Goal: Task Accomplishment & Management: Manage account settings

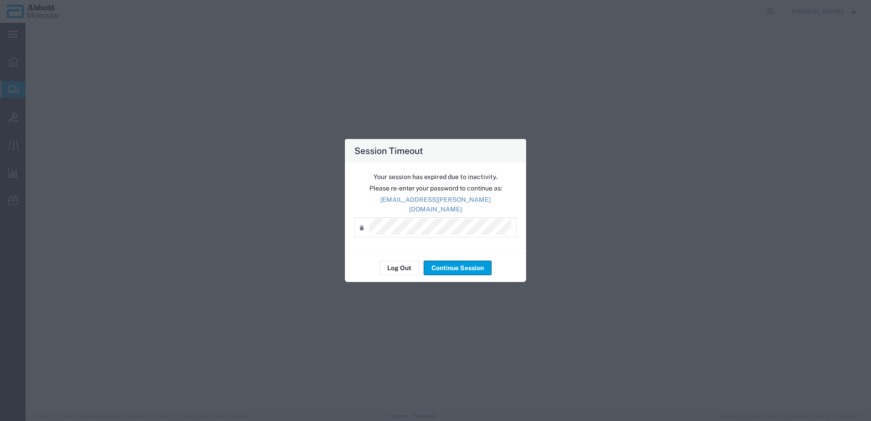
select select "PSST"
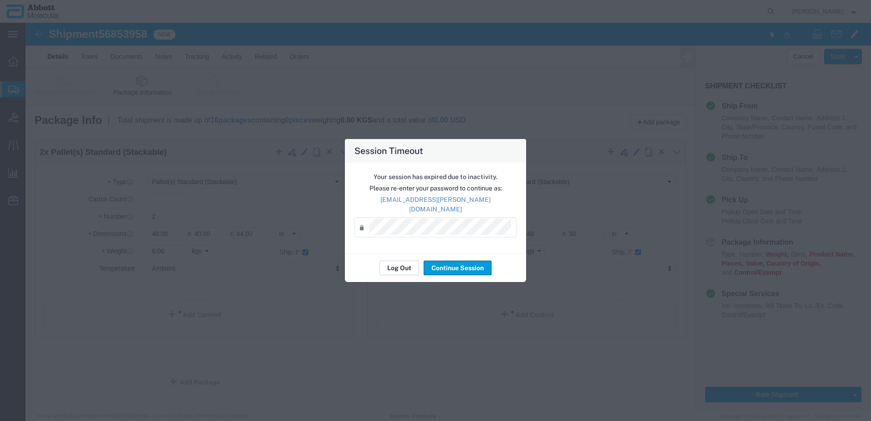
click at [390, 263] on button "Log Out" at bounding box center [400, 268] width 40 height 15
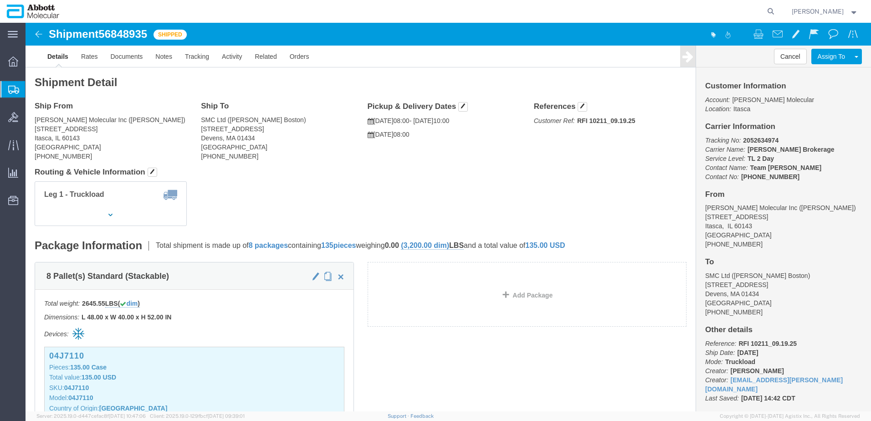
click at [0, 0] on span "Create from Template" at bounding box center [0, 0] width 0 height 0
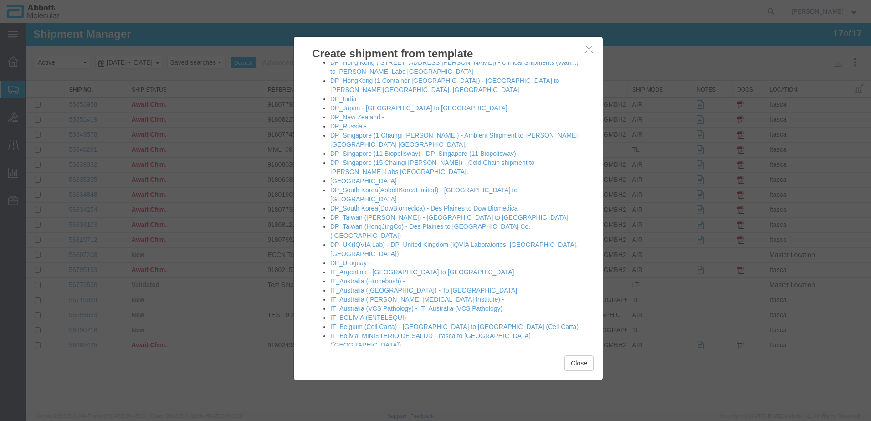
scroll to position [228, 0]
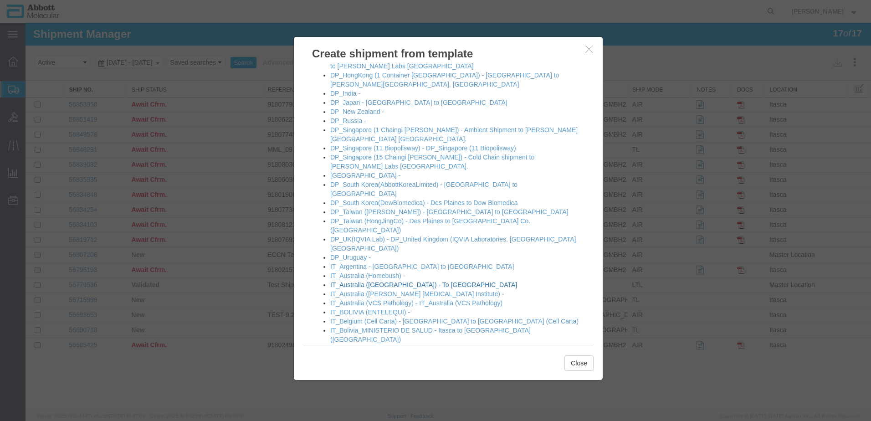
click at [404, 281] on link "IT_Australia ([GEOGRAPHIC_DATA]) - To [GEOGRAPHIC_DATA]" at bounding box center [423, 284] width 187 height 7
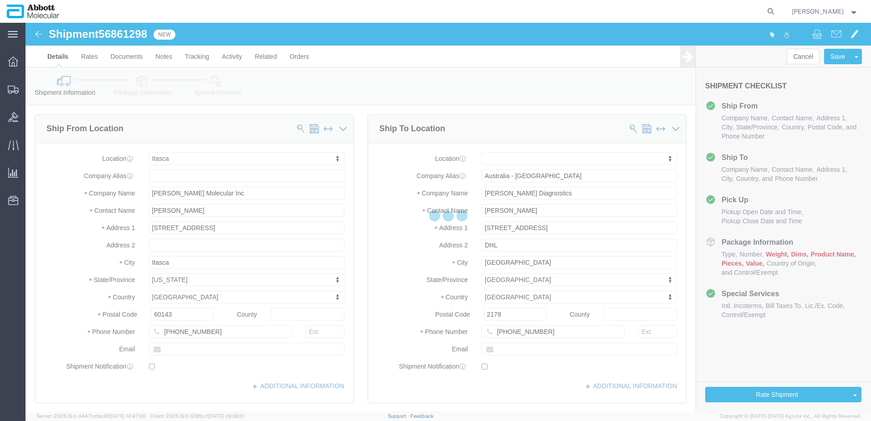
select select "48454"
select select
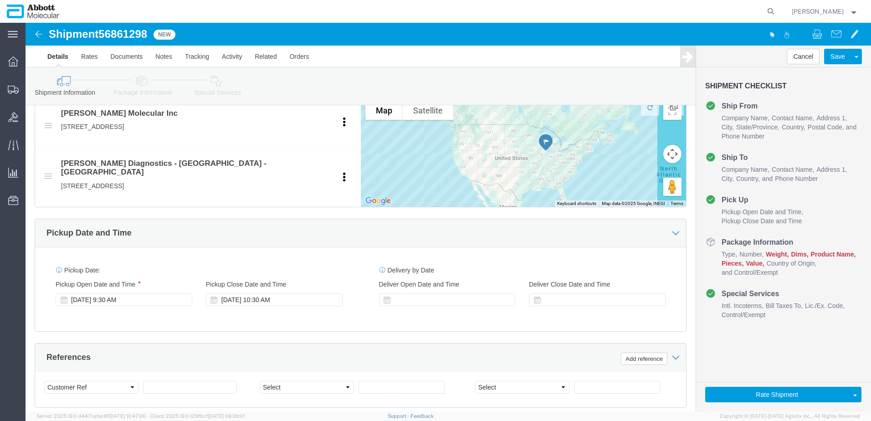
scroll to position [410, 0]
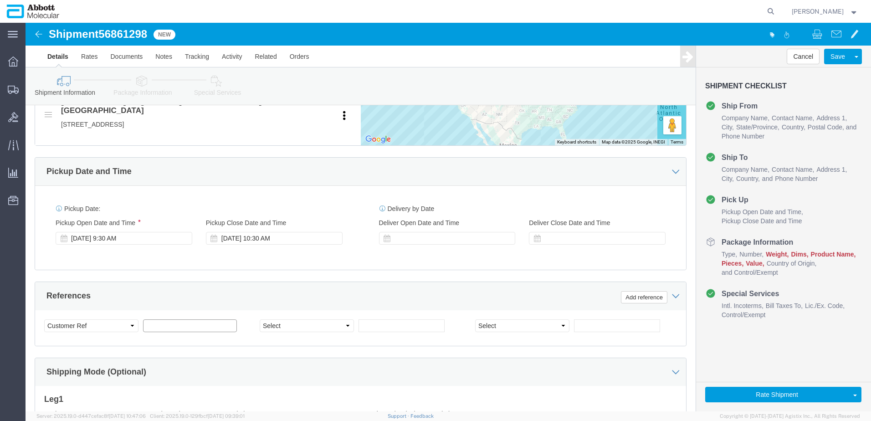
click input "text"
paste input "620717283"
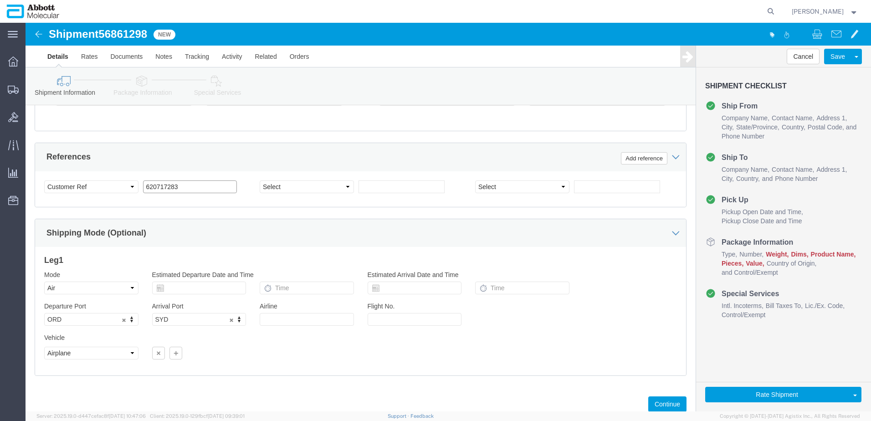
scroll to position [569, 0]
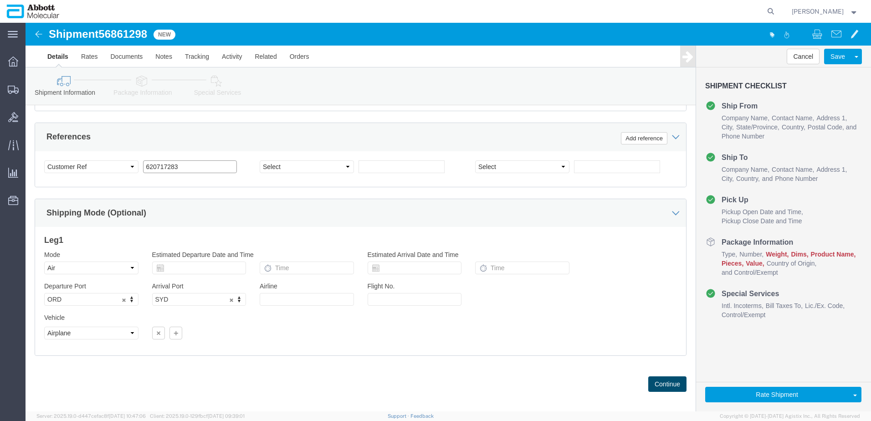
type input "620717283"
click button "Continue"
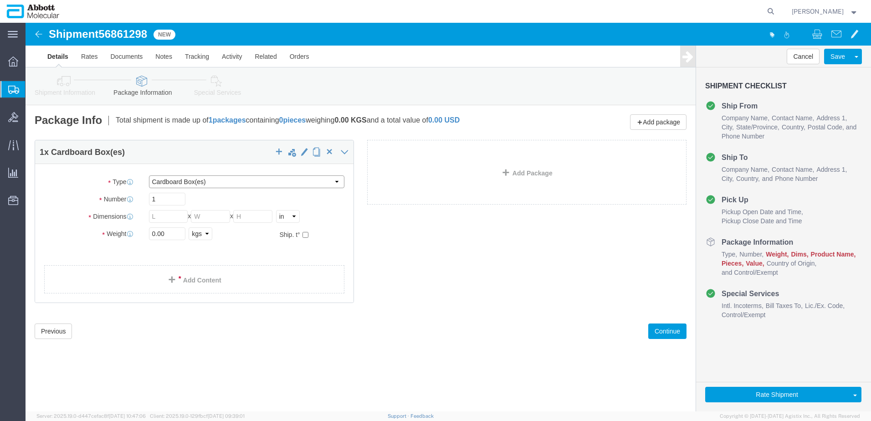
click select "Select Box (B) Box (C) Box (D) Cardboard Box(es) Crate (Instrument) Crate(s) En…"
select select "BOXC"
click select "Select Box (B) Box (C) Box (D) Cardboard Box(es) Crate (Instrument) Crate(s) En…"
type input "22.00"
type input "18.00"
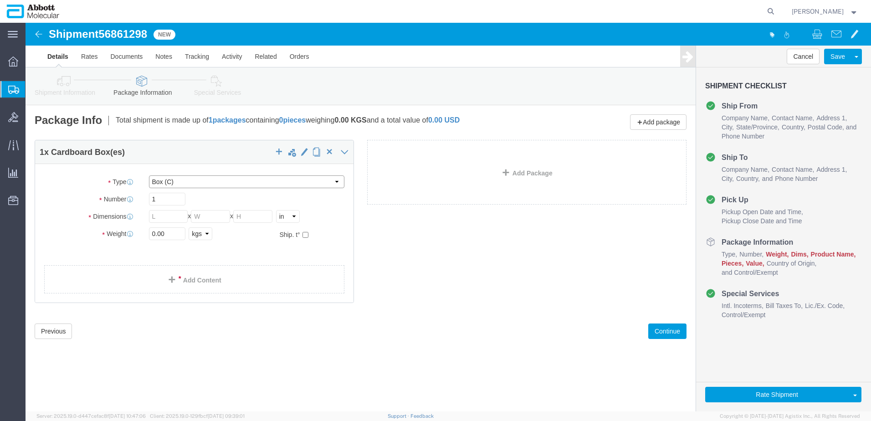
type input "18.00"
drag, startPoint x: 152, startPoint y: 209, endPoint x: 56, endPoint y: 212, distance: 96.2
click div "Weight Total weight of packages in pounds or kilograms 0.00 Select kgs lbs Ship…"
type input "20"
click input "checkbox"
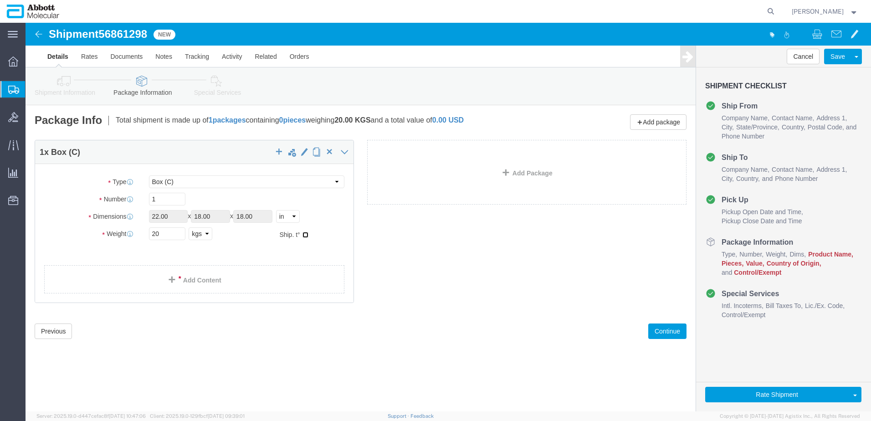
checkbox input "true"
type input "FROZEN"
click link "Add Content"
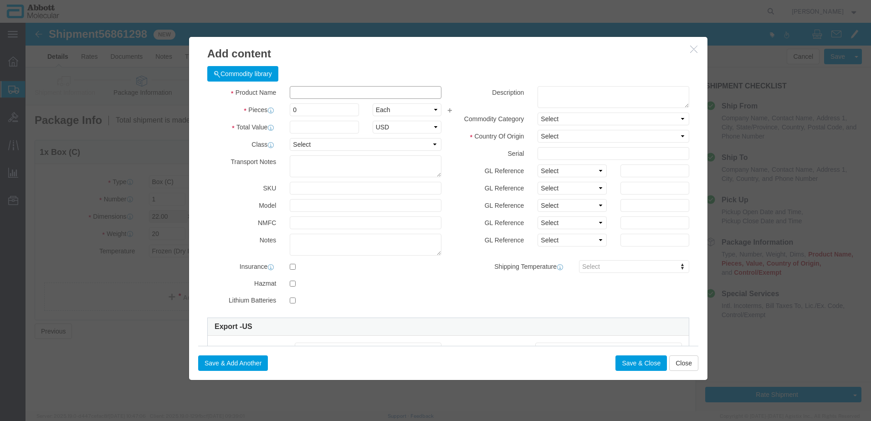
click input "text"
type input "05J3810"
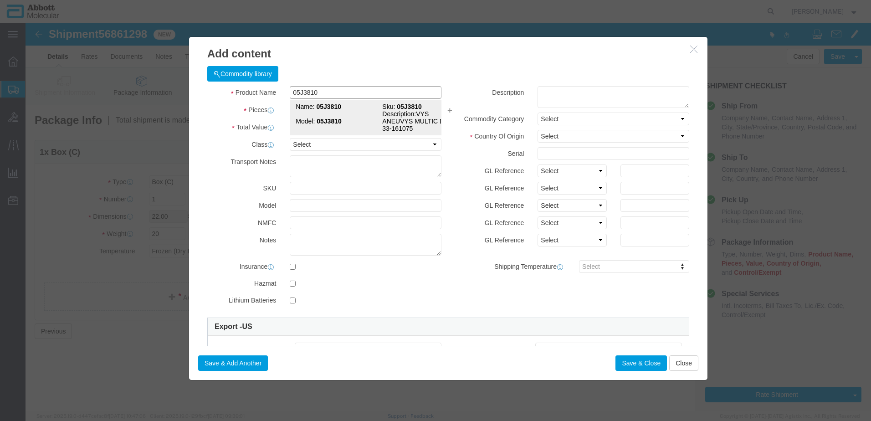
click td "Model: 05J3810"
type input "1"
select select
select select "US"
type input "3822190080"
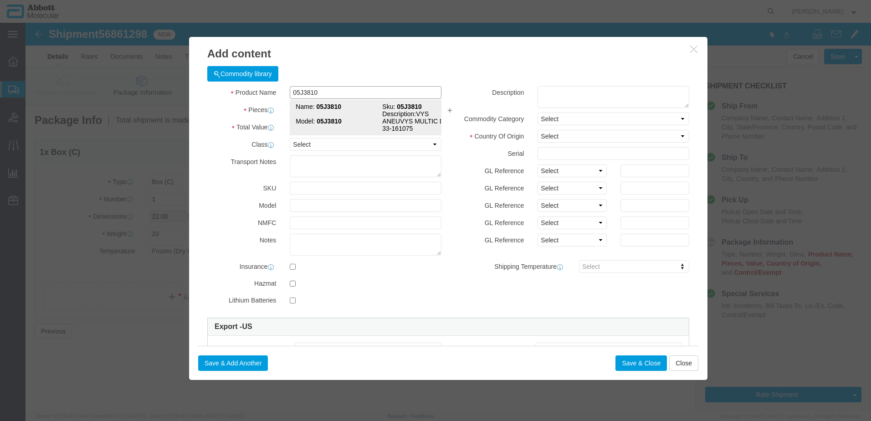
select select "BIS"
checkbox input "false"
type input "05J3810"
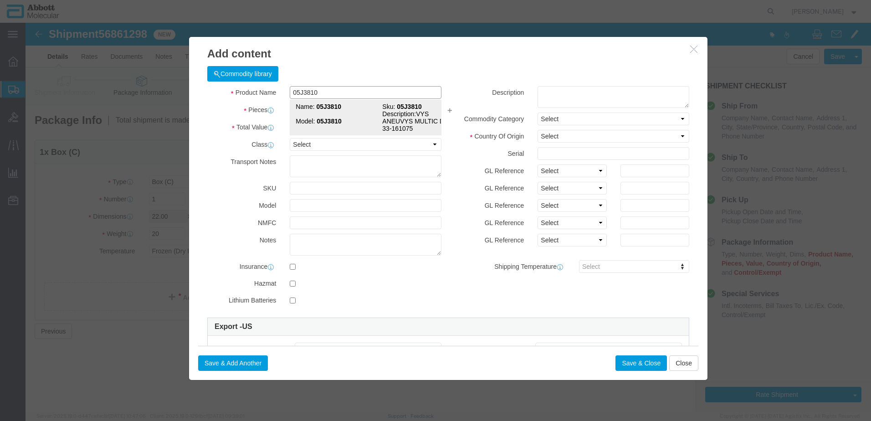
type textarea "VYS ANEUVYS MULTIC DNA 33-161075"
select select "NLR"
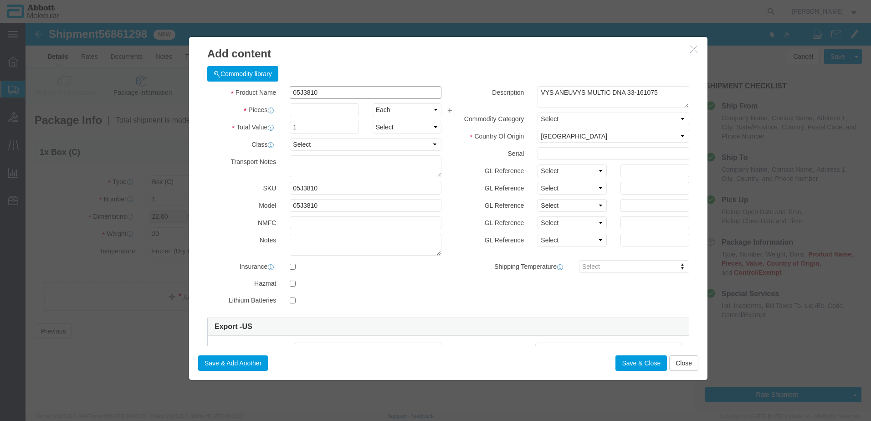
type input "05J3810"
type input "1"
drag, startPoint x: 521, startPoint y: 144, endPoint x: 524, endPoint y: 150, distance: 6.7
click select "Select Account Type Activity ID Airline Appointment Number ASN Batch Number Bil…"
select select "BATCH_NUMBER"
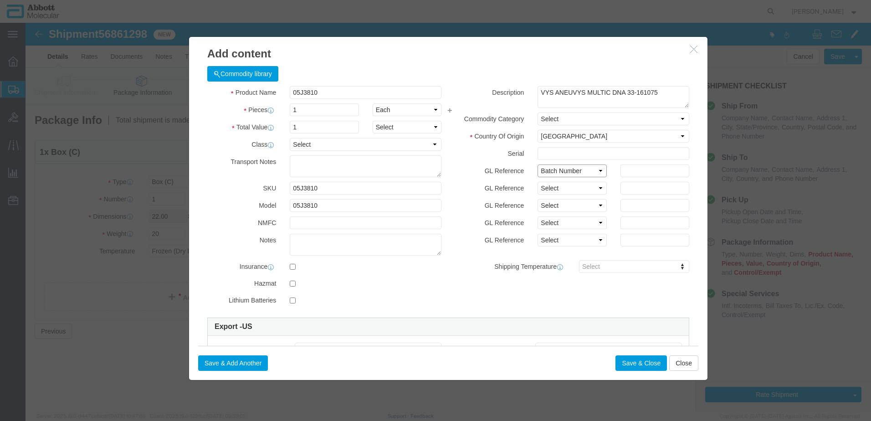
click select "Select Account Type Activity ID Airline Appointment Number ASN Batch Number Bil…"
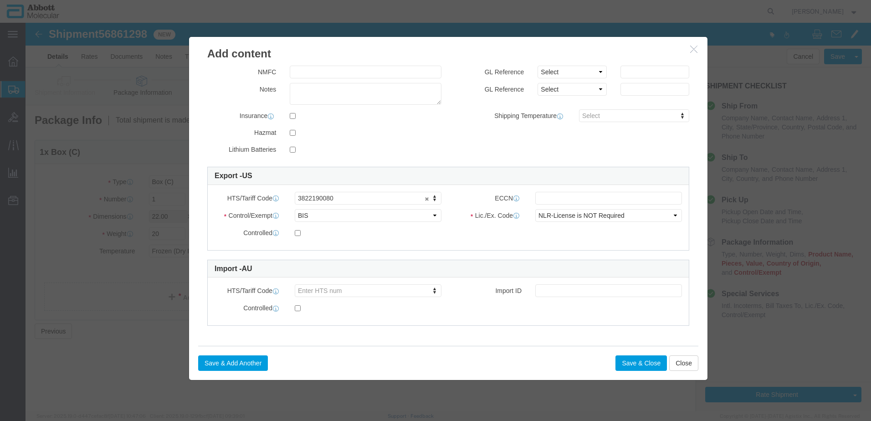
scroll to position [151, 0]
type input "416604"
click button "Save & Close"
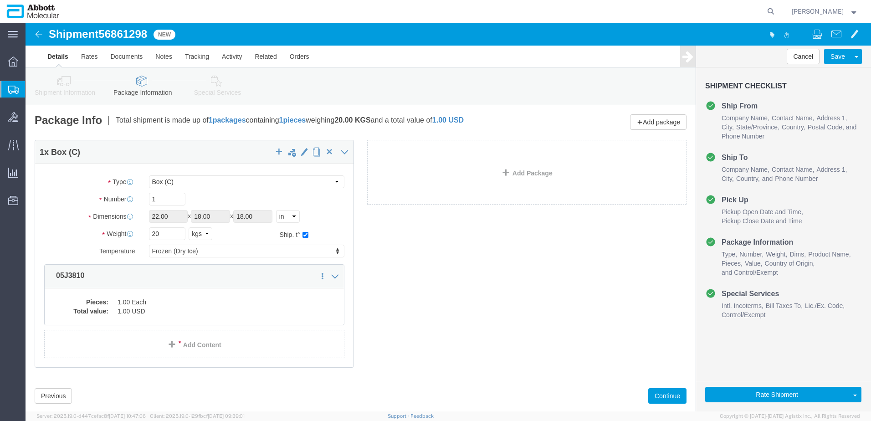
scroll to position [20, 0]
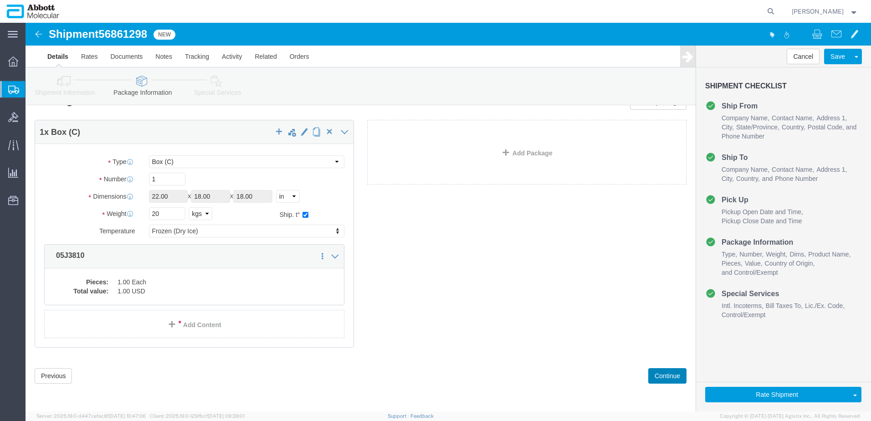
drag, startPoint x: 638, startPoint y: 351, endPoint x: 633, endPoint y: 351, distance: 5.9
click button "Continue"
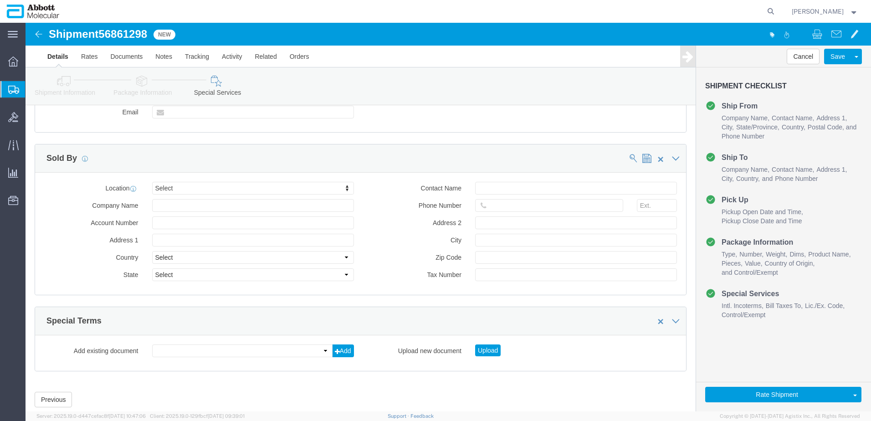
scroll to position [1215, 0]
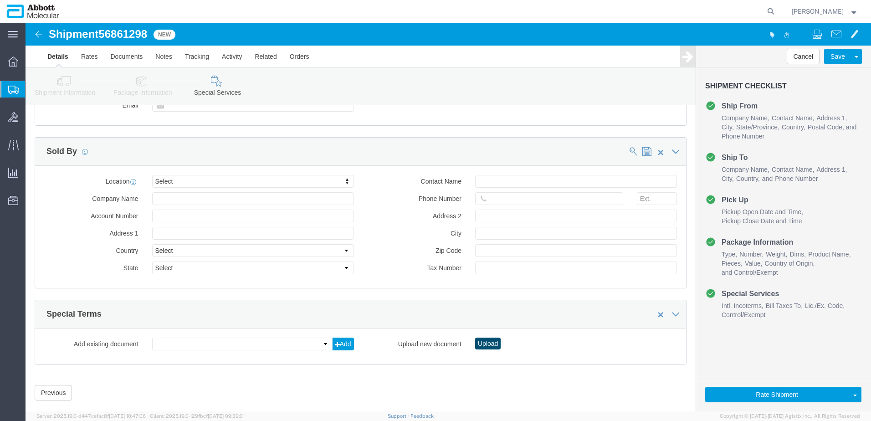
click button "Upload"
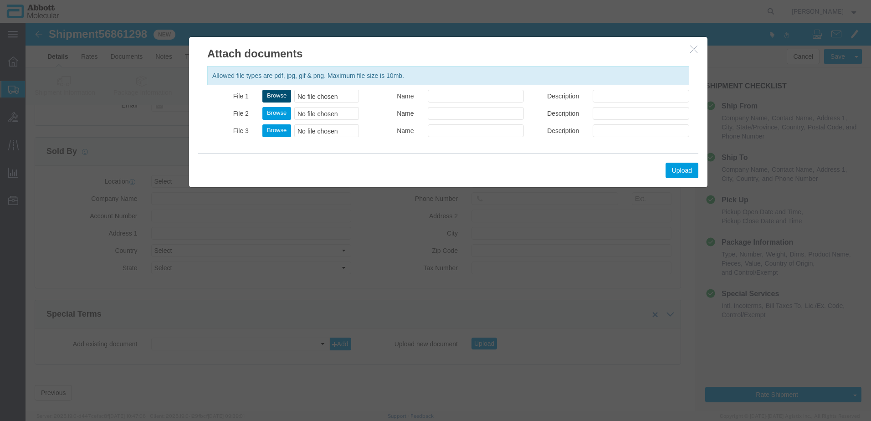
click button "Browse"
type input "C:\fakepath\620717283 SLI DSV.pdf"
click button "Upload"
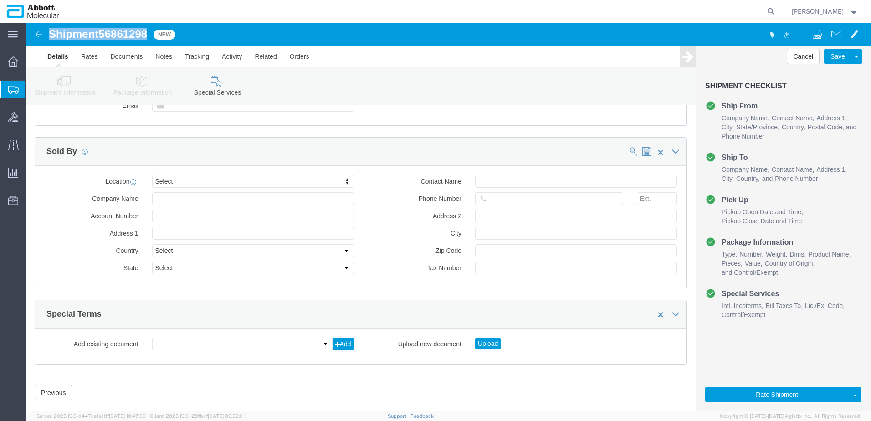
drag, startPoint x: 26, startPoint y: 14, endPoint x: 124, endPoint y: 14, distance: 98.0
click h1 "Shipment 56861298"
copy h1 "Shipment 56861298"
click button "Rate Shipment"
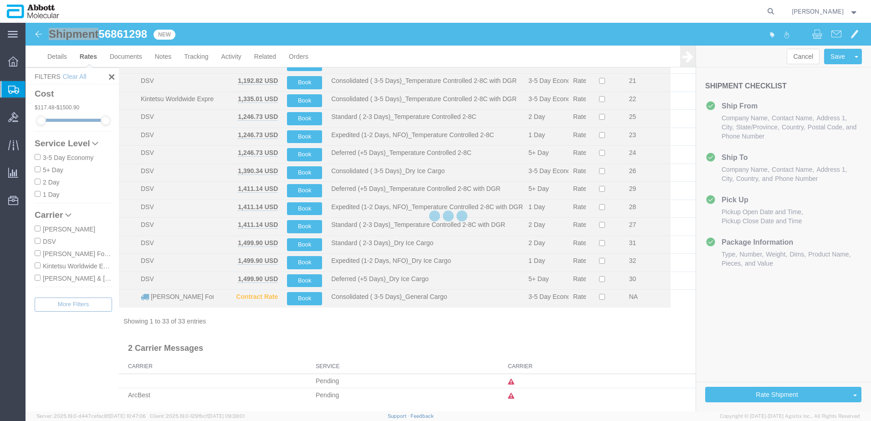
scroll to position [389, 0]
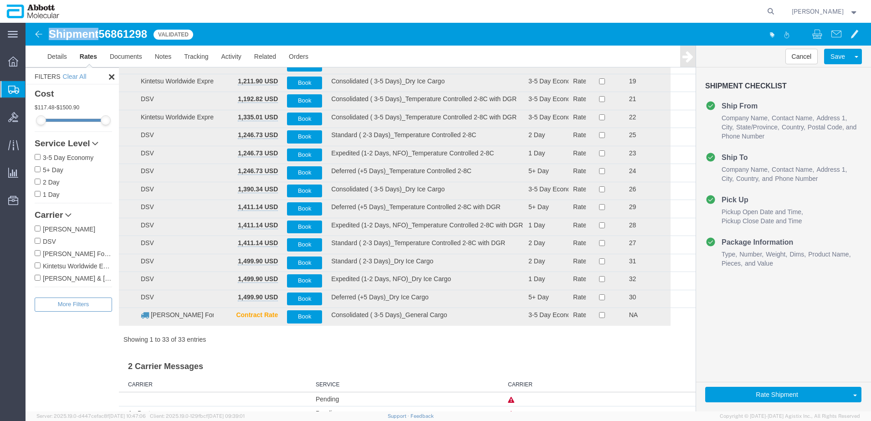
drag, startPoint x: 58, startPoint y: 240, endPoint x: 83, endPoint y: 234, distance: 26.1
click at [58, 240] on label "DSV" at bounding box center [73, 241] width 77 height 10
click at [41, 240] on input "DSV" at bounding box center [38, 241] width 6 height 6
checkbox input "true"
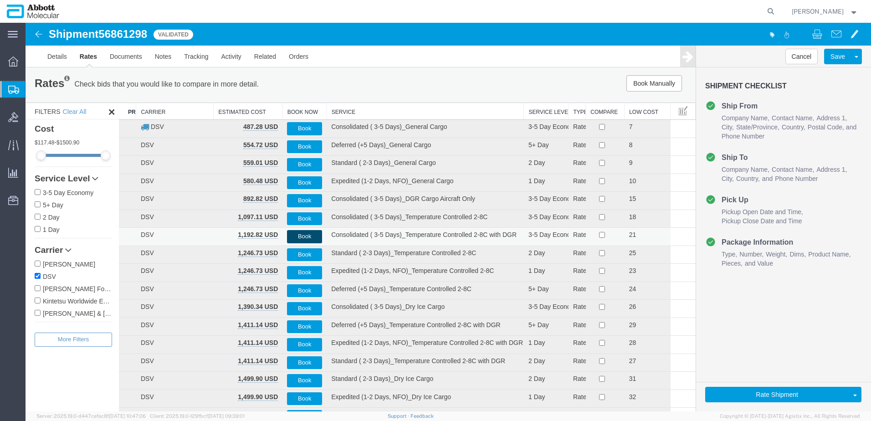
scroll to position [0, 0]
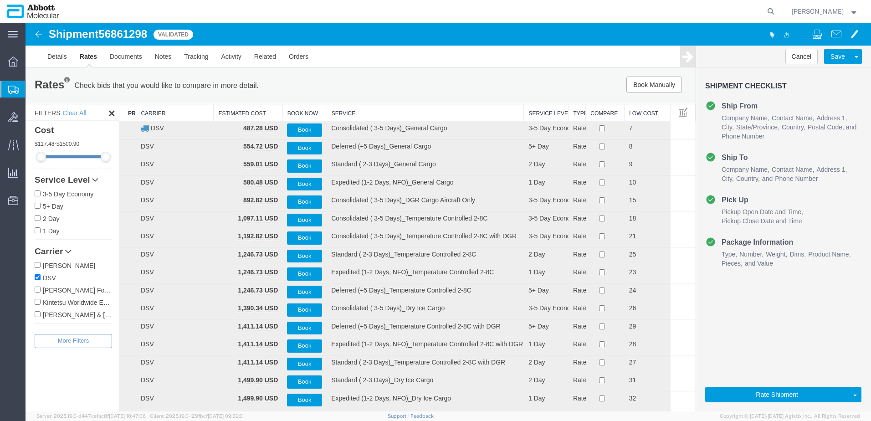
click at [380, 109] on th "Service" at bounding box center [425, 112] width 197 height 17
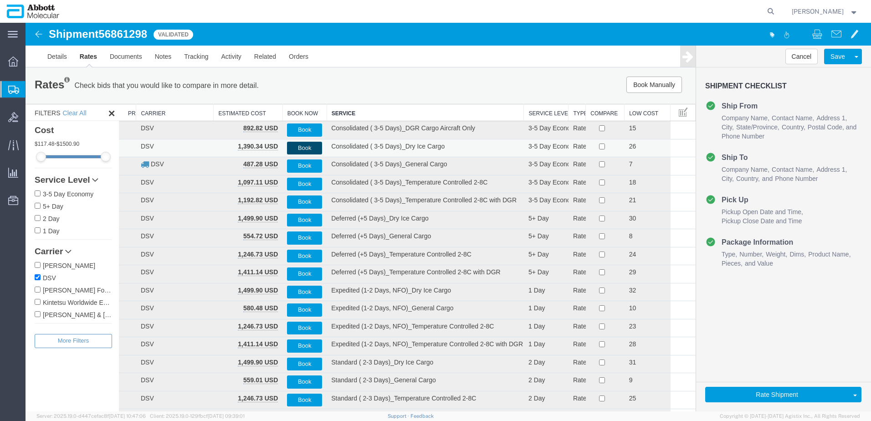
click at [301, 144] on button "Book" at bounding box center [304, 148] width 35 height 13
click at [306, 147] on button "Book" at bounding box center [304, 148] width 35 height 13
click at [56, 56] on link "Details" at bounding box center [57, 57] width 32 height 22
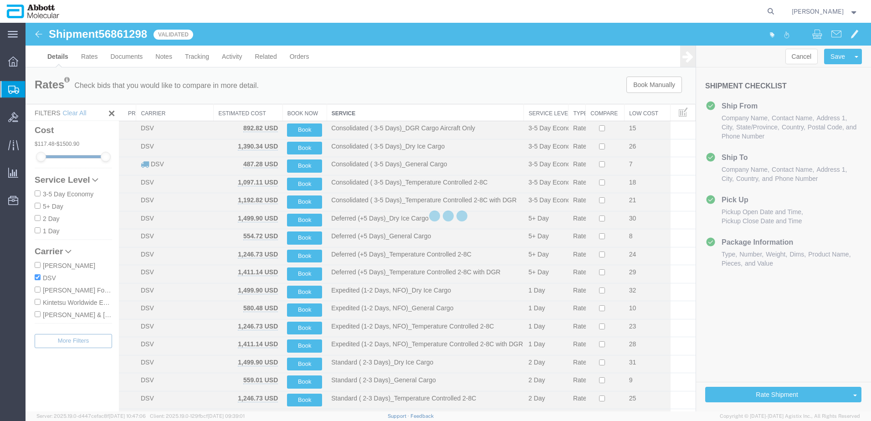
select select "48454"
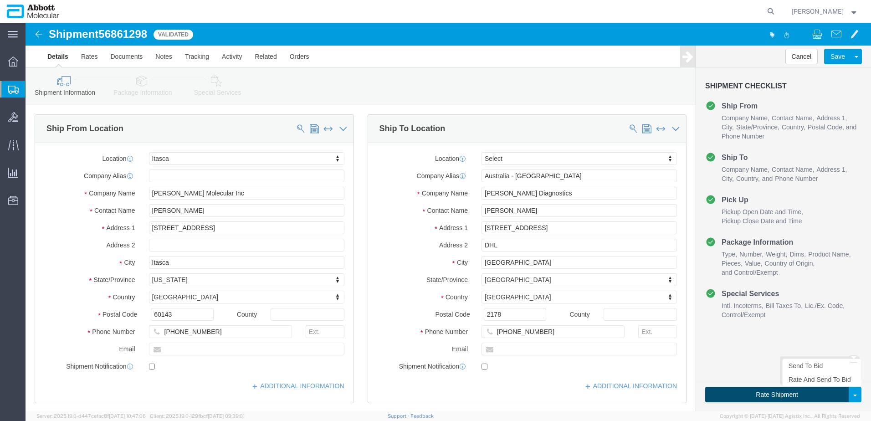
click button "Rate Shipment"
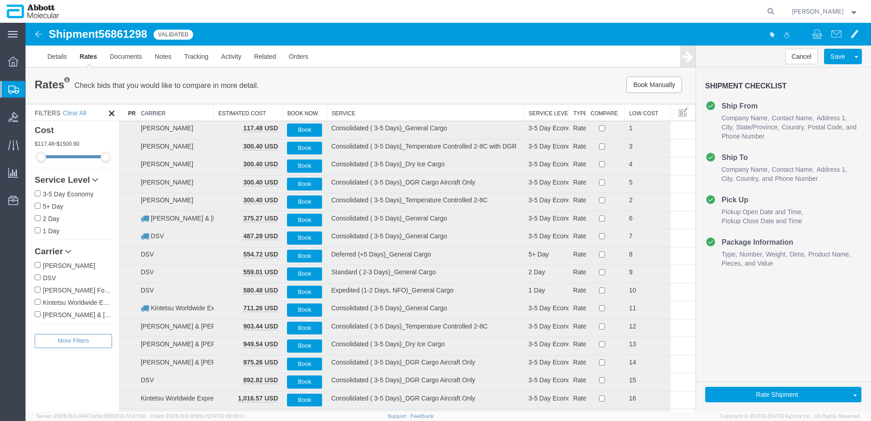
click at [40, 278] on input "DSV" at bounding box center [38, 277] width 6 height 6
checkbox input "true"
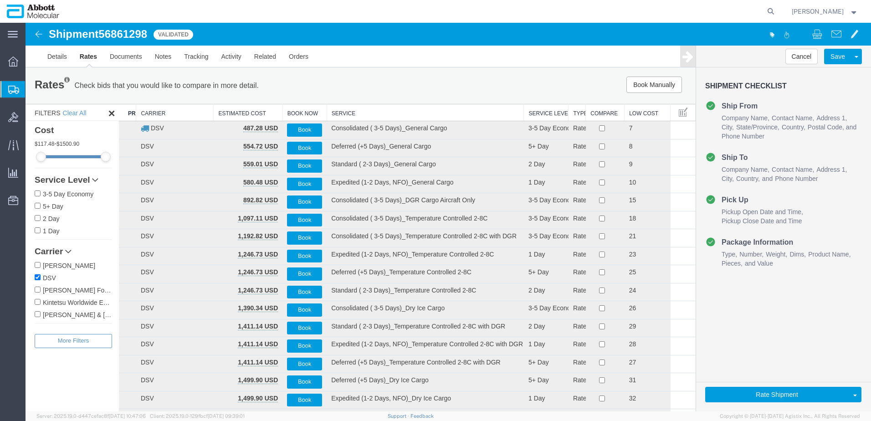
click at [351, 115] on th "Service" at bounding box center [425, 112] width 197 height 17
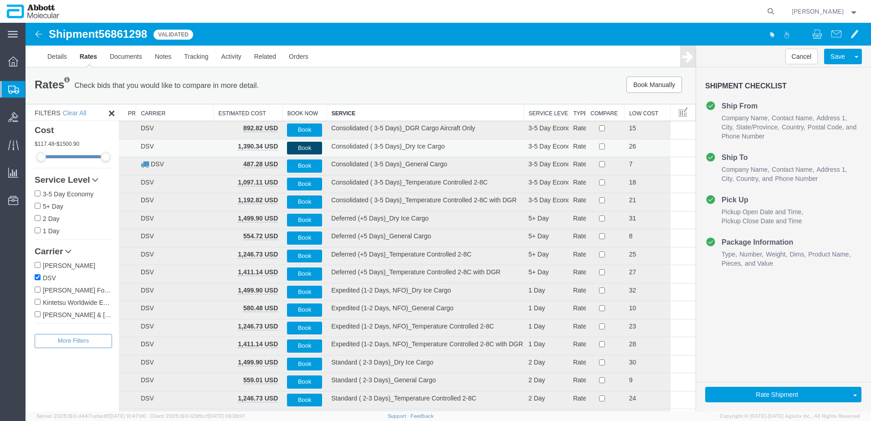
click at [305, 148] on button "Book" at bounding box center [304, 148] width 35 height 13
click at [58, 53] on link "Details" at bounding box center [57, 57] width 32 height 22
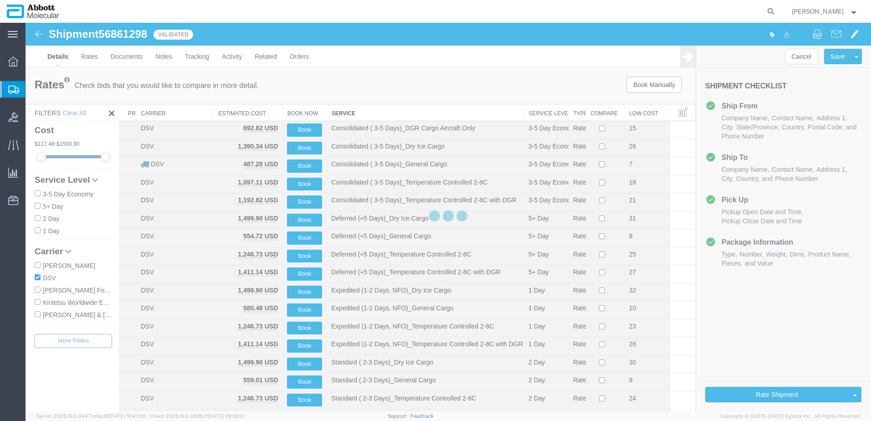
select select "48454"
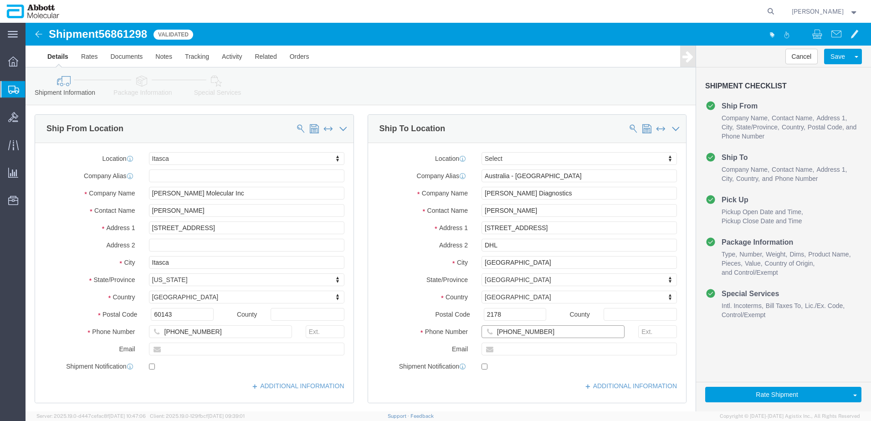
click input "[PHONE_NUMBER]"
drag, startPoint x: 517, startPoint y: 308, endPoint x: 422, endPoint y: 295, distance: 96.5
click div "Location Select Select My Profile Location Des Plaines Des Plaines Receiving - …"
paste input "+61 499 161 103"
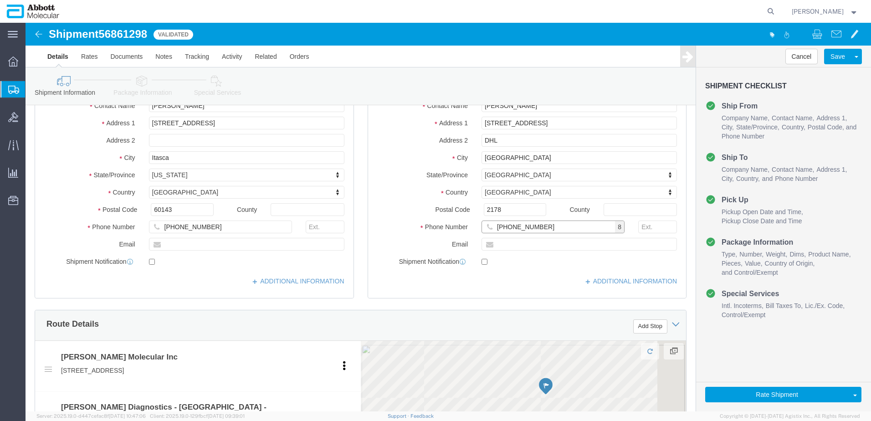
scroll to position [182, 0]
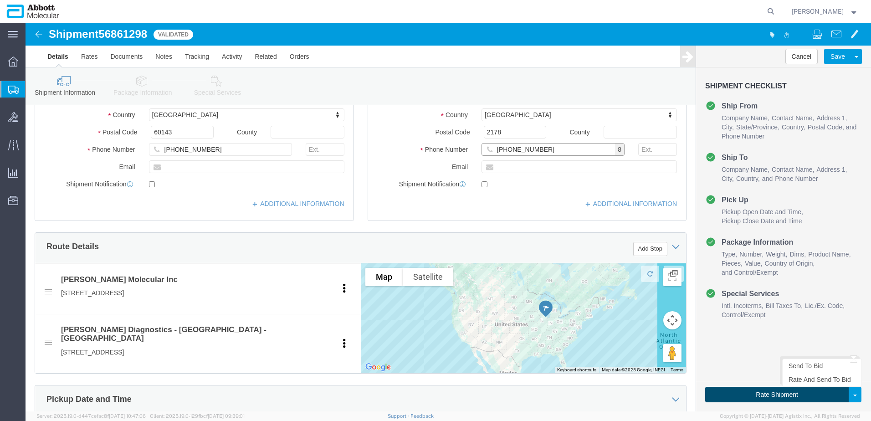
type input "[PHONE_NUMBER]"
click button "Rate Shipment"
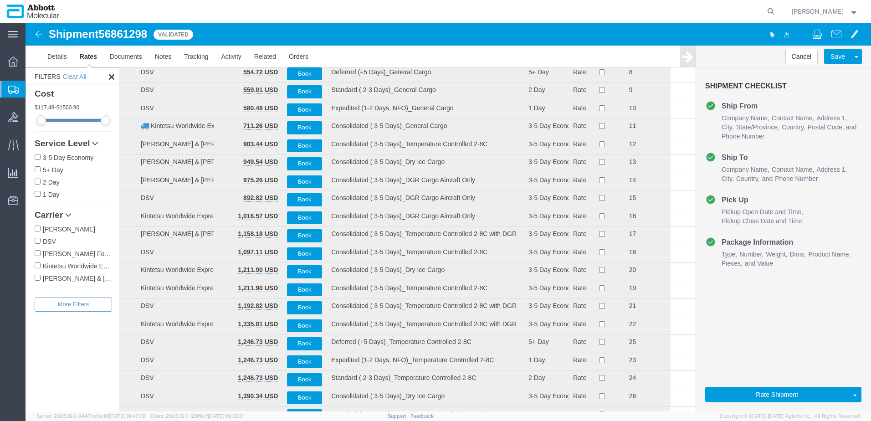
click at [38, 243] on input "DSV" at bounding box center [38, 241] width 6 height 6
checkbox input "true"
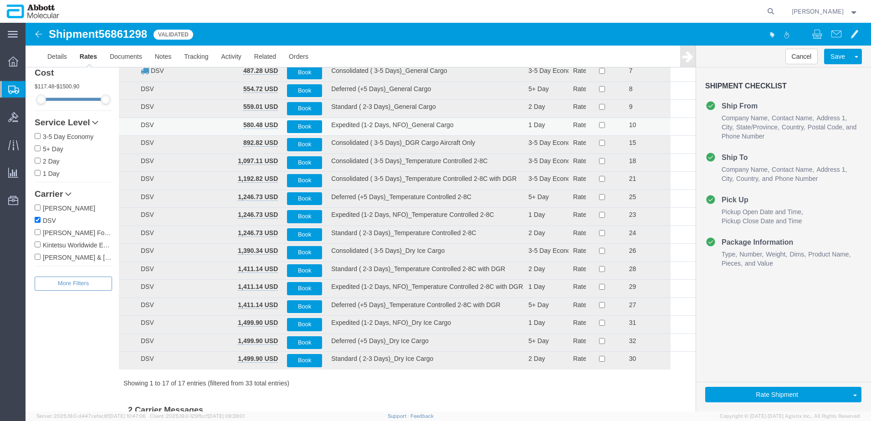
scroll to position [0, 0]
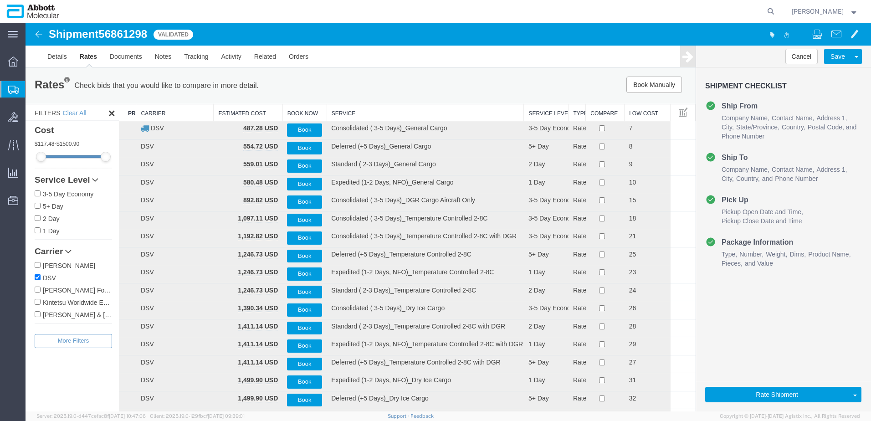
click at [374, 111] on th "Service" at bounding box center [425, 112] width 197 height 17
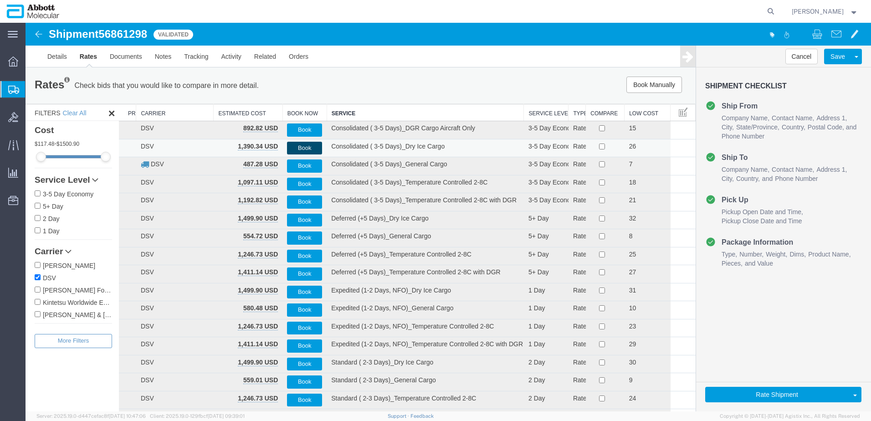
click at [304, 148] on button "Book" at bounding box center [304, 148] width 35 height 13
click at [308, 147] on button "Book" at bounding box center [304, 148] width 35 height 13
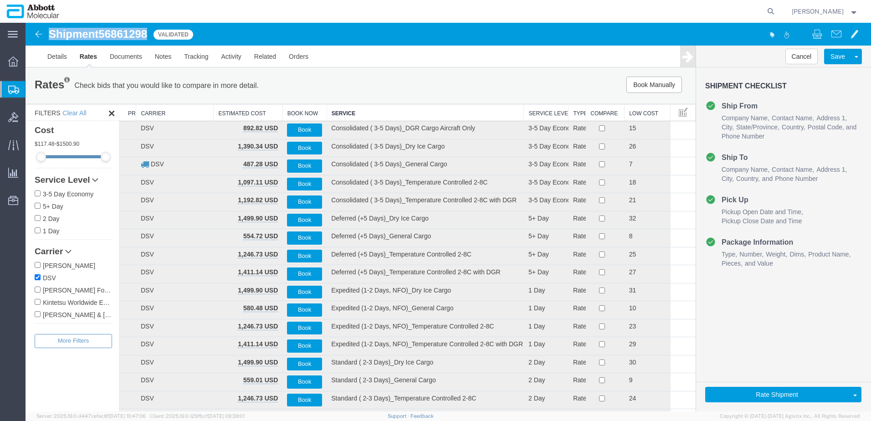
drag, startPoint x: 48, startPoint y: 35, endPoint x: 150, endPoint y: 35, distance: 101.6
click at [150, 35] on div "Shipment 56861298 17 of 17 Validated" at bounding box center [237, 36] width 422 height 17
copy h1 "Shipment 56861298"
click at [61, 61] on link "Details" at bounding box center [57, 57] width 32 height 22
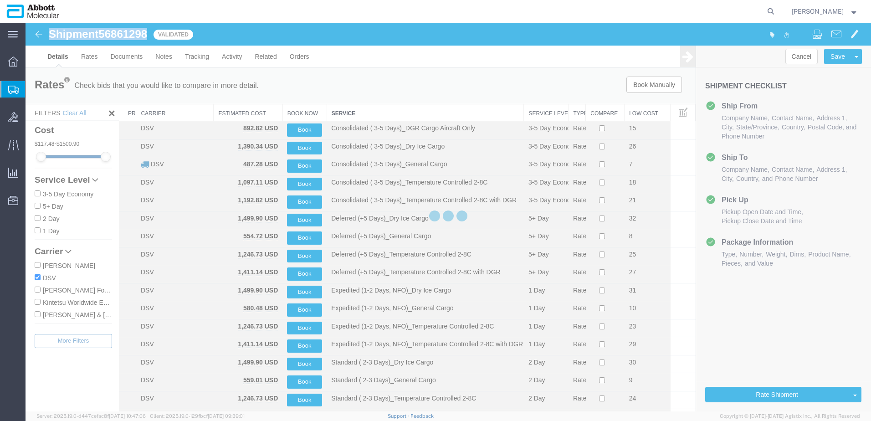
select select "48454"
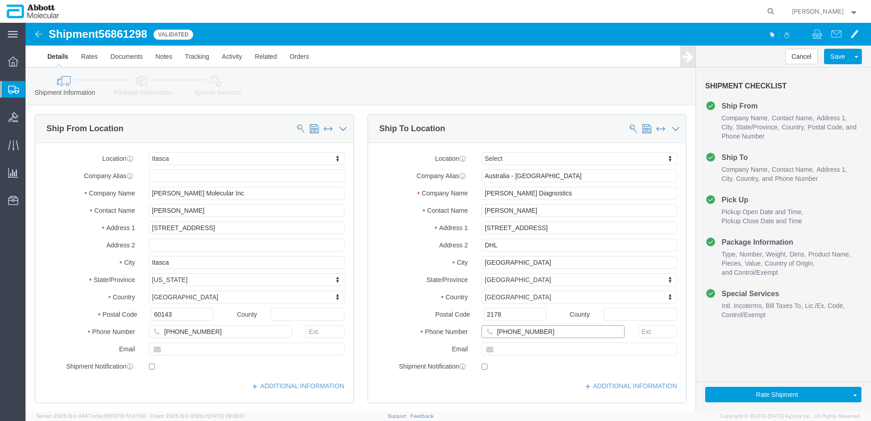
drag, startPoint x: 513, startPoint y: 308, endPoint x: 464, endPoint y: 308, distance: 49.2
click div "[PHONE_NUMBER]"
click label
click input "checkbox"
checkbox input "true"
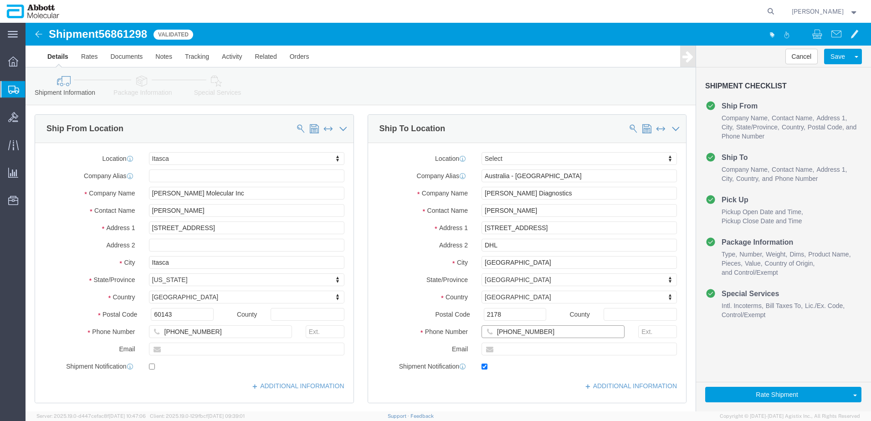
click input "[PHONE_NUMBER]"
type input "61499161103"
click button "Rate Shipment"
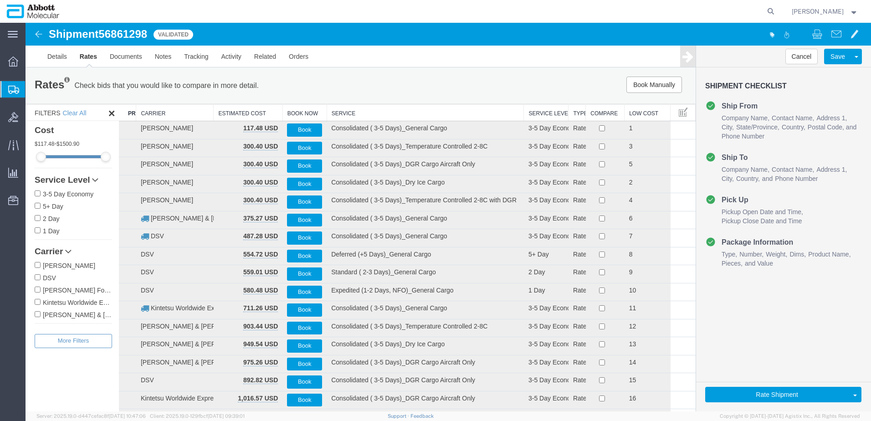
click at [37, 277] on input "DSV" at bounding box center [38, 277] width 6 height 6
checkbox input "true"
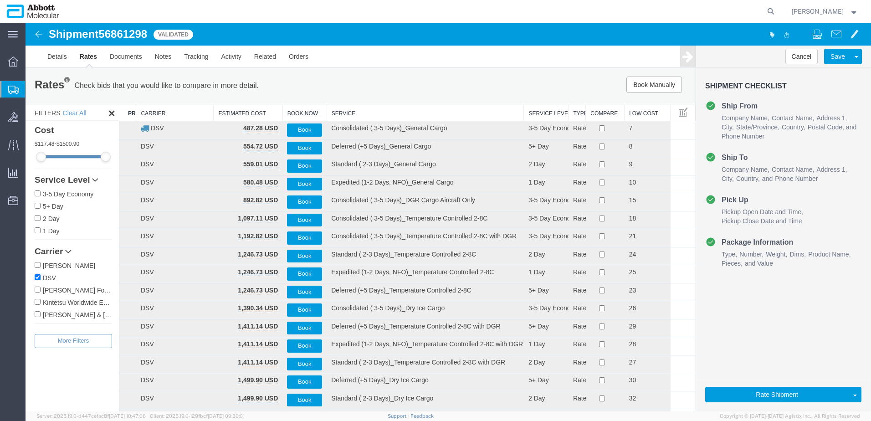
click at [350, 115] on th "Service" at bounding box center [425, 112] width 197 height 17
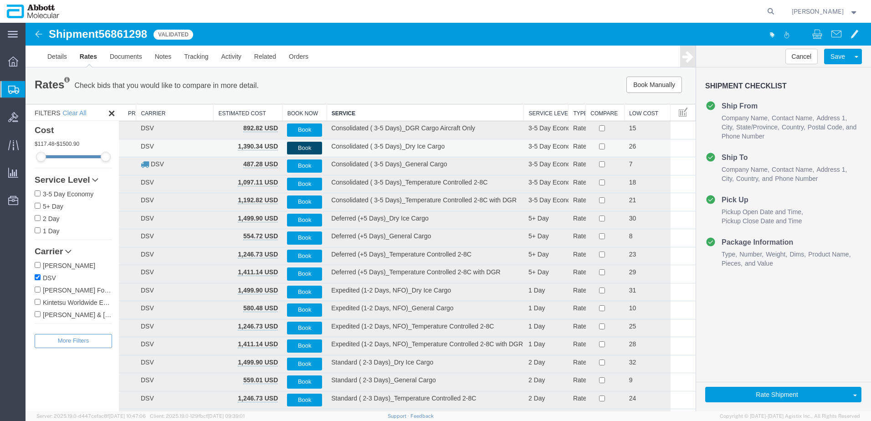
click at [301, 148] on button "Book" at bounding box center [304, 148] width 35 height 13
click at [0, 0] on span "Create from Template" at bounding box center [0, 0] width 0 height 0
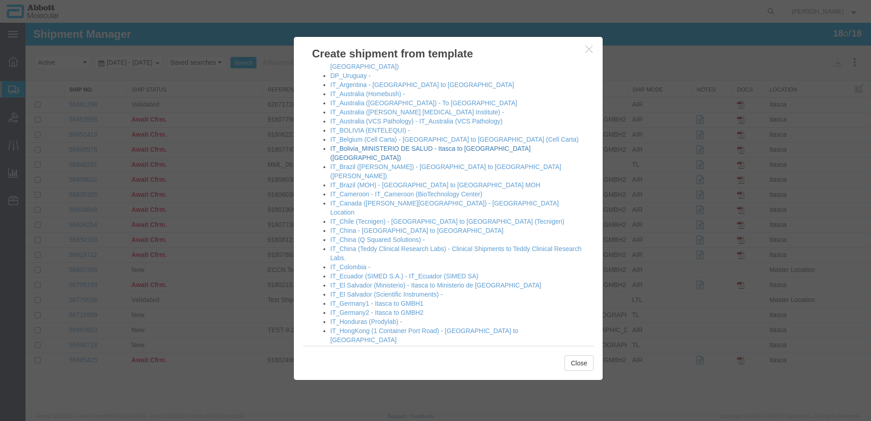
scroll to position [410, 0]
click at [372, 163] on link "IT_Brazil ([PERSON_NAME]) - [GEOGRAPHIC_DATA] to [GEOGRAPHIC_DATA] ([PERSON_NAM…" at bounding box center [445, 171] width 231 height 16
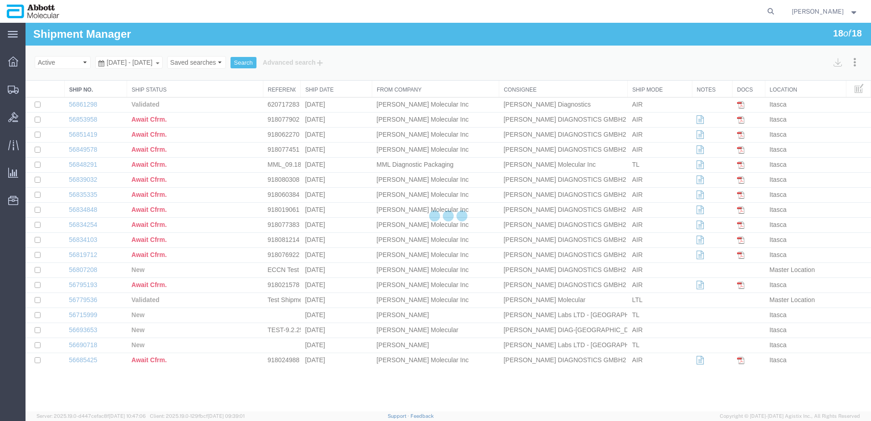
select select "48454"
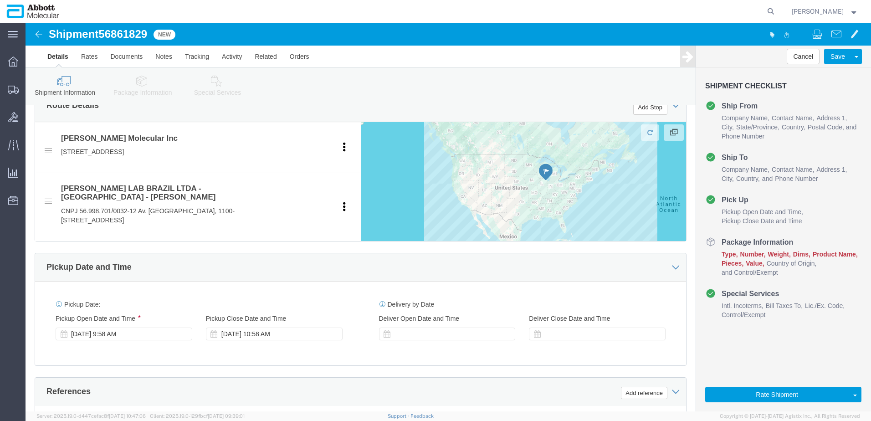
scroll to position [410, 0]
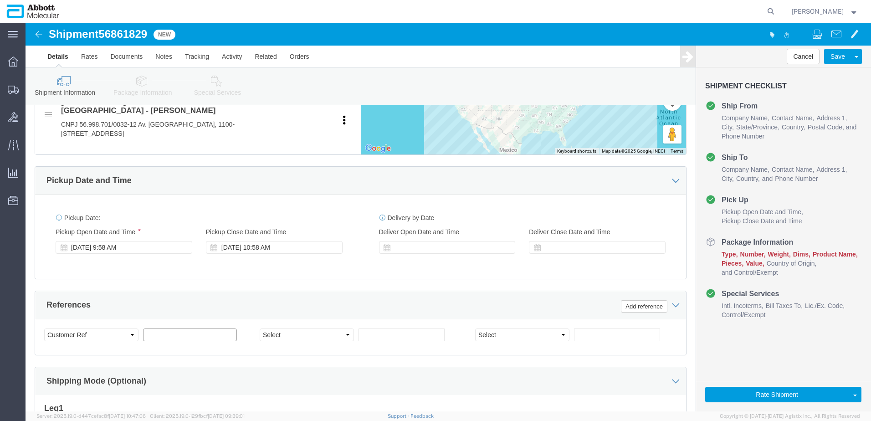
click input "text"
paste input "620707651"
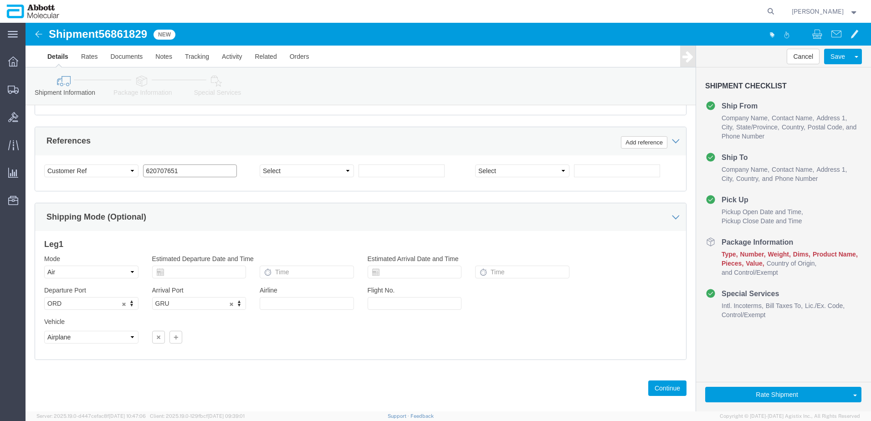
scroll to position [578, 0]
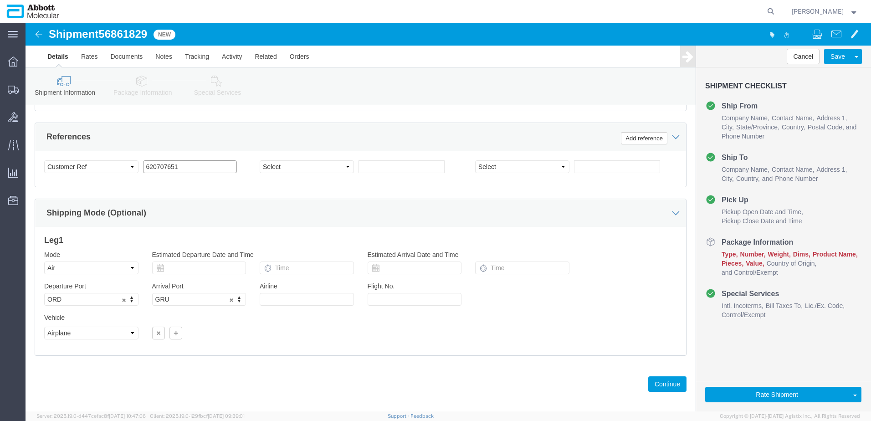
type input "620707651"
click div "Previous Continue"
click button "Continue"
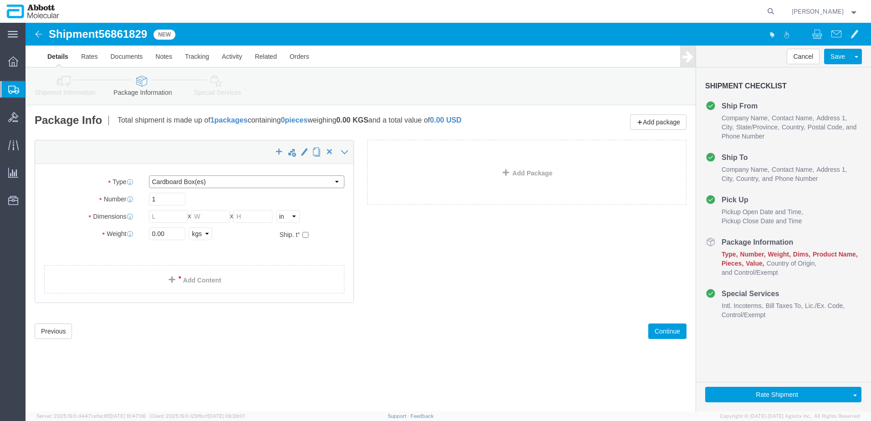
click select "Select Box (B) Box (C) Box (D) Cardboard Box(es) Crate (Instrument) Crate(s) En…"
select select "BOXD"
click select "Select Box (B) Box (C) Box (D) Cardboard Box(es) Crate (Instrument) Crate(s) En…"
type input "28.00"
type input "24.00"
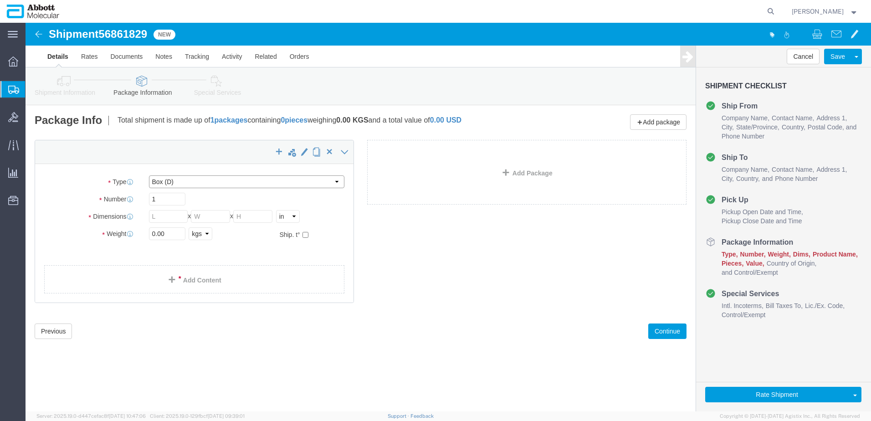
type input "21.00"
drag, startPoint x: 143, startPoint y: 211, endPoint x: 49, endPoint y: 205, distance: 94.1
click div "Weight 0.00 Select kgs lbs Ship. t°"
type input "30"
click input "checkbox"
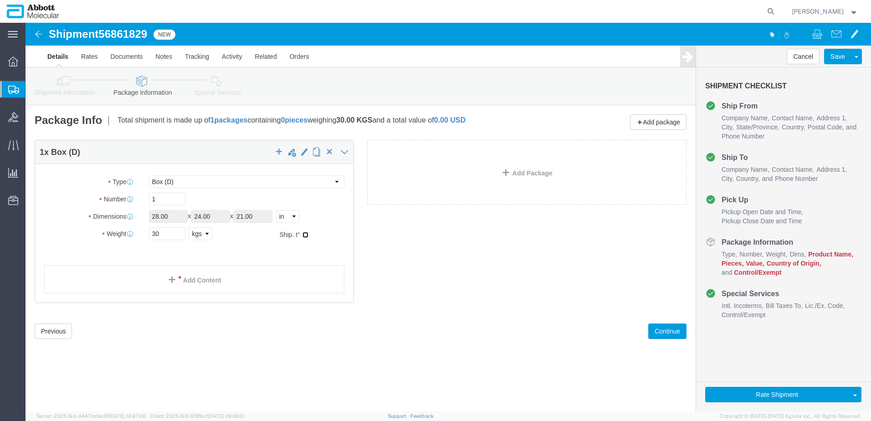
checkbox input "true"
type input "FROM_2_TO_8"
click link "Add Content"
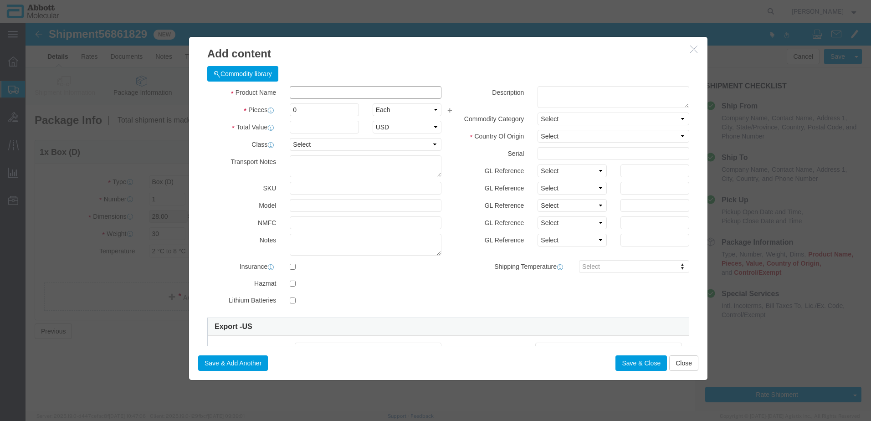
click input "text"
type input "09N1201"
click strong "09N1201"
type input "1"
select select
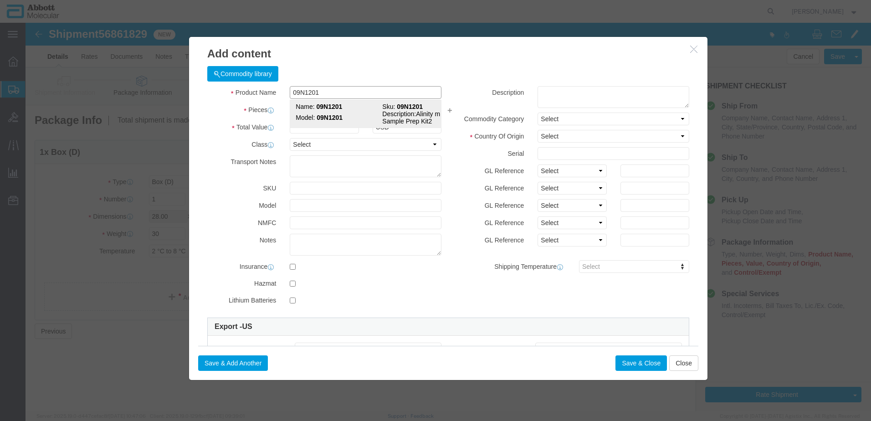
select select "US"
type input "FROM_2_TO_8"
type input "3822190080"
select select "BIS"
checkbox input "false"
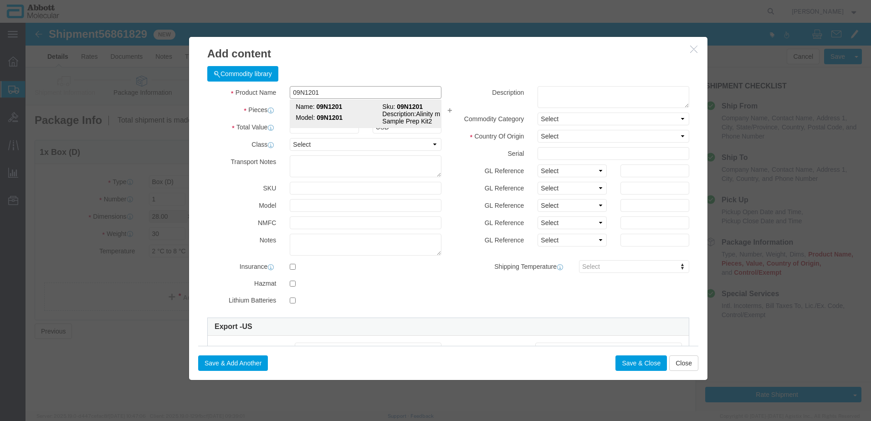
checkbox input "false"
type input "09N1201"
type textarea "Alinity m Sample Prep Kit2"
select select "NLR"
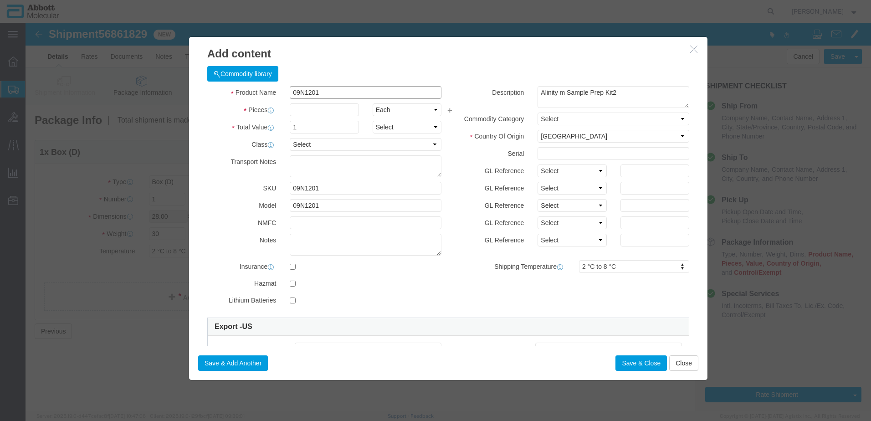
type input "09N1201"
type input "20"
click select "Select Account Type Activity ID Airline Appointment Number ASN Batch Number Bil…"
select select "BATCH_NUMBER"
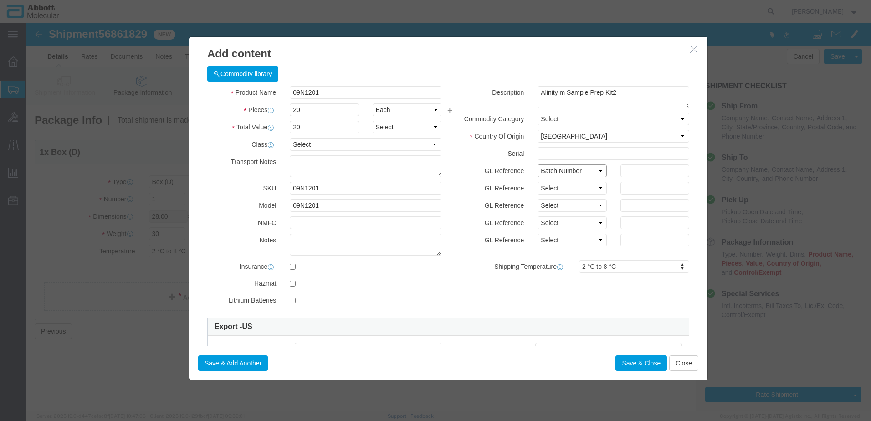
click select "Select Account Type Activity ID Airline Appointment Number ASN Batch Number Bil…"
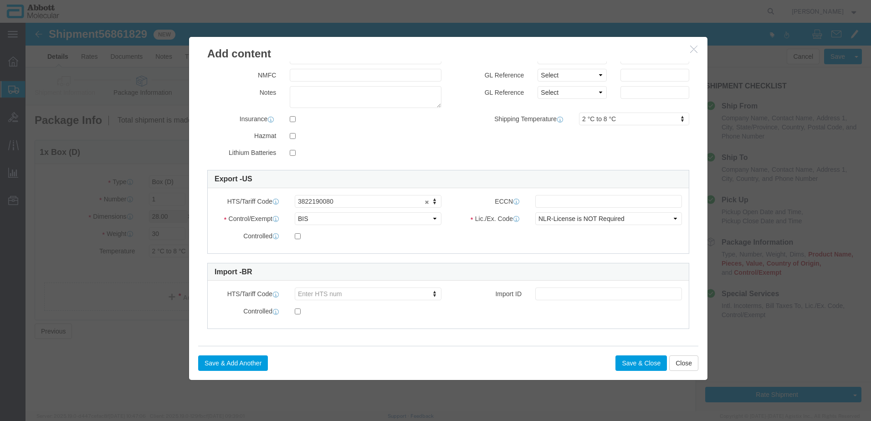
scroll to position [151, 0]
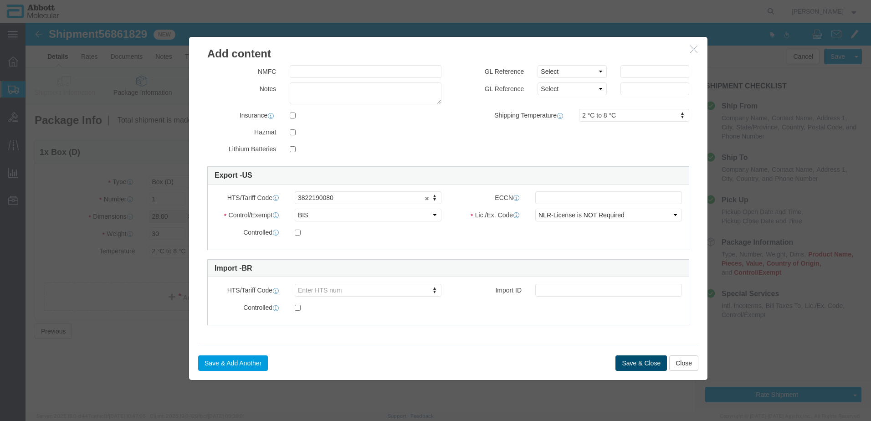
type input "417118"
click button "Save & Close"
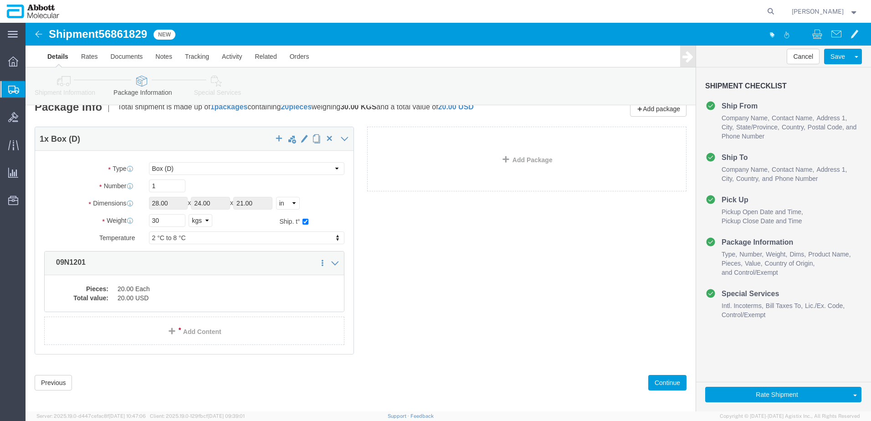
scroll to position [20, 0]
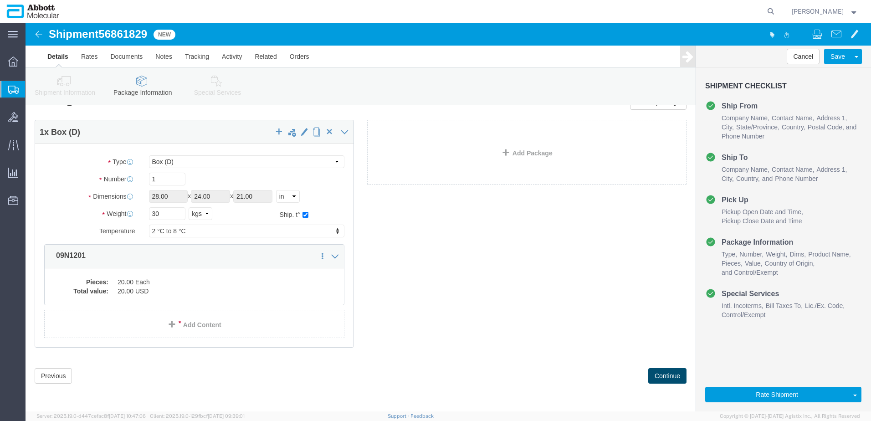
click button "Continue"
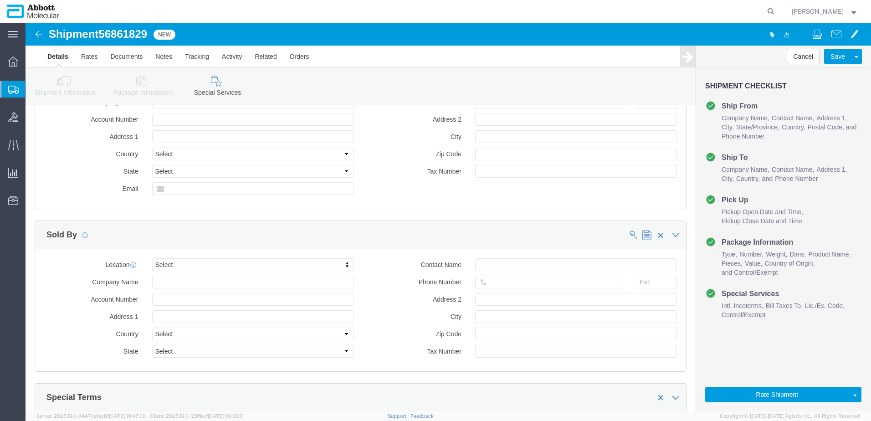
scroll to position [1382, 0]
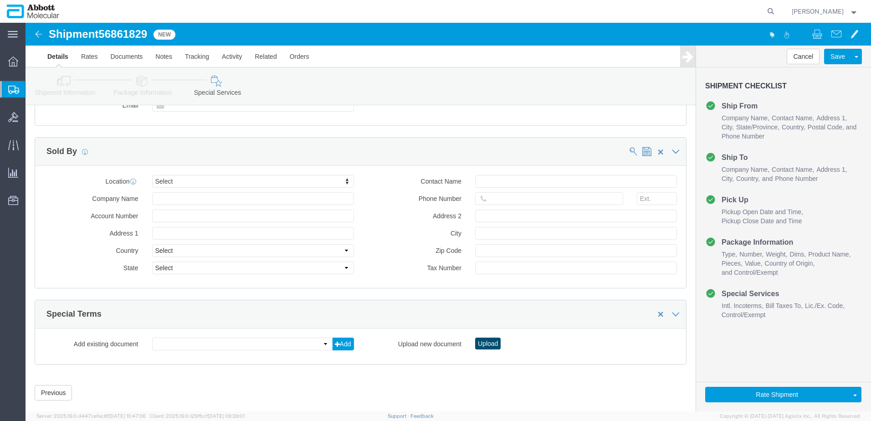
click button "Upload"
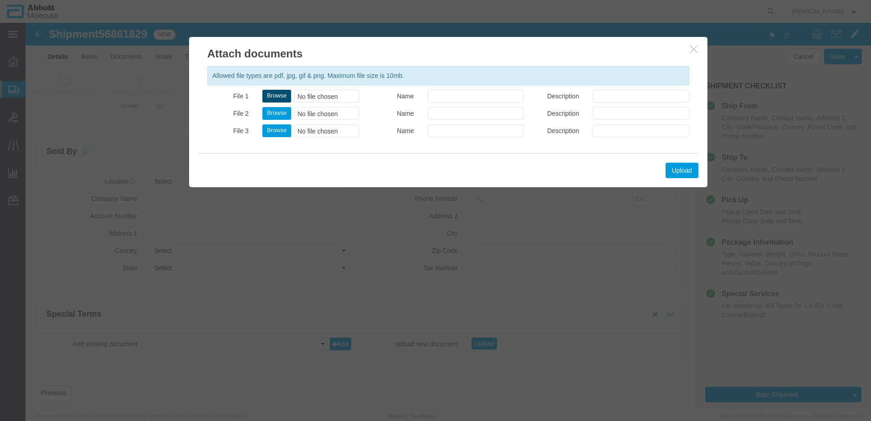
click button "Browse"
type input "C:\fakepath\620707651 SLI DSV.pdf"
click button "Upload"
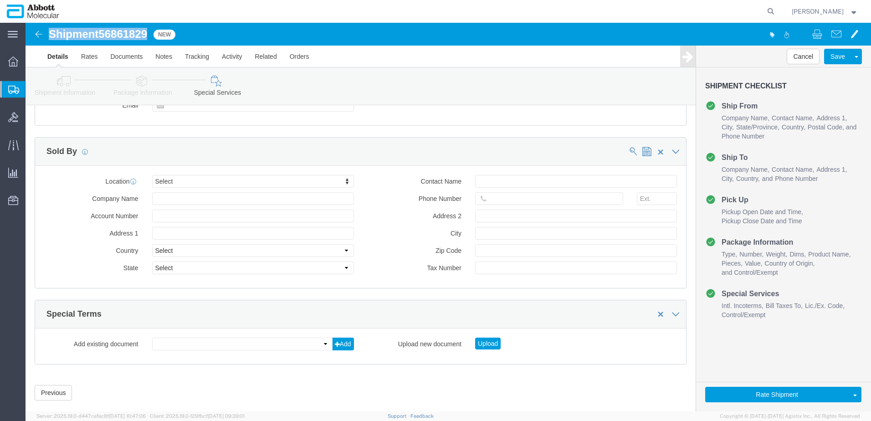
drag, startPoint x: 26, startPoint y: 14, endPoint x: 125, endPoint y: 10, distance: 99.4
click div "Shipment 56861829 New"
copy h1 "Shipment 56861829"
click button "Rate Shipment"
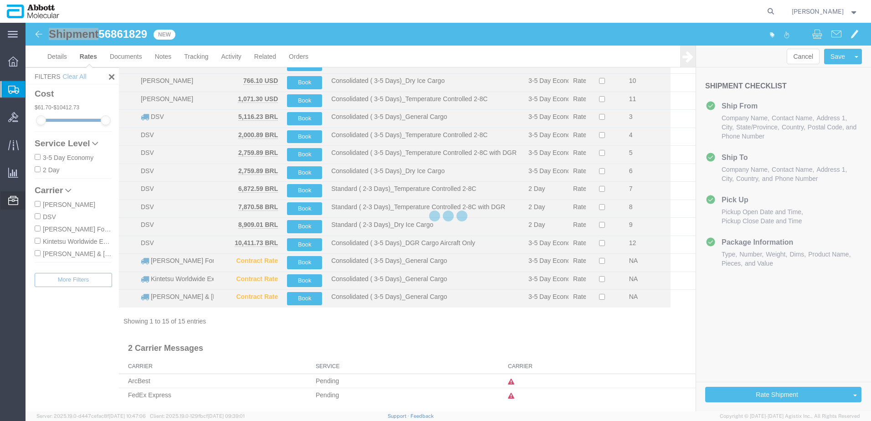
scroll to position [65, 0]
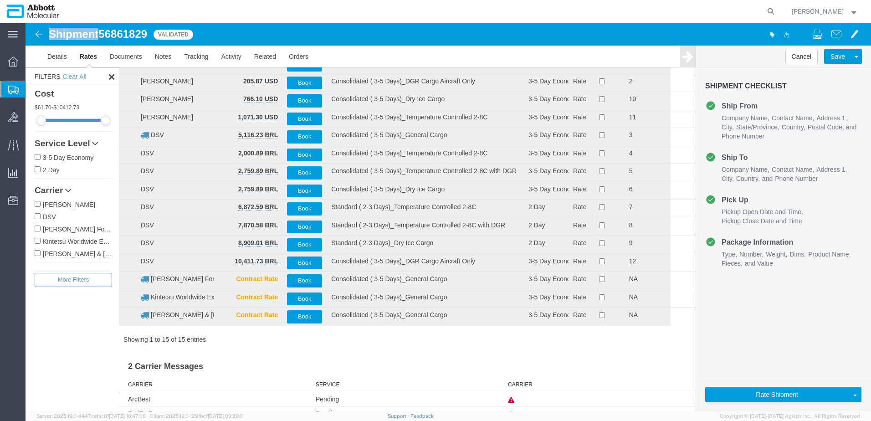
drag, startPoint x: 52, startPoint y: 215, endPoint x: 81, endPoint y: 204, distance: 30.1
click at [52, 215] on label "DSV" at bounding box center [73, 216] width 77 height 10
click at [41, 215] on input "DSV" at bounding box center [38, 216] width 6 height 6
checkbox input "true"
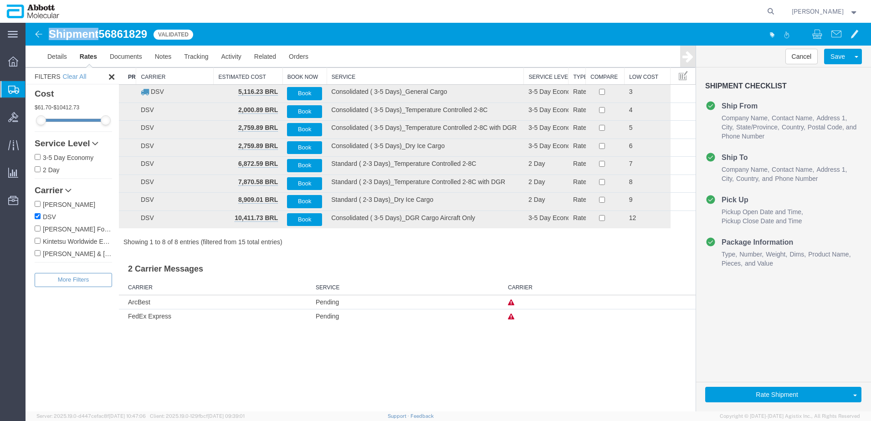
scroll to position [0, 0]
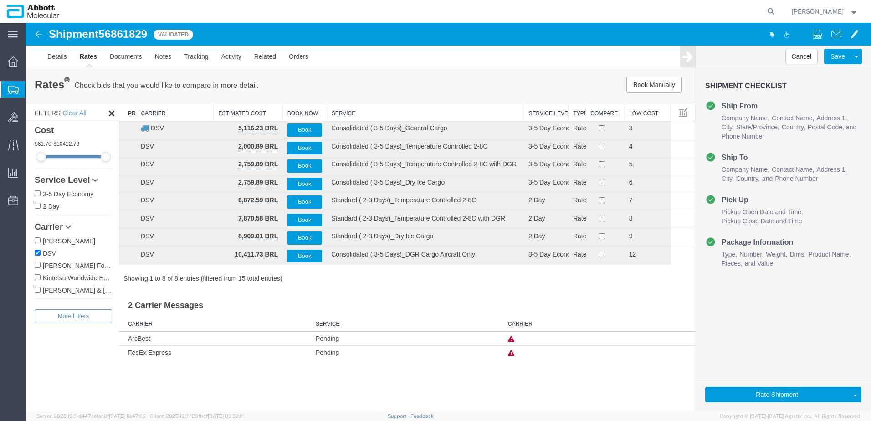
click at [344, 114] on th "Service" at bounding box center [425, 112] width 197 height 17
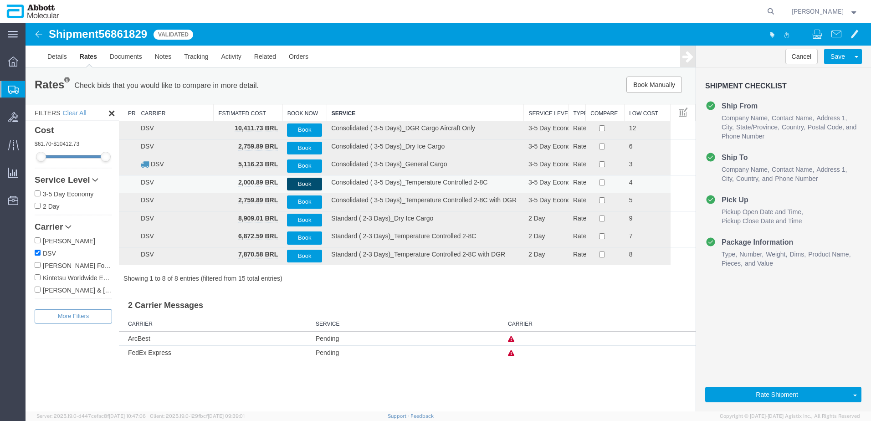
click at [303, 183] on button "Book" at bounding box center [304, 184] width 35 height 13
click at [52, 59] on link "Details" at bounding box center [57, 57] width 32 height 22
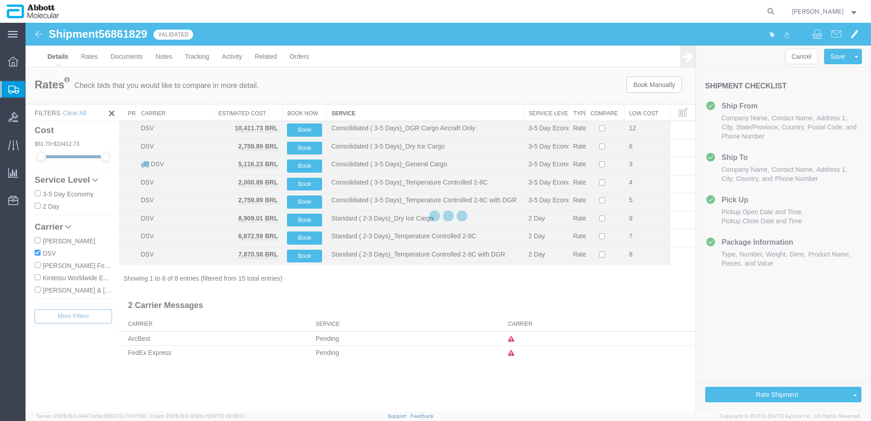
select select "48454"
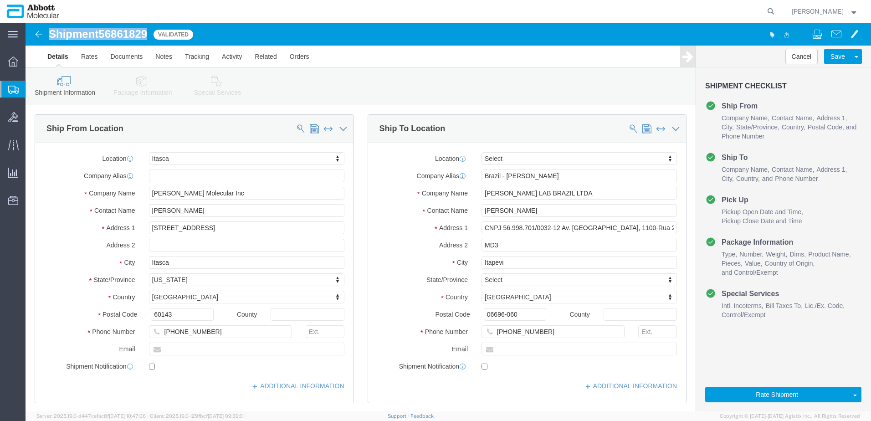
drag, startPoint x: 24, startPoint y: 7, endPoint x: 125, endPoint y: 10, distance: 100.8
click div "Shipment 56861829 8 of 8 Validated"
copy h1 "Shipment 56861829"
click button "Rate Shipment"
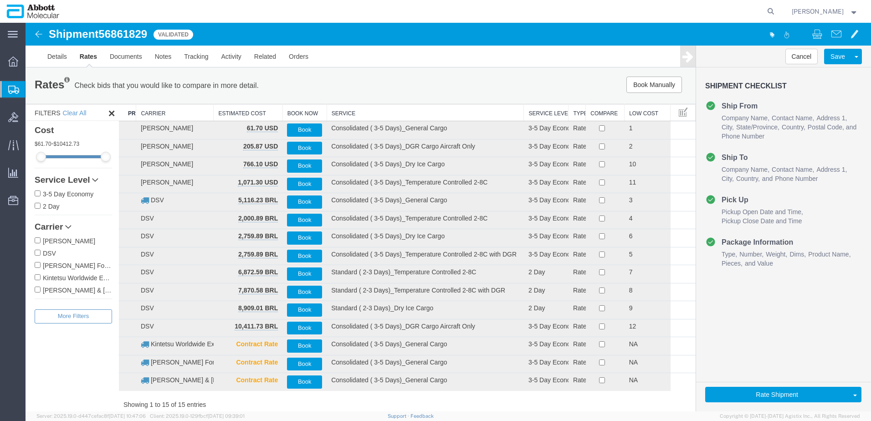
click at [46, 253] on label "DSV" at bounding box center [73, 253] width 77 height 10
click at [41, 253] on input "DSV" at bounding box center [38, 253] width 6 height 6
checkbox input "true"
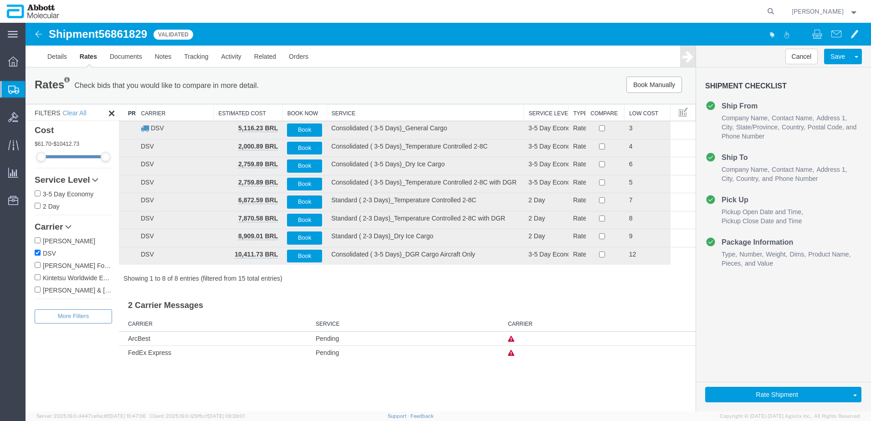
click at [356, 110] on th "Service" at bounding box center [425, 112] width 197 height 17
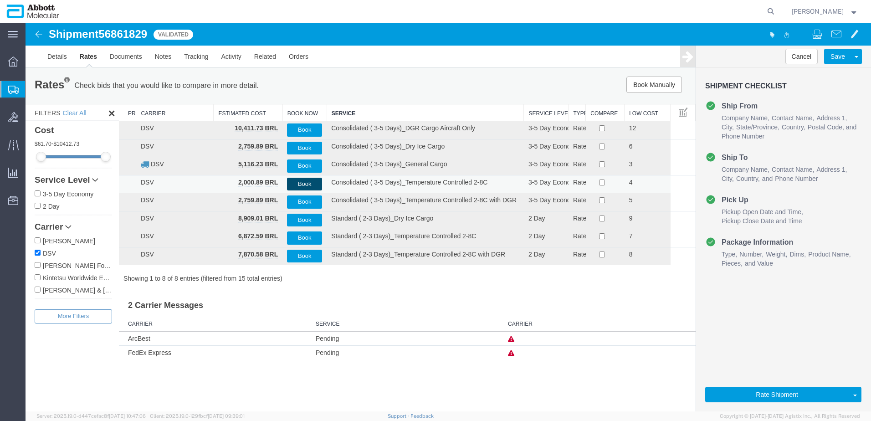
click at [308, 183] on button "Book" at bounding box center [304, 184] width 35 height 13
click at [0, 0] on span "Create from Template" at bounding box center [0, 0] width 0 height 0
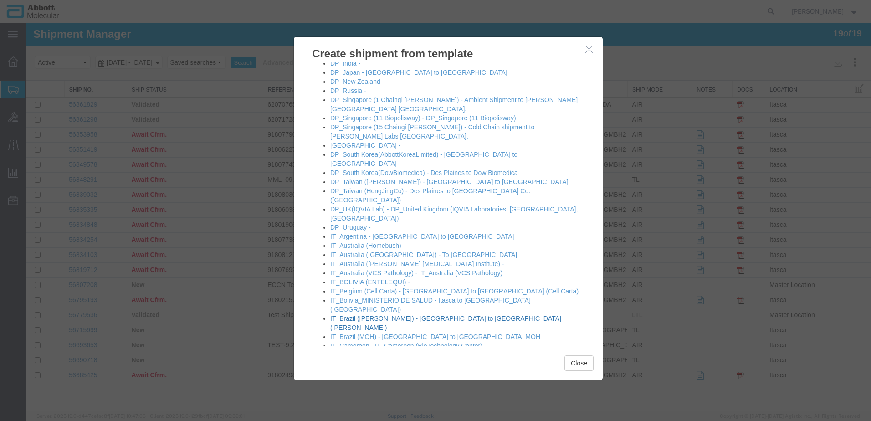
scroll to position [273, 0]
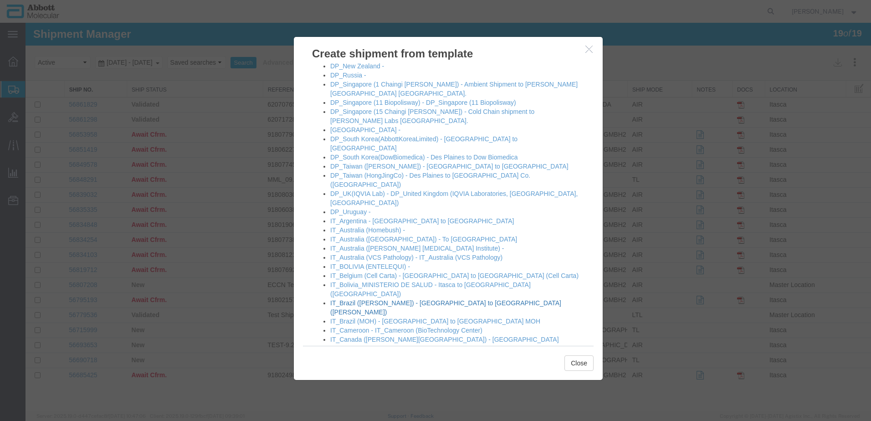
click at [372, 299] on link "IT_Brazil ([PERSON_NAME]) - [GEOGRAPHIC_DATA] to [GEOGRAPHIC_DATA] ([PERSON_NAM…" at bounding box center [445, 307] width 231 height 16
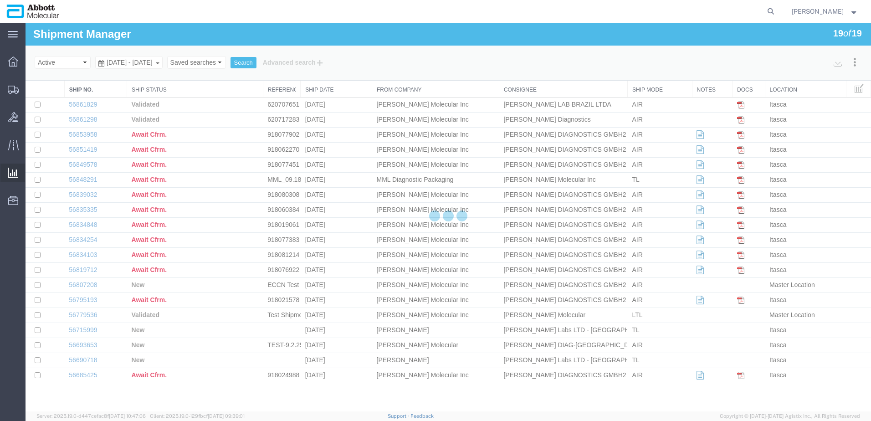
select select "48454"
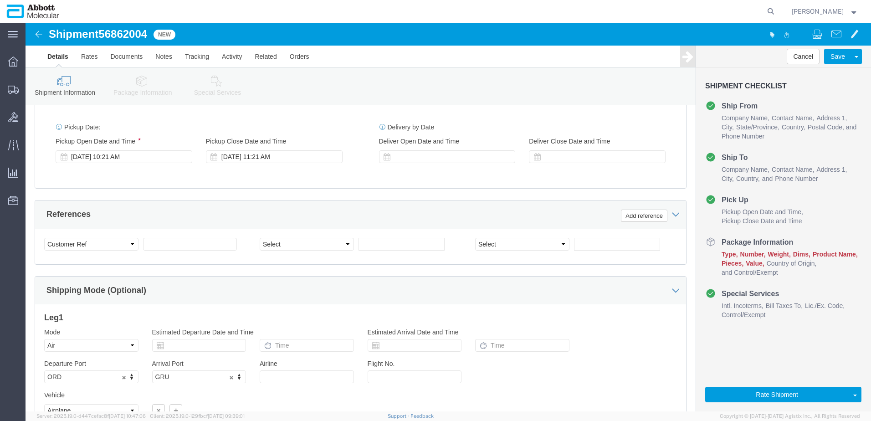
scroll to position [547, 0]
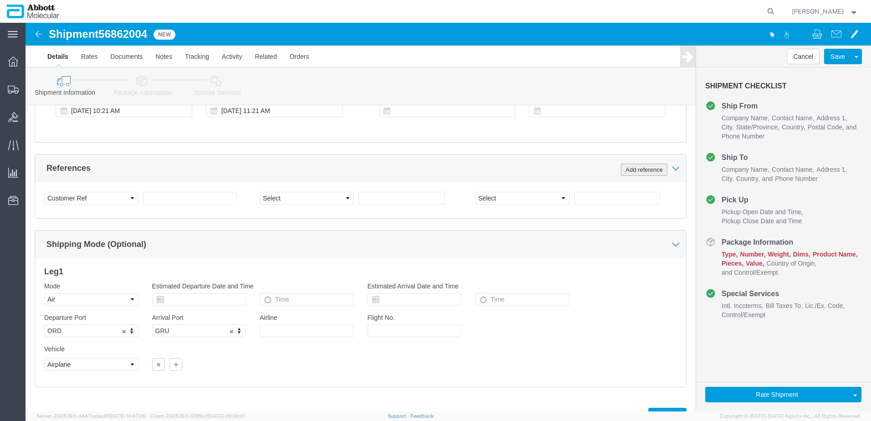
click button "Add reference"
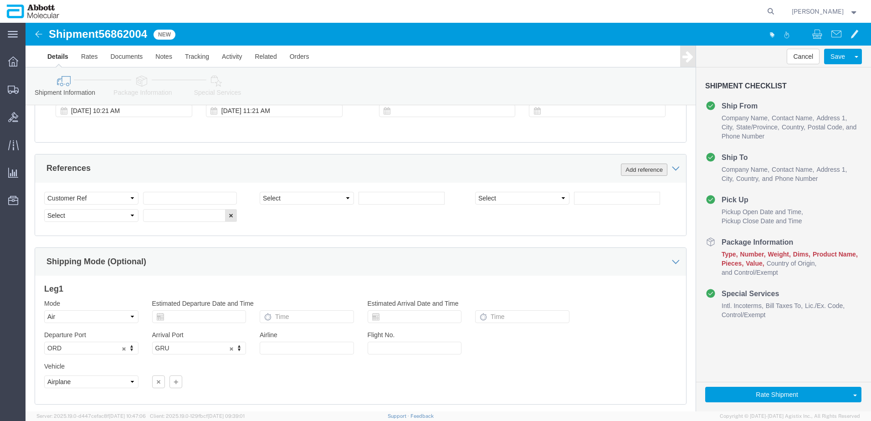
click button "Add reference"
click input "text"
paste input "620708251"
type input "620708251"
select select "INVOICE"
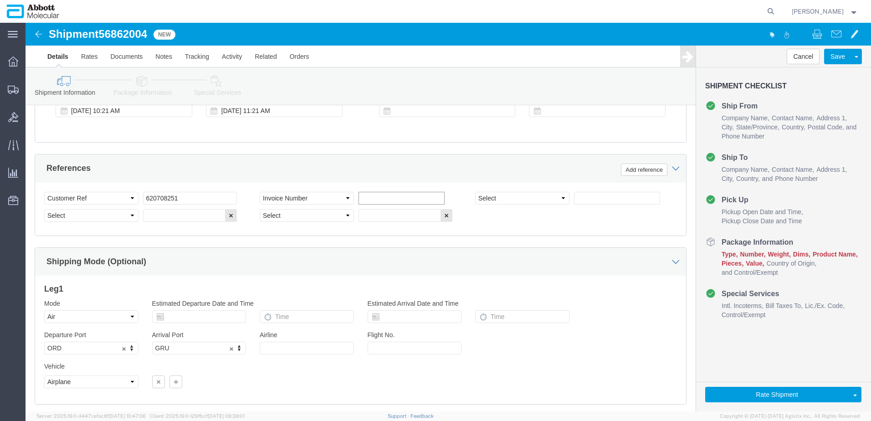
paste input "620708251"
type input "620708252"
select select "INVOICE"
paste input "620708251"
type input "620708253"
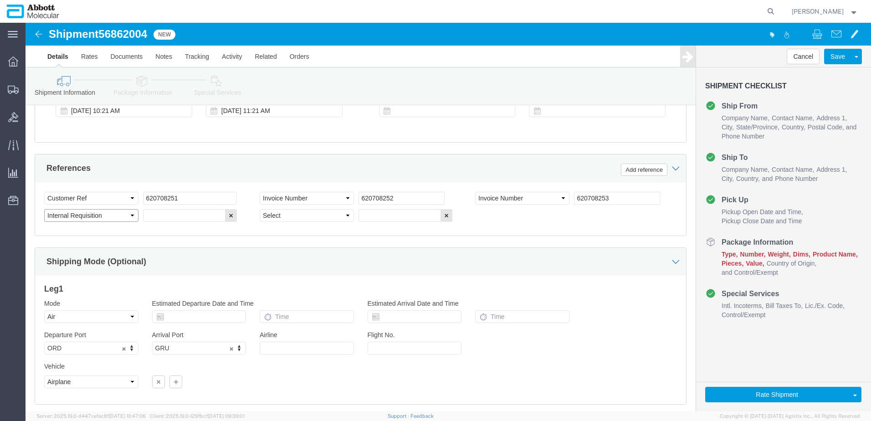
select select "INVOICE"
paste input "620708251"
type input "620708254"
select select "INVOICE"
paste input "620708251"
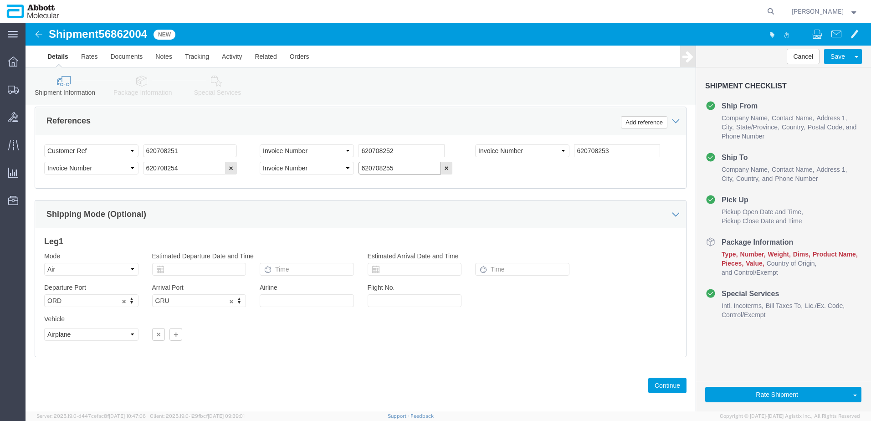
scroll to position [596, 0]
type input "620708255"
click button "Continue"
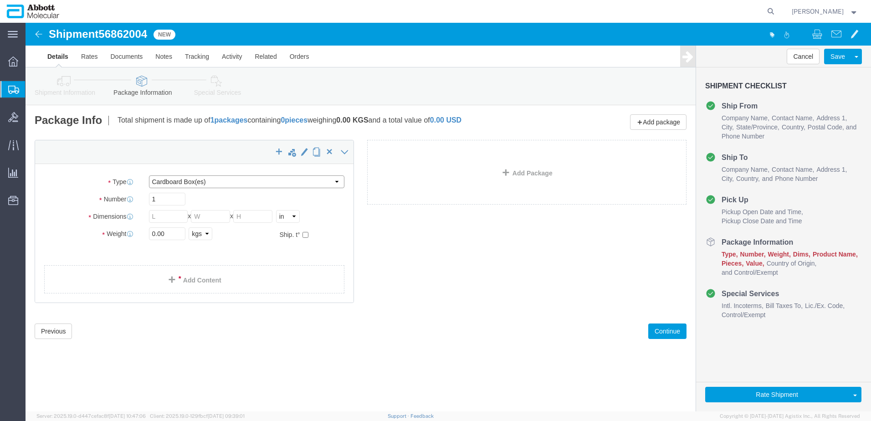
drag, startPoint x: 205, startPoint y: 161, endPoint x: 199, endPoint y: 166, distance: 7.4
click select "Select Box (B) Box (C) Box (D) Cardboard Box(es) Crate (Instrument) Crate(s) En…"
select select "BOXD"
click select "Select Box (B) Box (C) Box (D) Cardboard Box(es) Crate (Instrument) Crate(s) En…"
type input "28.00"
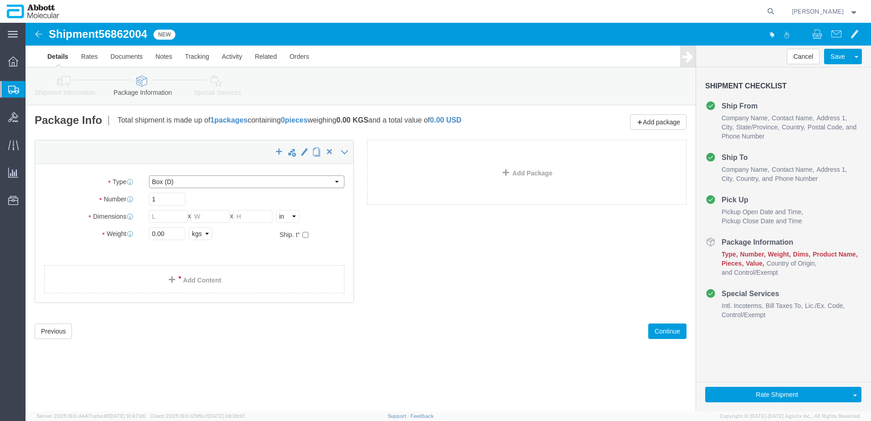
type input "24.00"
type input "21.00"
drag, startPoint x: 145, startPoint y: 209, endPoint x: 55, endPoint y: 202, distance: 90.5
click div "Package Type Select Box (B) Box (C) Box (D) Cardboard Box(es) Crate (Instrument…"
type input "30"
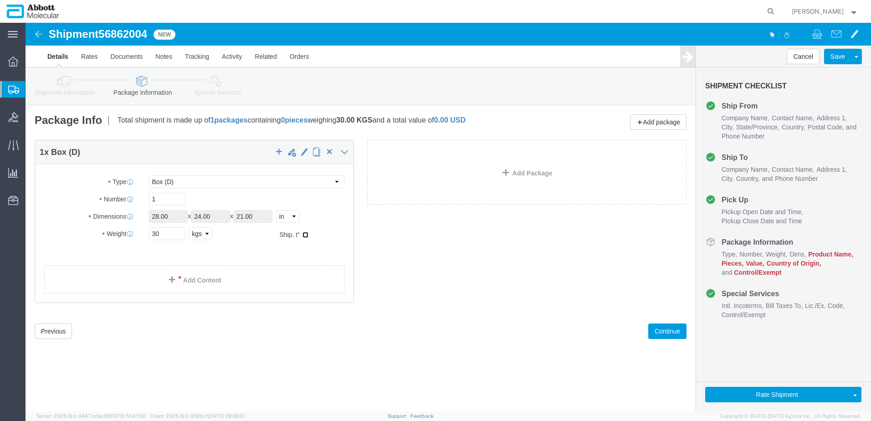
click input "checkbox"
checkbox input "true"
type input "FROZEN"
click link "Add Content"
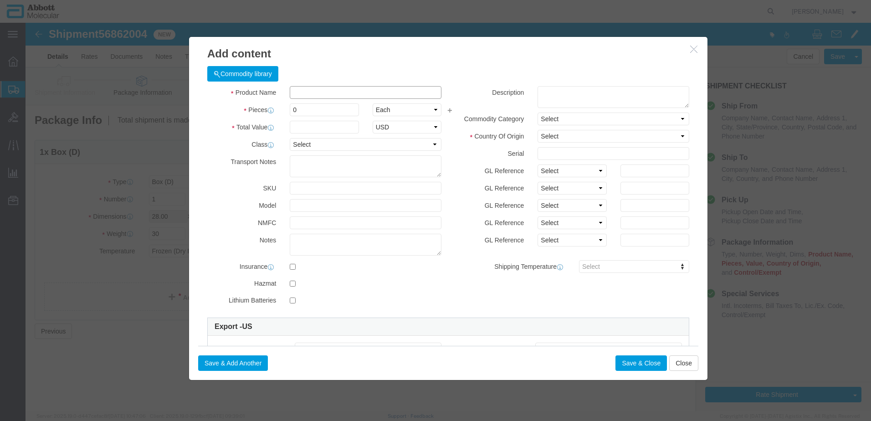
click input "text"
type input "02G3470"
click strong "02G3470"
type input "1"
select select
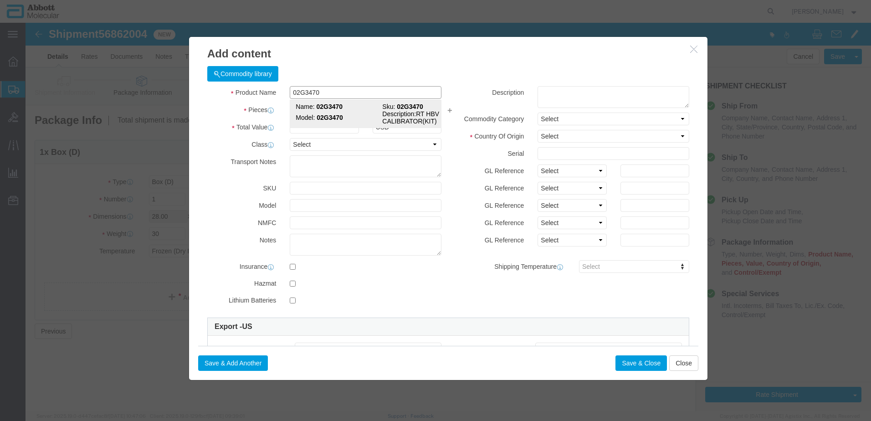
select select "US"
type input "3822190080"
select select "BIS"
checkbox input "false"
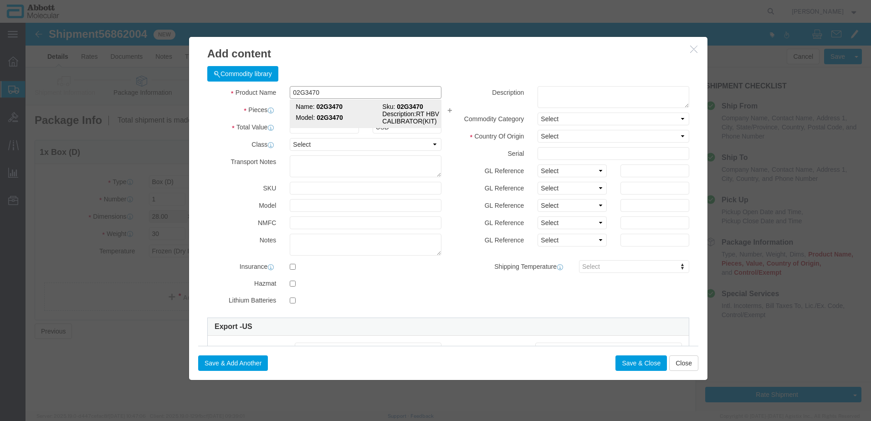
type input "02G3470"
type textarea "RT HBV CALIBRATOR(KIT)"
select select "NLR"
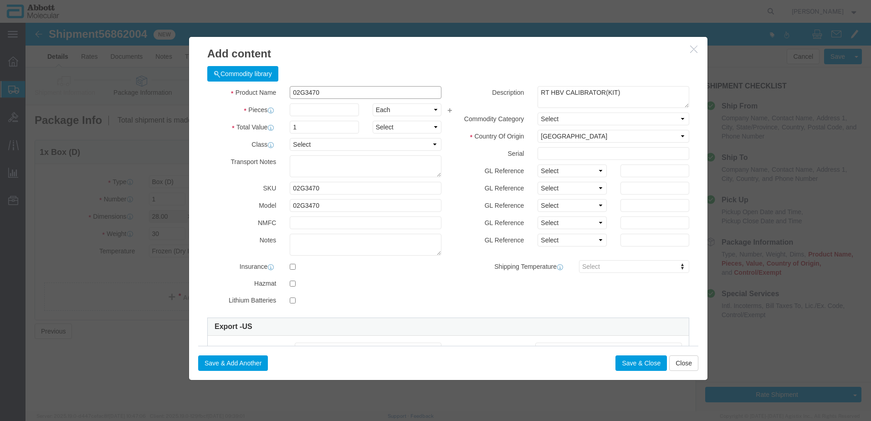
type input "02G3470"
type input "2"
click select "Select Account Type Activity ID Airline Appointment Number ASN Batch Number Bil…"
select select "BATCH_NUMBER"
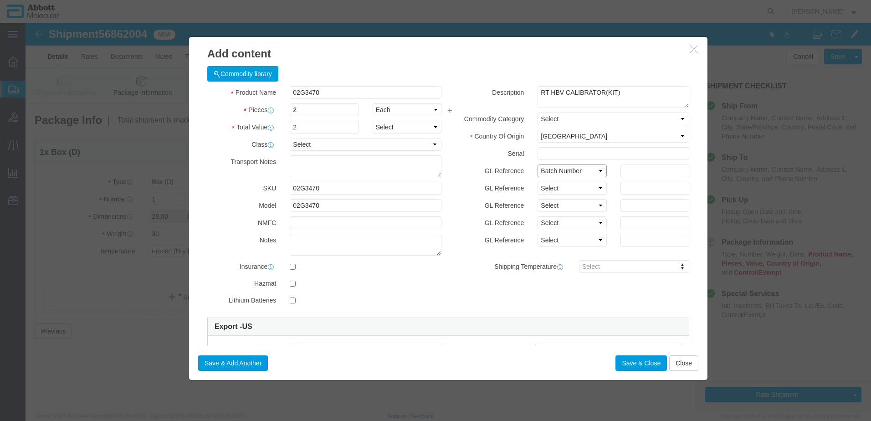
click select "Select Account Type Activity ID Airline Appointment Number ASN Batch Number Bil…"
type input "415827"
click button "Save & Add Another"
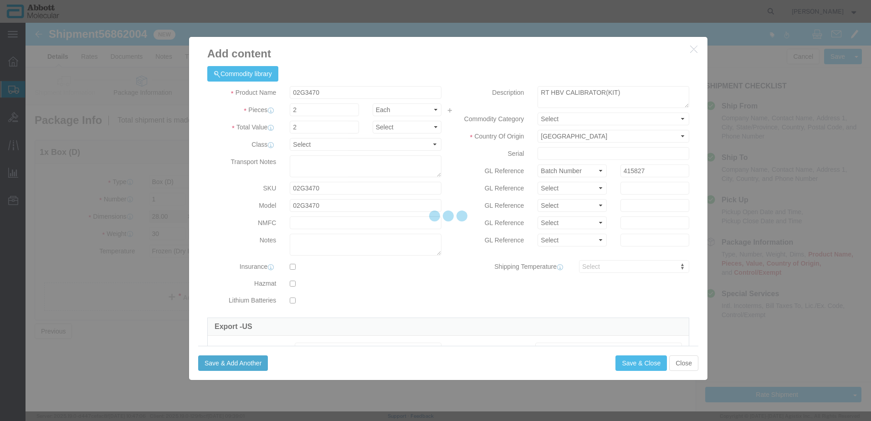
select select "EA"
select select
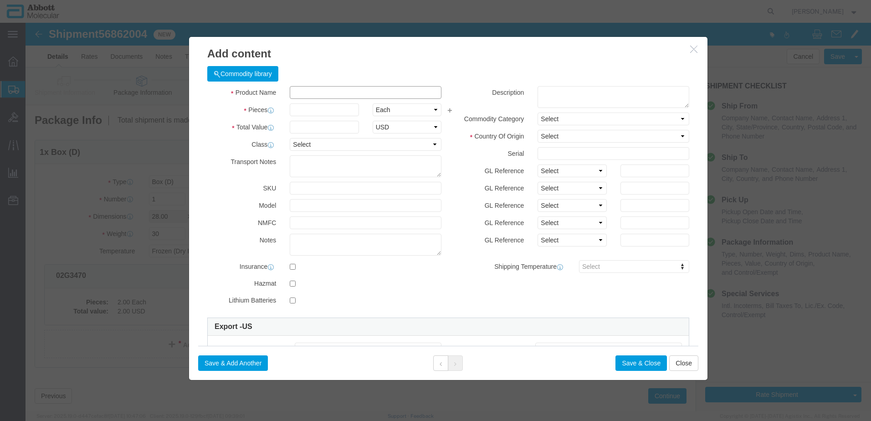
click input "text"
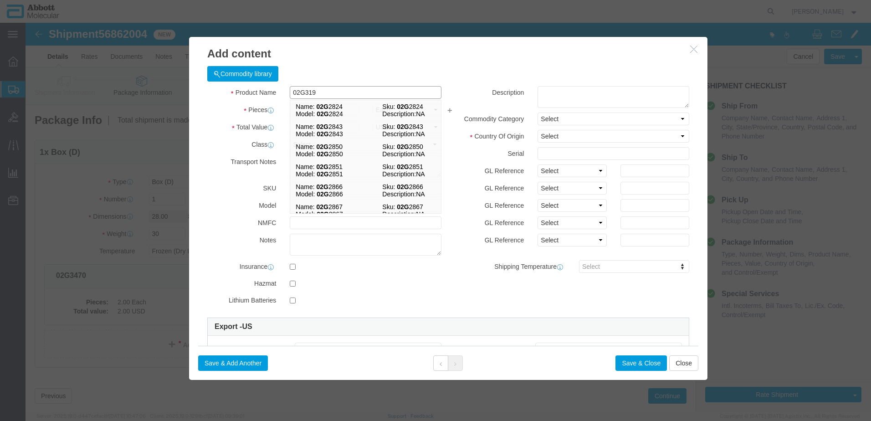
type input "02G3190"
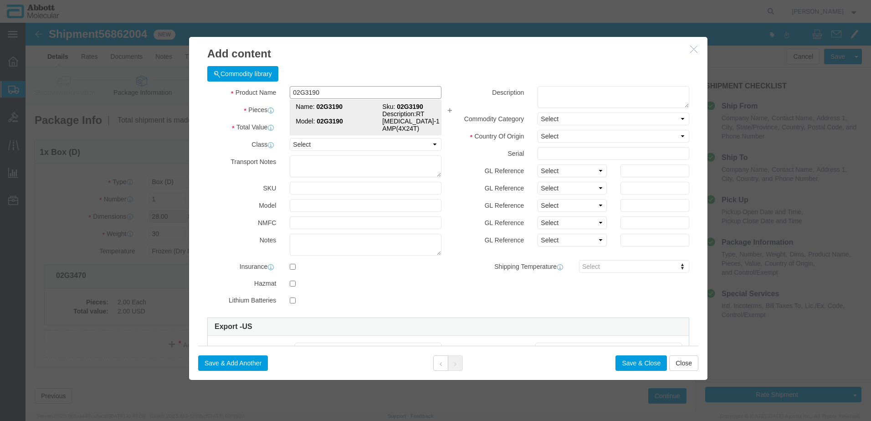
click td "Name: 02G3190"
type input "1"
select select
select select "US"
type input "3822190080"
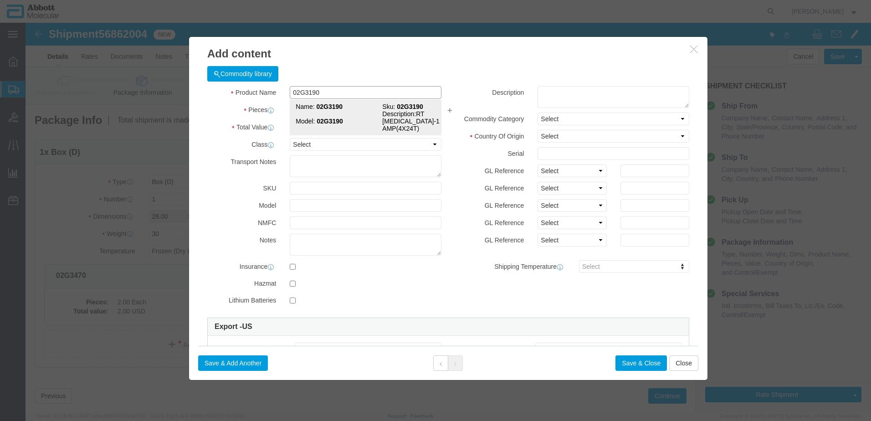
select select "BIS"
checkbox input "false"
type input "02G3190"
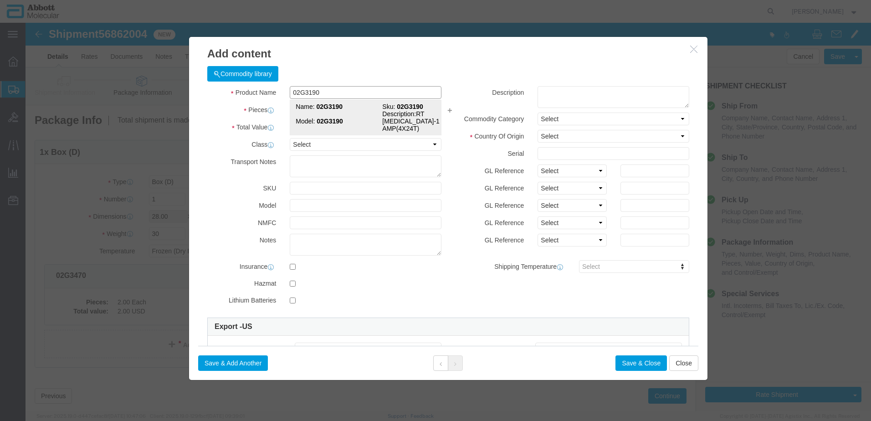
type textarea "RT HIV-1 AMP(4X24T)"
select select "NLR"
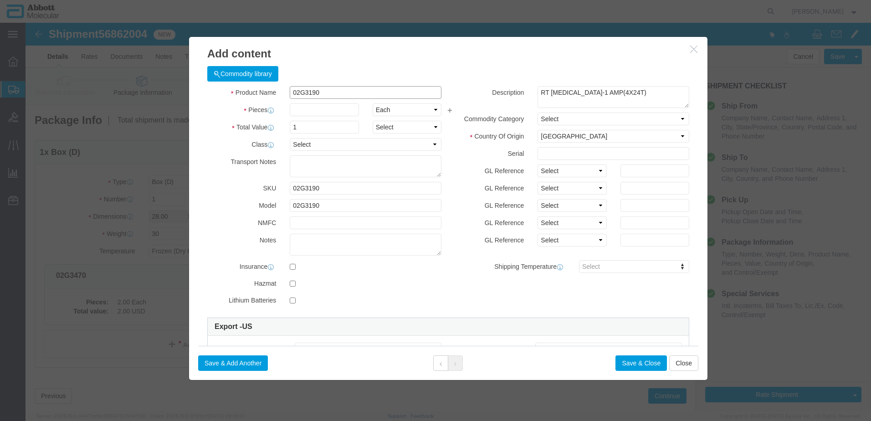
type input "02G3190"
type input "5"
drag, startPoint x: 542, startPoint y: 147, endPoint x: 539, endPoint y: 153, distance: 6.5
click select "Select Account Type Activity ID Airline Appointment Number ASN Batch Number Bil…"
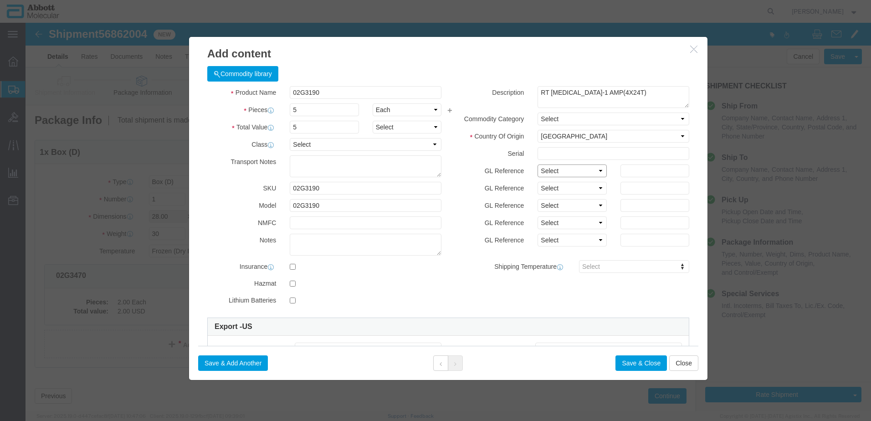
select select "BATCH_NUMBER"
click select "Select Account Type Activity ID Airline Appointment Number ASN Batch Number Bil…"
type input "415819"
click button "Save & Add Another"
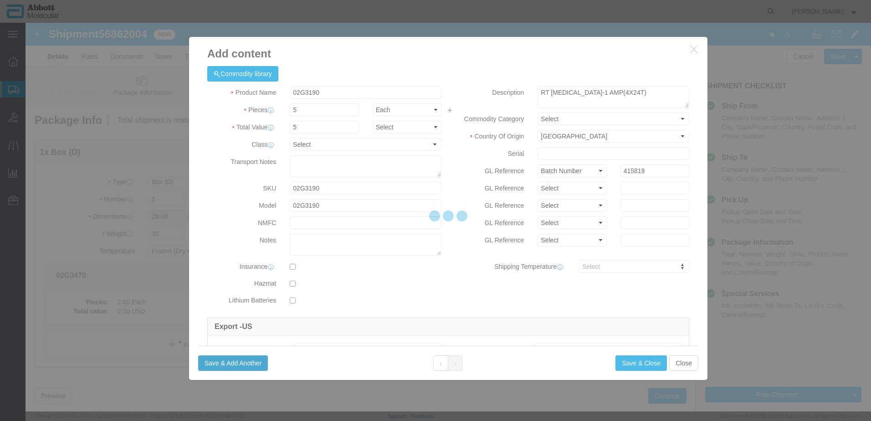
select select "EA"
select select
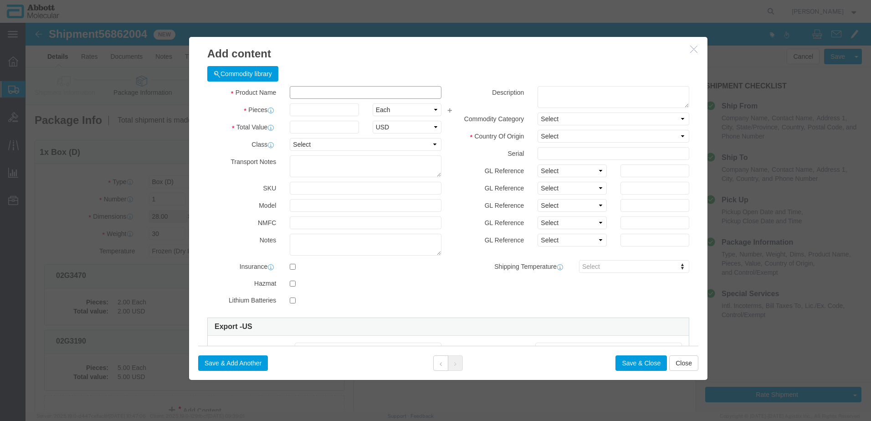
click input "text"
type input "04J7193"
click strong "04J7193"
type input "1"
select select
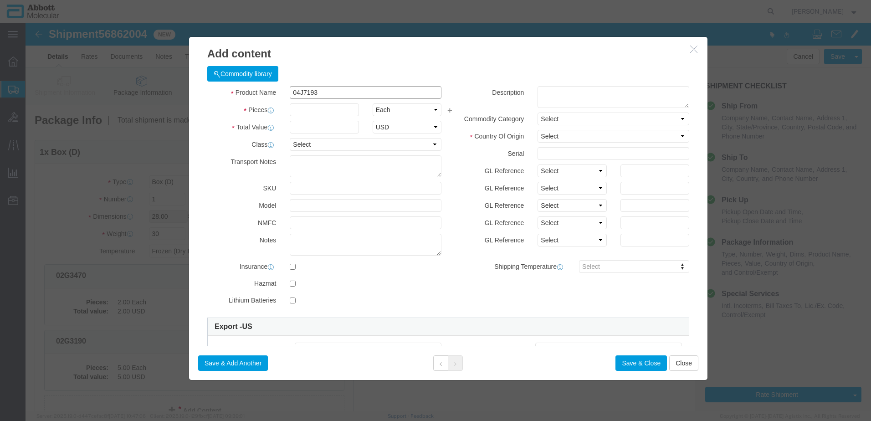
select select "US"
type input "3822190080"
select select "BIS"
select select "NLR"
checkbox input "false"
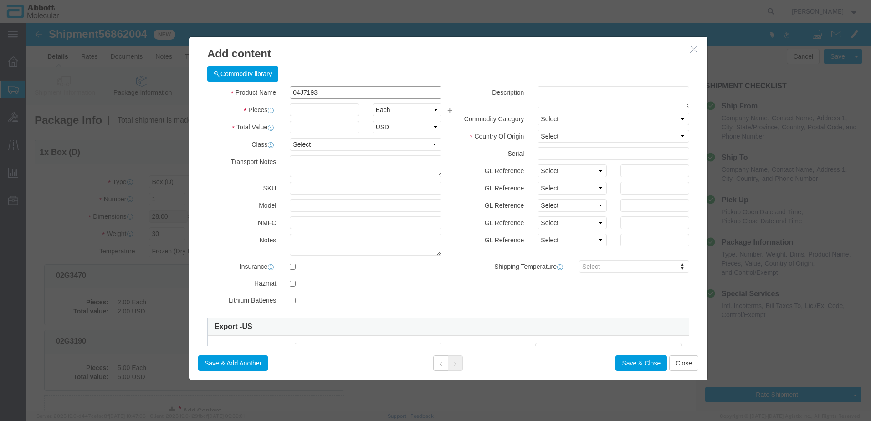
checkbox input "false"
type input "04J7193"
type textarea "M2K RT OPT CAL"
type input "04J7193"
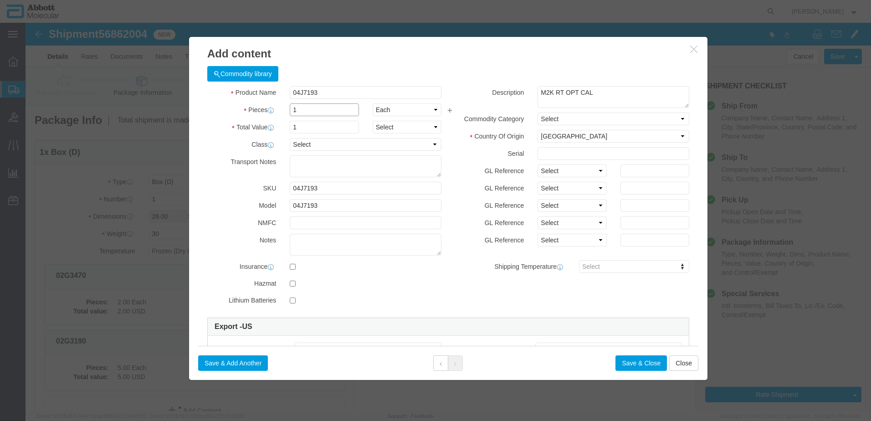
type input "1"
drag, startPoint x: 539, startPoint y: 141, endPoint x: 541, endPoint y: 152, distance: 11.5
click div "Description M2K RT OPT CAL Commodity Category Select Country Of Origin Select A…"
drag, startPoint x: 546, startPoint y: 145, endPoint x: 544, endPoint y: 155, distance: 10.6
click select "Select Account Type Activity ID Airline Appointment Number ASN Batch Number Bil…"
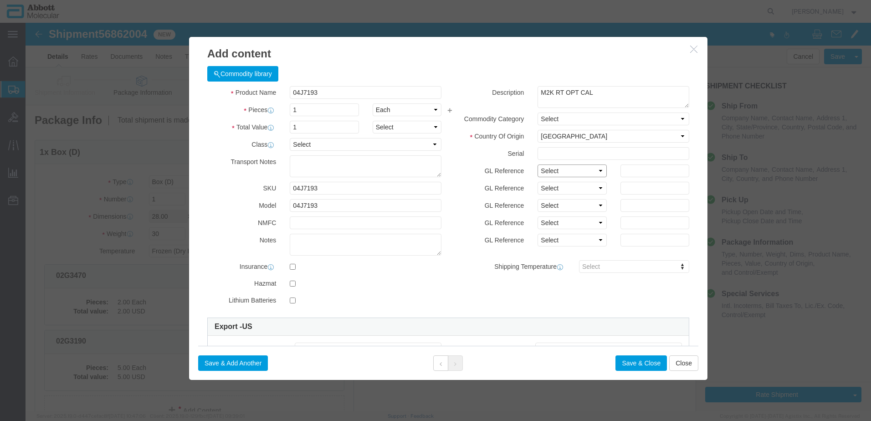
select select "BATCH_NUMBER"
click select "Select Account Type Activity ID Airline Appointment Number ASN Batch Number Bil…"
type input "412287"
click button "Save & Add Another"
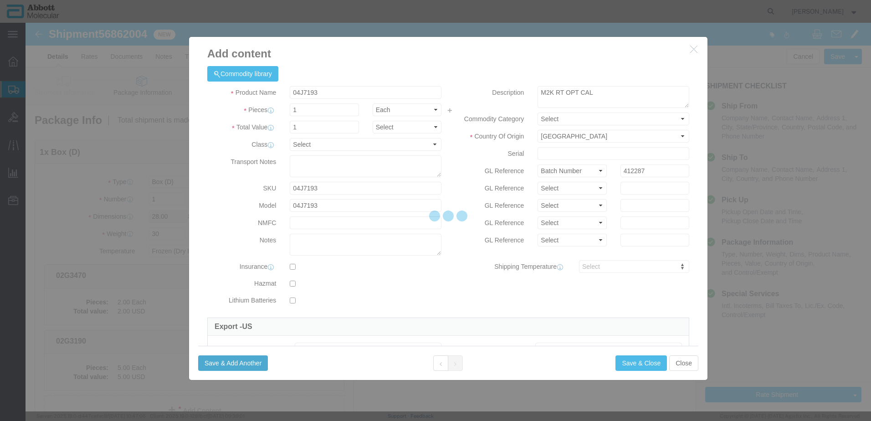
select select "EA"
select select
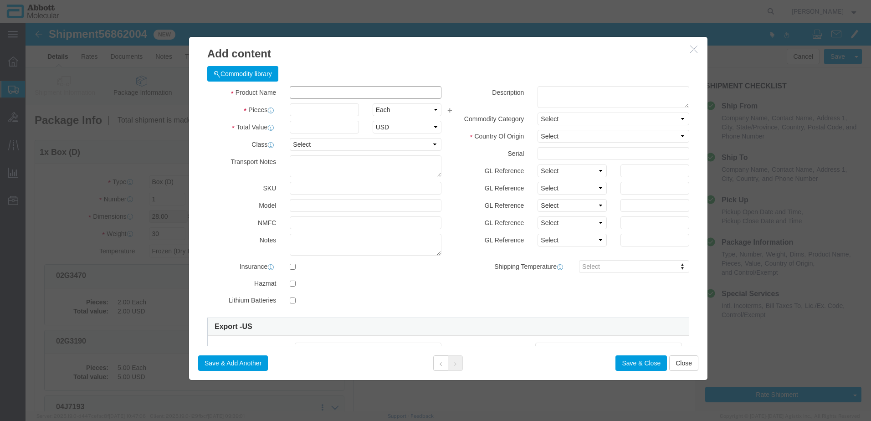
click input "text"
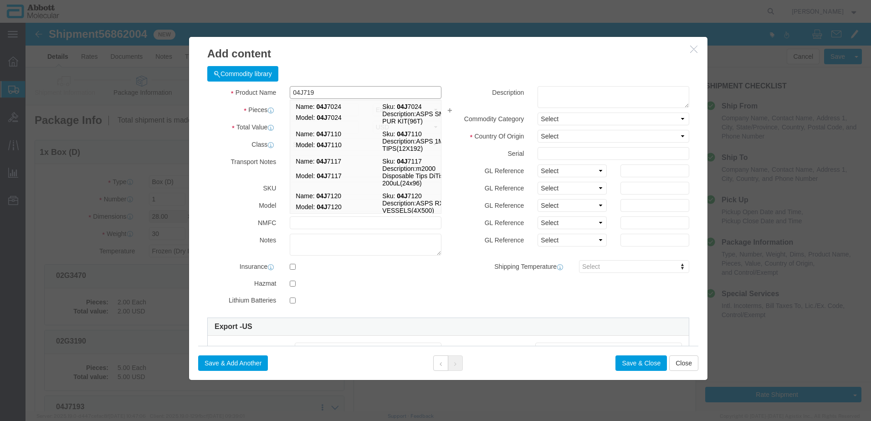
type input "04J7193"
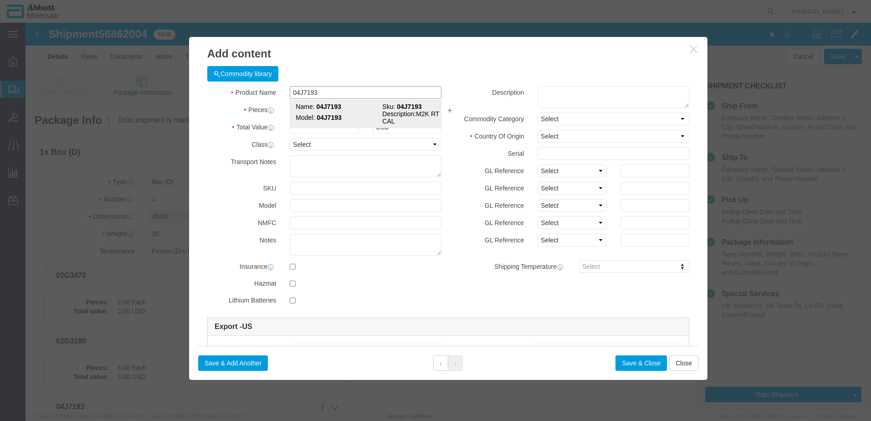
click strong "04J7193"
type input "1"
select select
select select "US"
type input "3822190080"
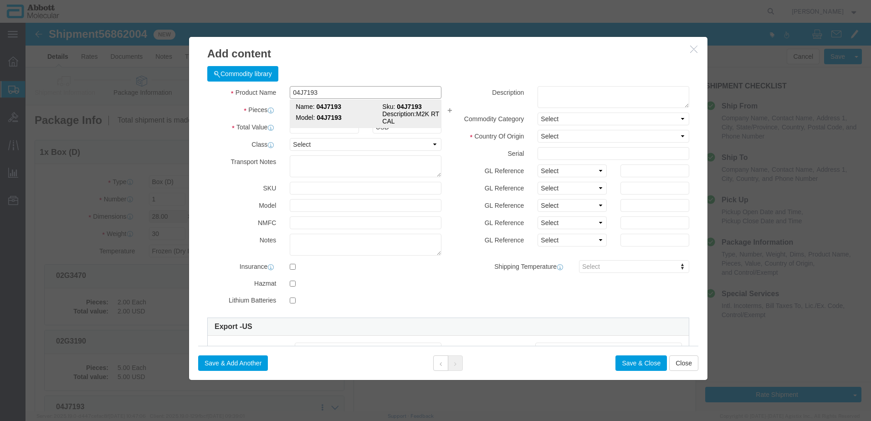
select select "BIS"
checkbox input "false"
type input "04J7193"
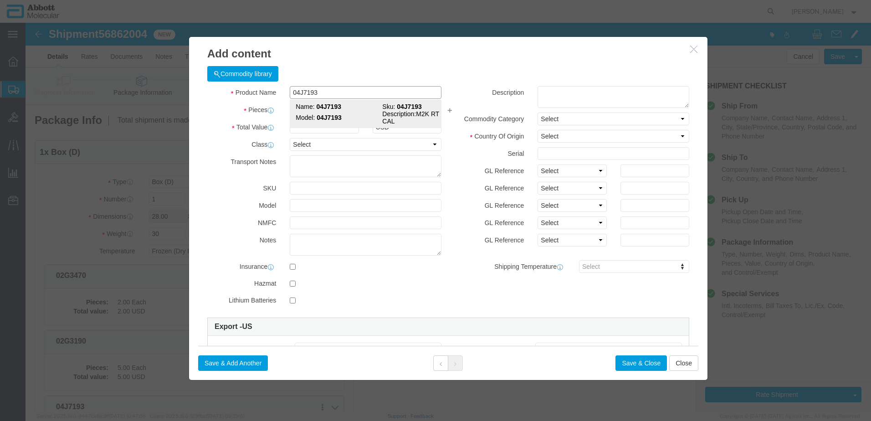
type textarea "M2K RT OPT CAL"
select select "NLR"
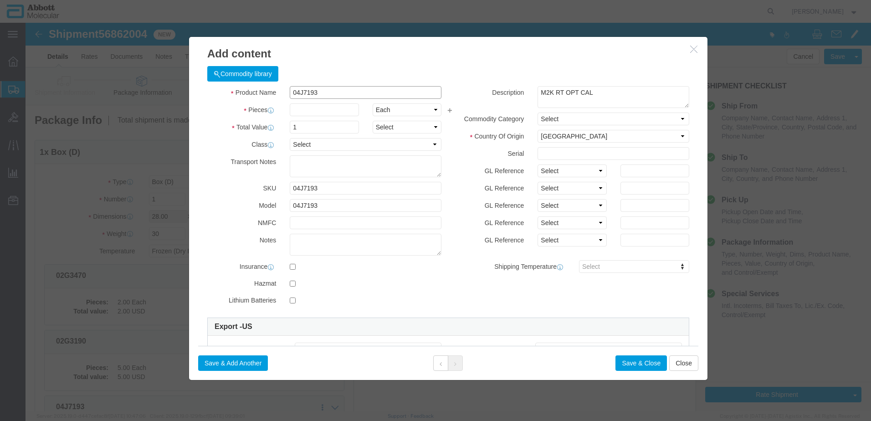
type input "04J7193"
type input "1"
click select "Select Account Type Activity ID Airline Appointment Number ASN Batch Number Bil…"
select select "BATCH_NUMBER"
click select "Select Account Type Activity ID Airline Appointment Number ASN Batch Number Bil…"
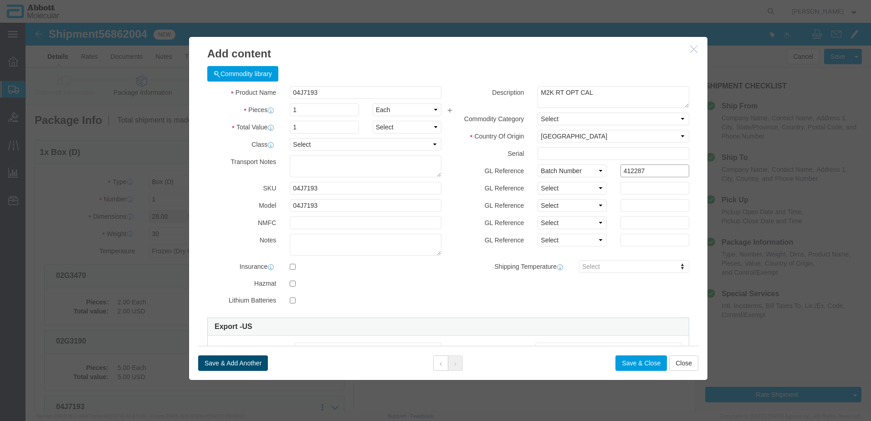
type input "412287"
click button "Save & Add Another"
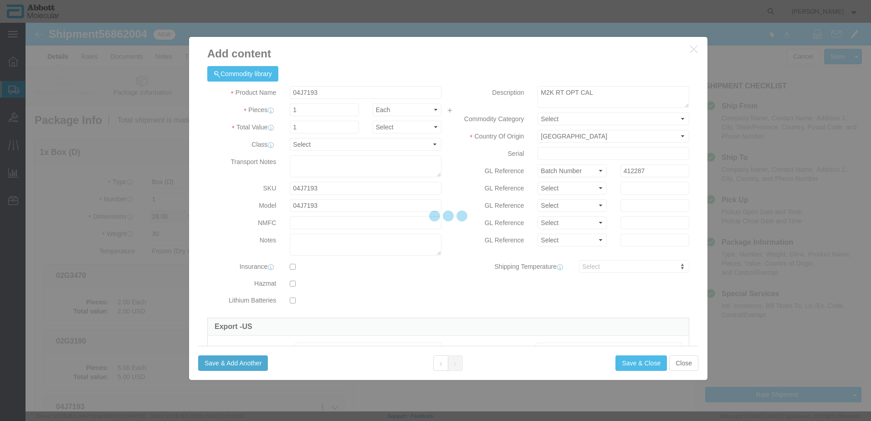
select select "EA"
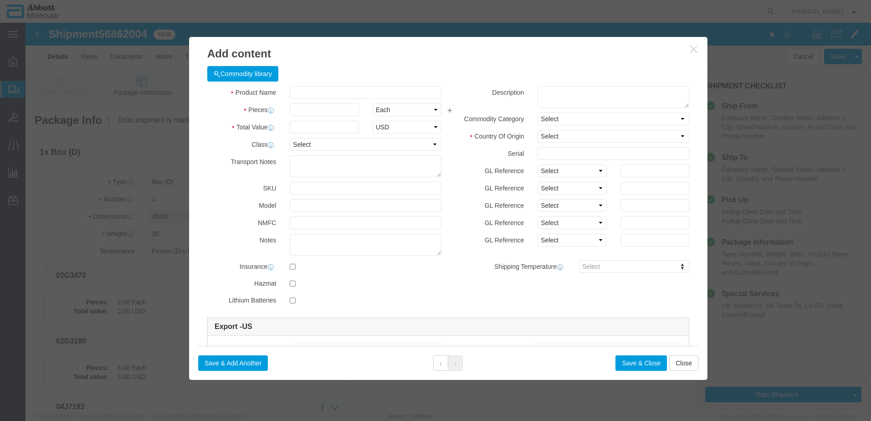
click div "Commodity library"
click input "text"
click td "Model: 04J8690"
drag, startPoint x: 557, startPoint y: 148, endPoint x: 556, endPoint y: 154, distance: 6.2
click select "Select Account Type Activity ID Airline Appointment Number ASN Batch Number Bil…"
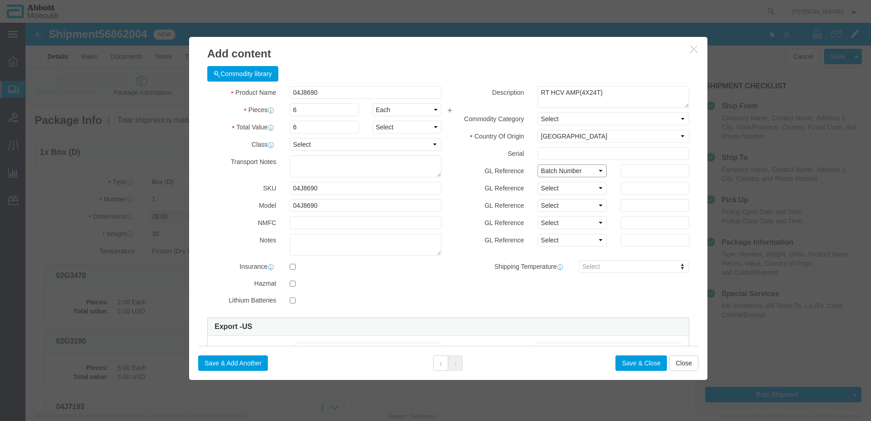
click select "Select Account Type Activity ID Airline Appointment Number ASN Batch Number Bil…"
click button "Save & Close"
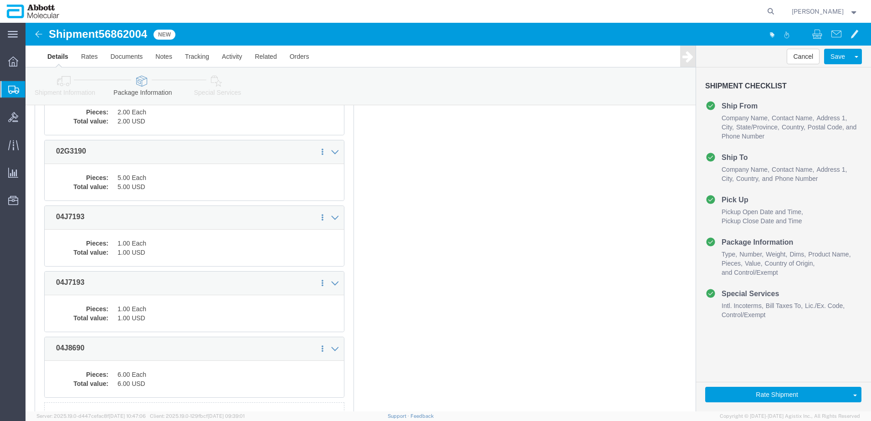
scroll to position [283, 0]
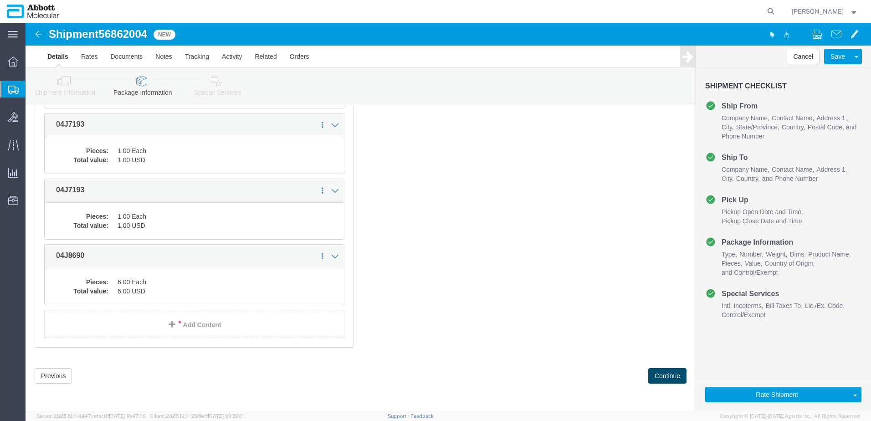
click button "Continue"
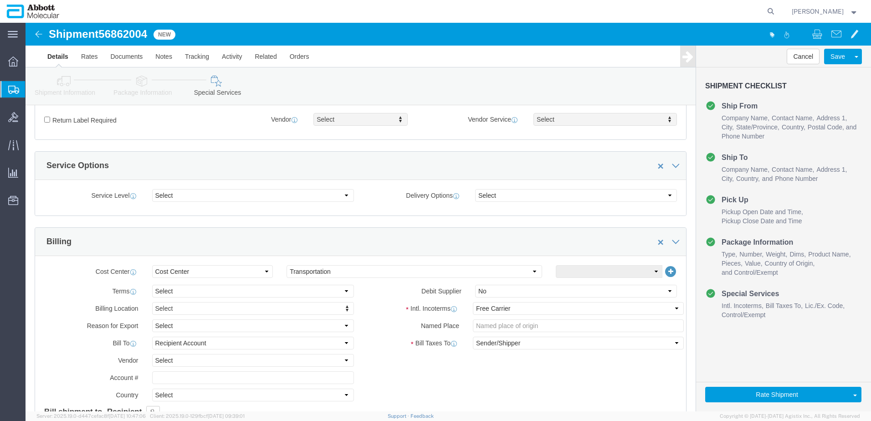
scroll to position [1382, 0]
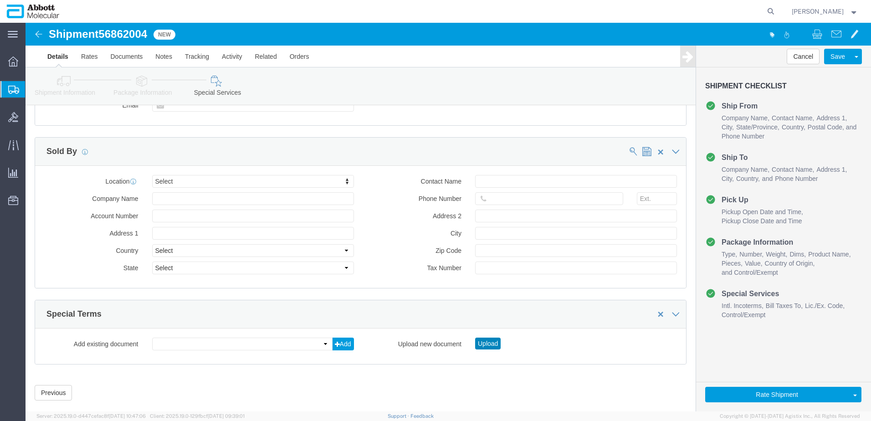
drag, startPoint x: 463, startPoint y: 306, endPoint x: 441, endPoint y: 284, distance: 30.9
click button "Upload"
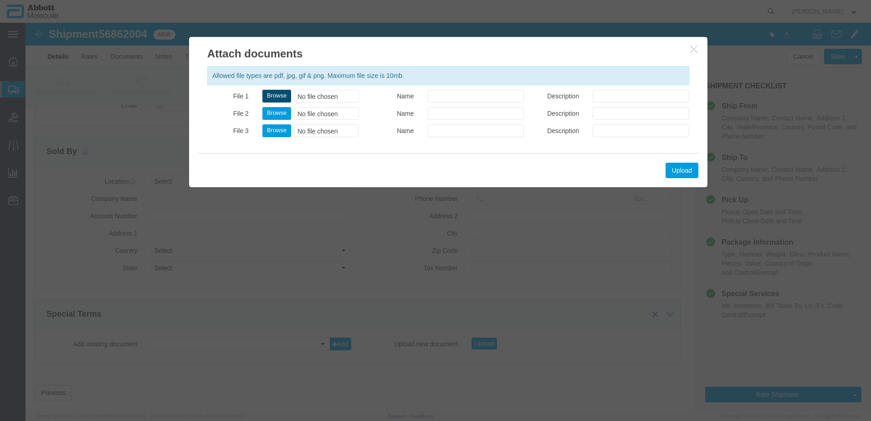
click button "Browse"
click button "Upload"
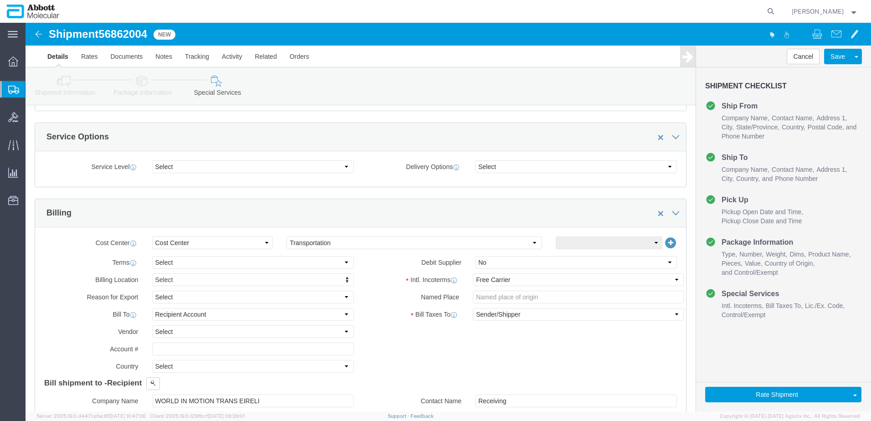
scroll to position [334, 0]
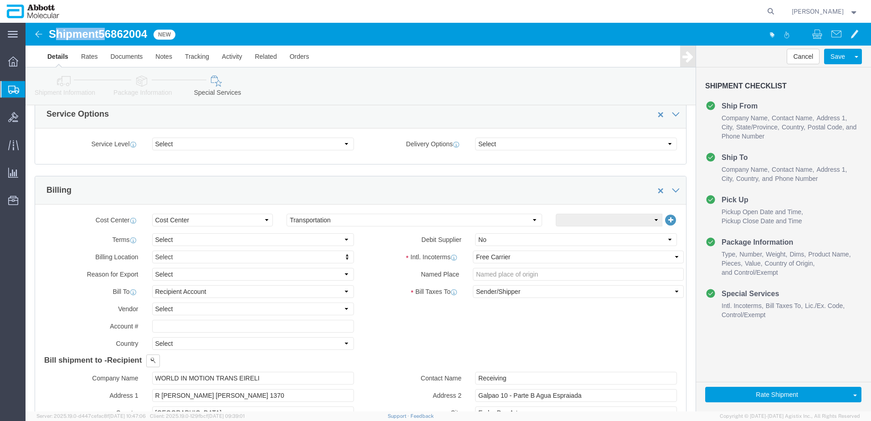
drag, startPoint x: 27, startPoint y: 10, endPoint x: 66, endPoint y: 10, distance: 38.7
click h1 "Shipment 56862004"
drag, startPoint x: 66, startPoint y: 10, endPoint x: 25, endPoint y: 12, distance: 41.5
click h1 "Shipment 56862004"
drag, startPoint x: 25, startPoint y: 11, endPoint x: 124, endPoint y: 11, distance: 98.9
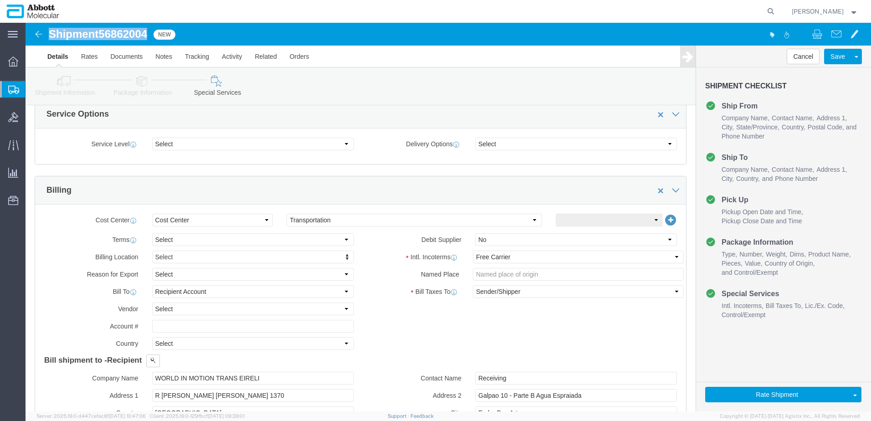
click h1 "Shipment 56862004"
copy h1 "Shipment 56862004"
click button "Rate Shipment"
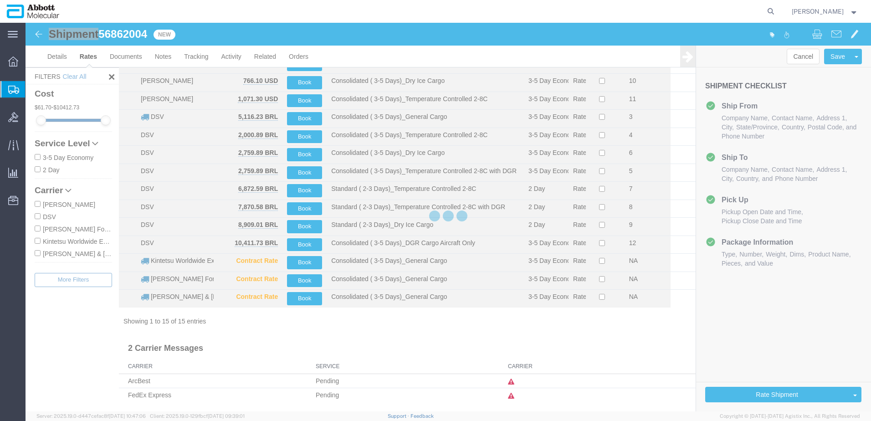
scroll to position [65, 0]
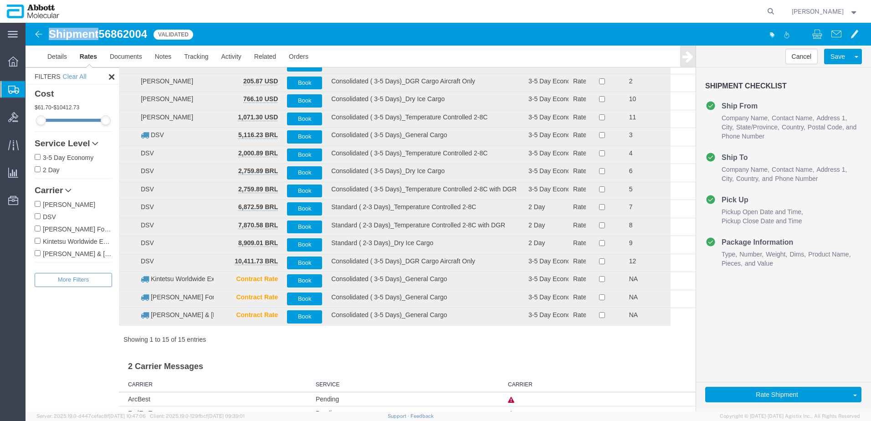
click at [39, 217] on input "DSV" at bounding box center [38, 216] width 6 height 6
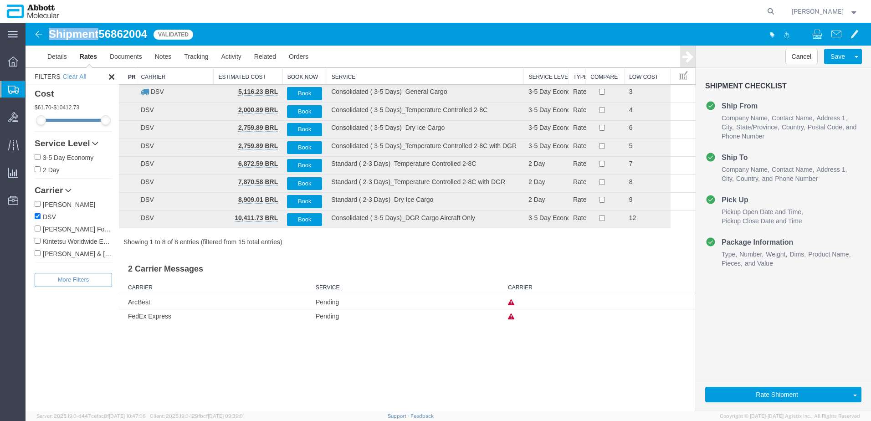
scroll to position [0, 0]
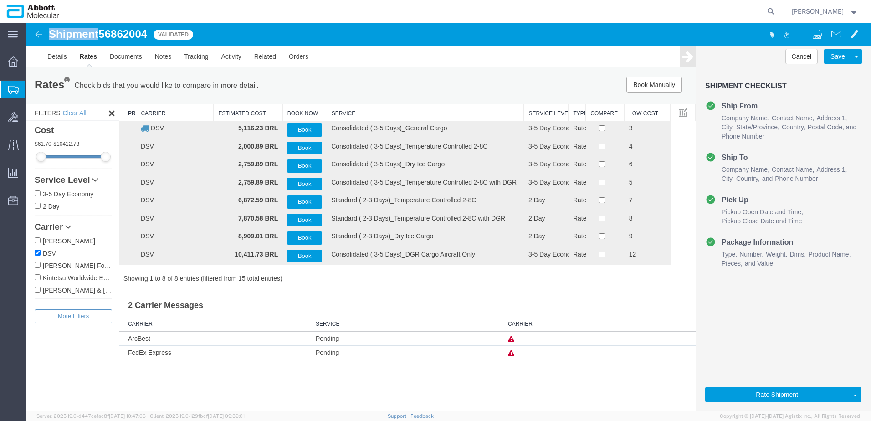
click at [341, 112] on th "Service" at bounding box center [425, 112] width 197 height 17
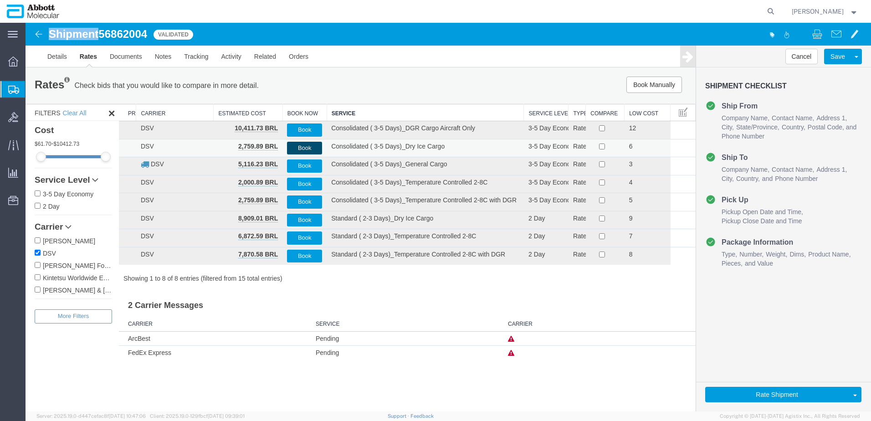
click at [312, 147] on button "Book" at bounding box center [304, 148] width 35 height 13
click at [91, 32] on h1 "Shipment 56862004" at bounding box center [98, 34] width 98 height 12
drag, startPoint x: 51, startPoint y: 35, endPoint x: 151, endPoint y: 28, distance: 99.6
click at [151, 28] on div "Shipment 56862004 8 of 8 Validated Details Rates Documents Notes Tracking Activ…" at bounding box center [449, 45] width 846 height 45
copy h1 "Shipment 56862004"
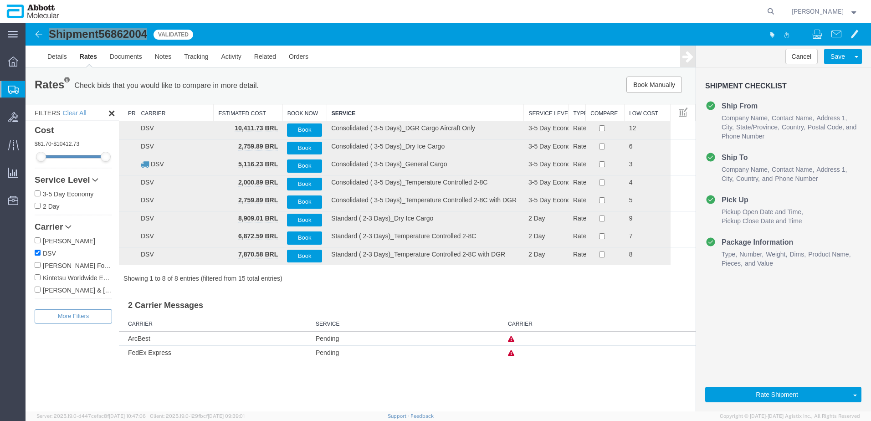
click at [0, 0] on span "Create from Template" at bounding box center [0, 0] width 0 height 0
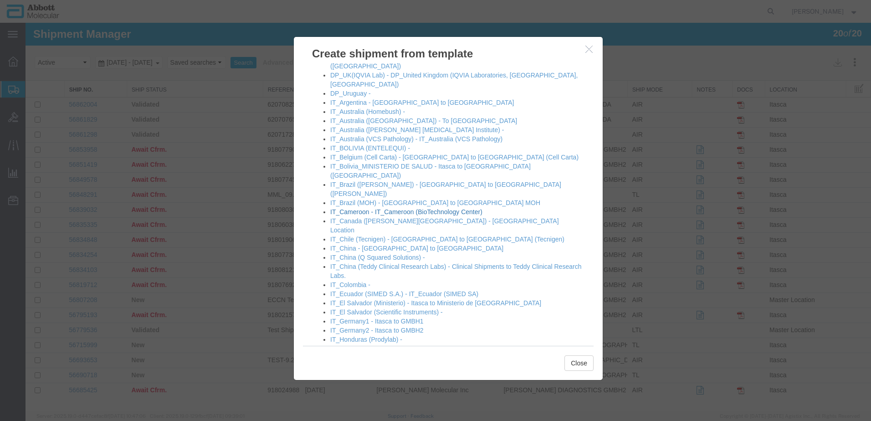
scroll to position [410, 0]
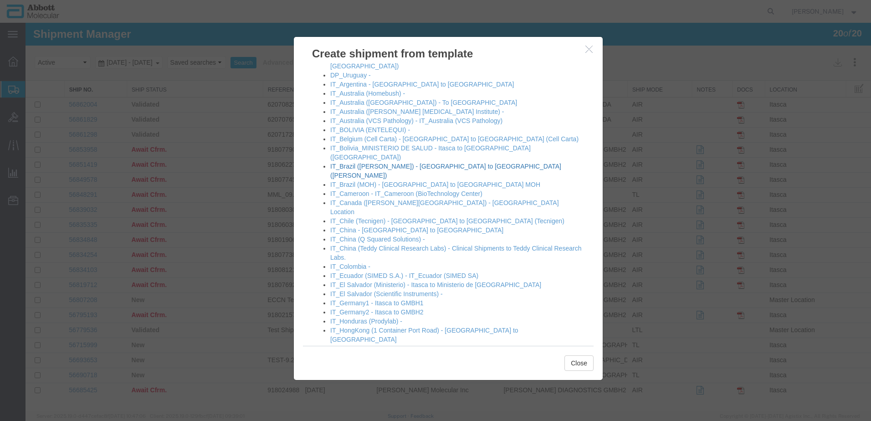
click at [370, 163] on link "IT_Brazil ([PERSON_NAME]) - [GEOGRAPHIC_DATA] to [GEOGRAPHIC_DATA] ([PERSON_NAM…" at bounding box center [445, 171] width 231 height 16
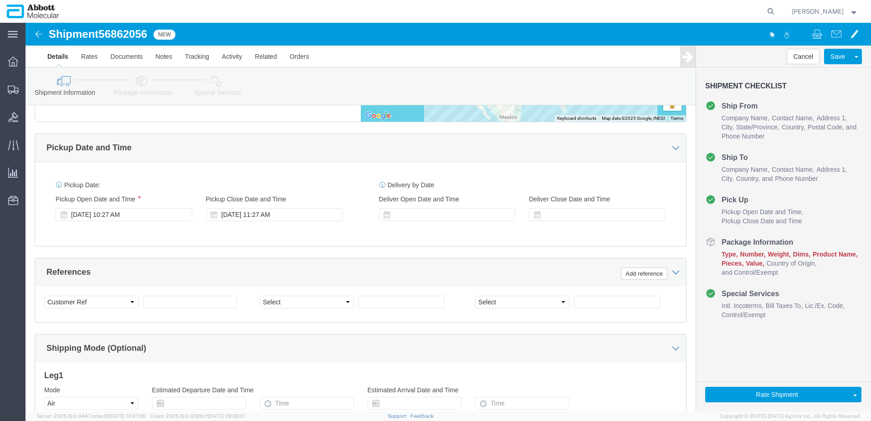
scroll to position [456, 0]
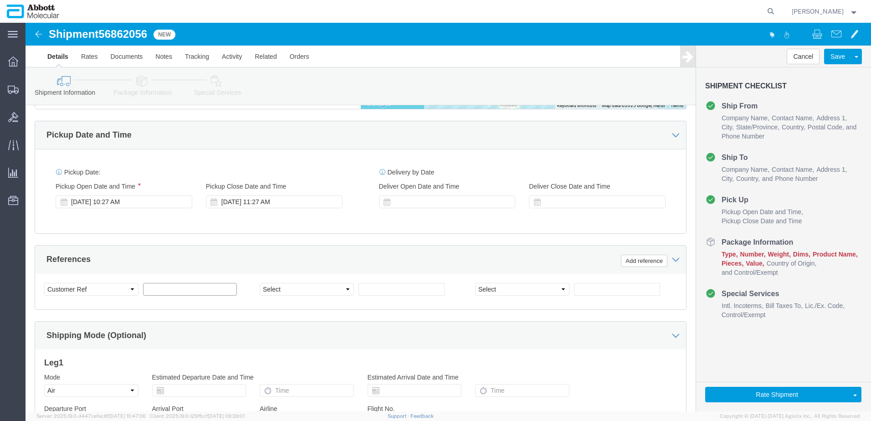
click input "text"
paste input "620712034"
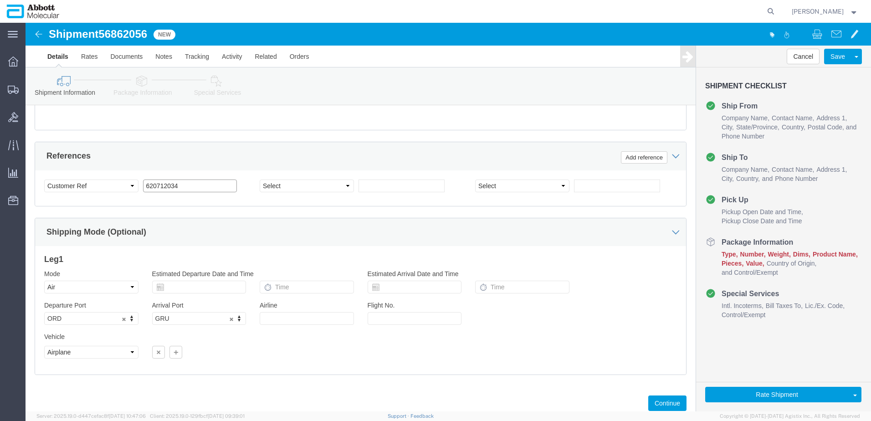
scroll to position [578, 0]
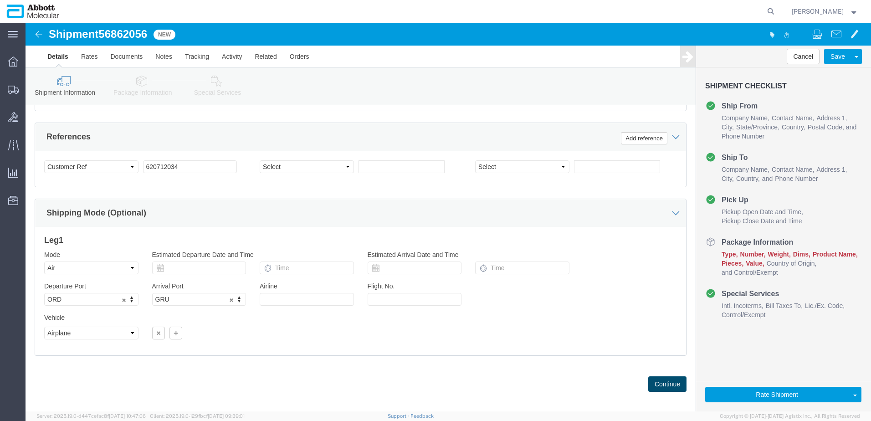
click button "Continue"
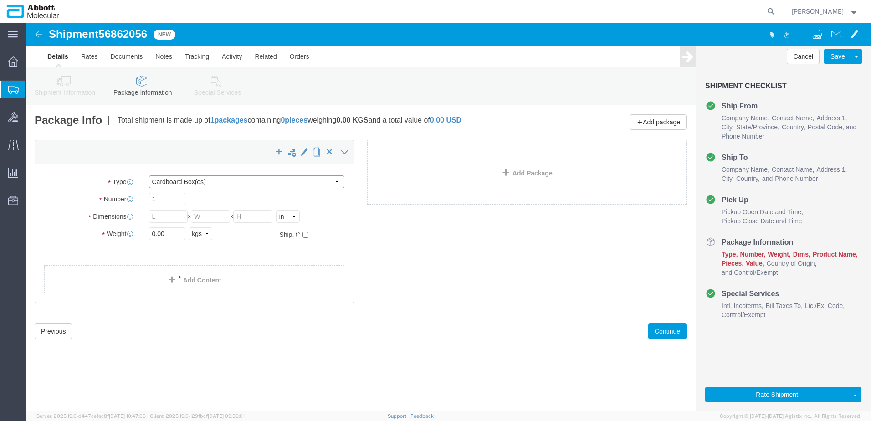
click select "Select Box (B) Box (C) Box (D) Cardboard Box(es) Crate (Instrument) Crate(s) En…"
drag, startPoint x: 143, startPoint y: 212, endPoint x: 45, endPoint y: 217, distance: 98.1
click div "Weight 0.00 Select kgs lbs Ship. t°"
click input "checkbox"
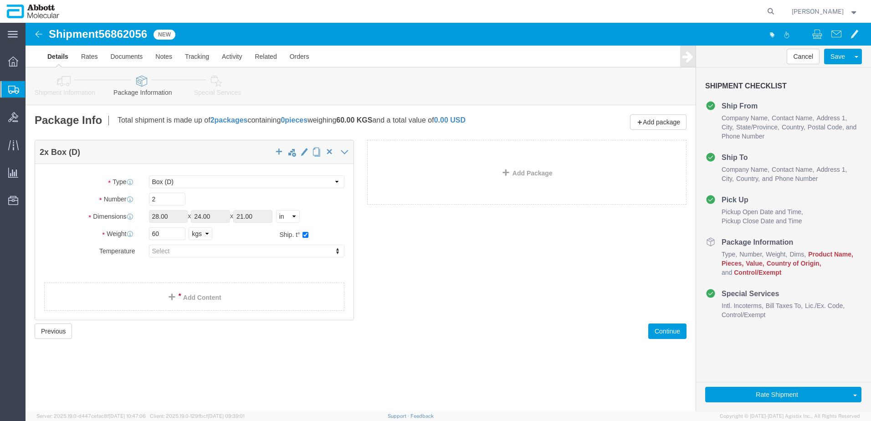
click div "Package Type Select Box (B) Box (C) Box (D) Cardboard Box(es) Crate (Instrument…"
click link "Add Content"
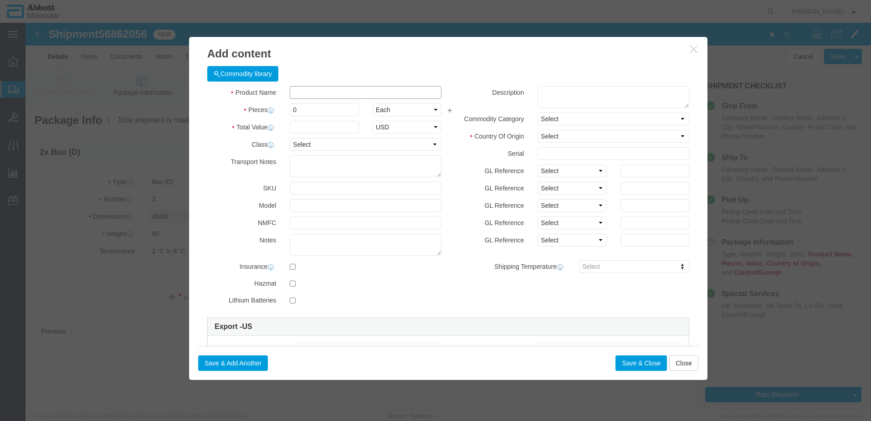
click input "text"
click strong "09N1801"
click select "Select Account Type Activity ID Airline Appointment Number ASN Batch Number Bil…"
click button "Save & Close"
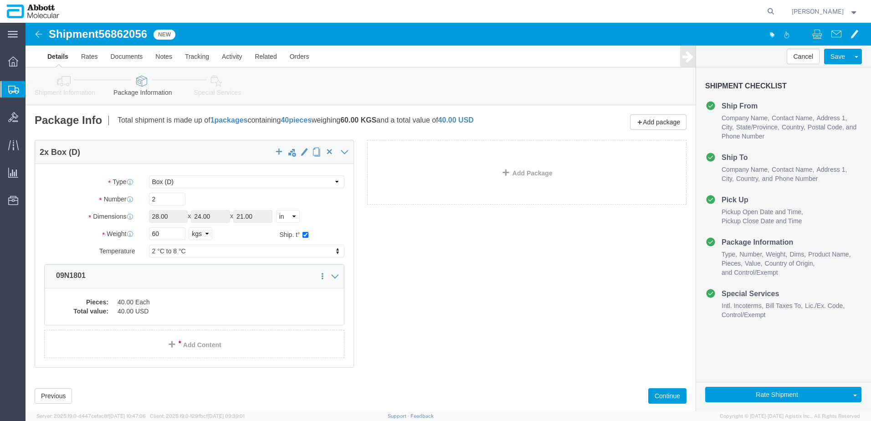
scroll to position [20, 0]
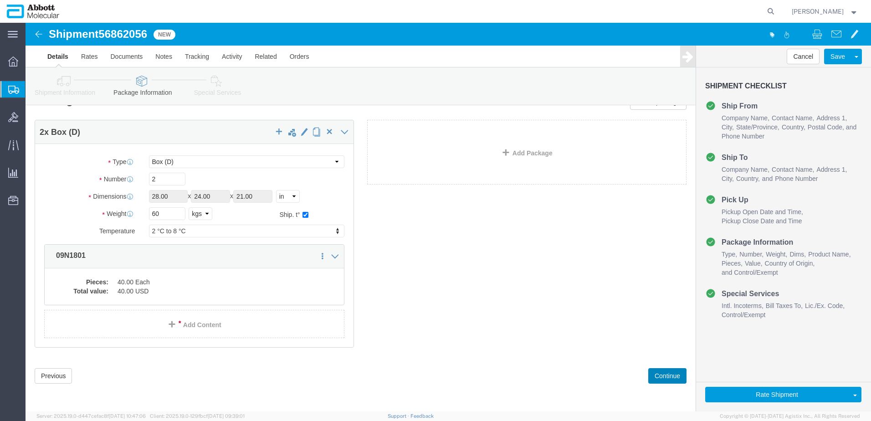
drag, startPoint x: 642, startPoint y: 353, endPoint x: 577, endPoint y: 329, distance: 70.1
click button "Continue"
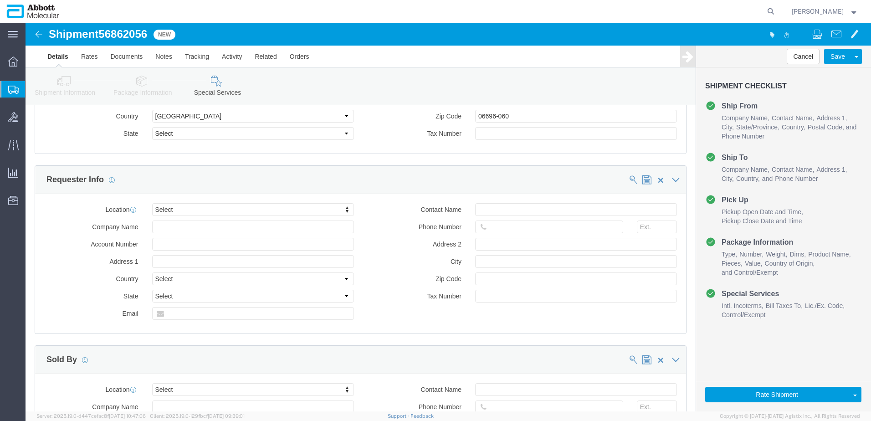
scroll to position [1382, 0]
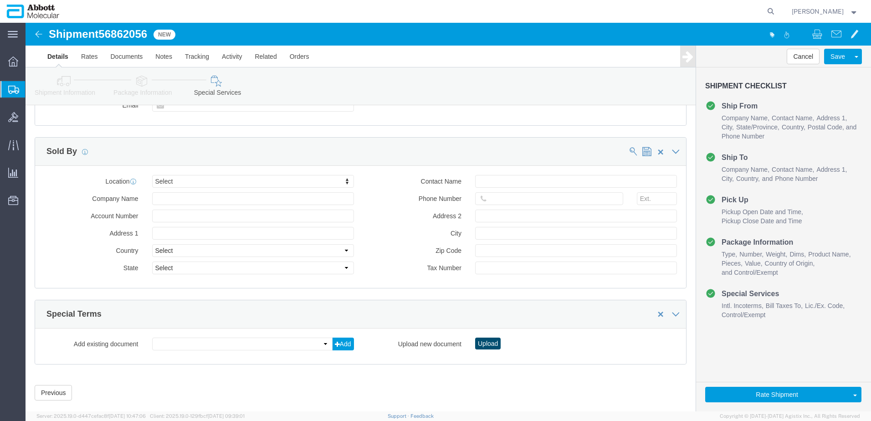
click button "Upload"
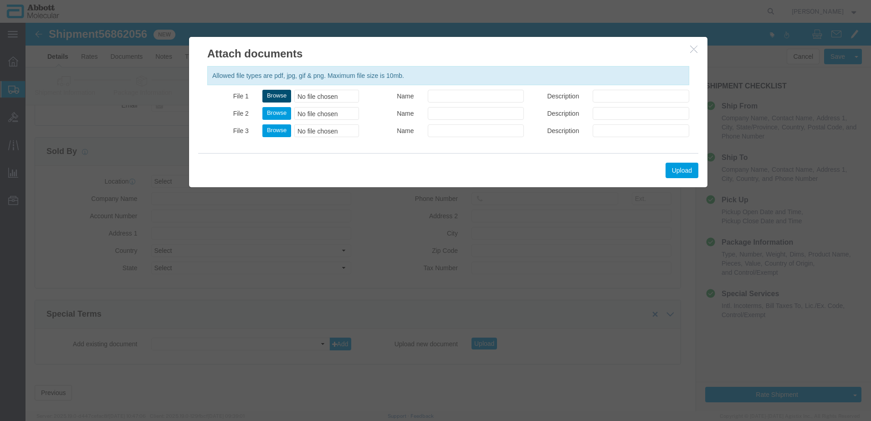
click button "Browse"
click button "Upload"
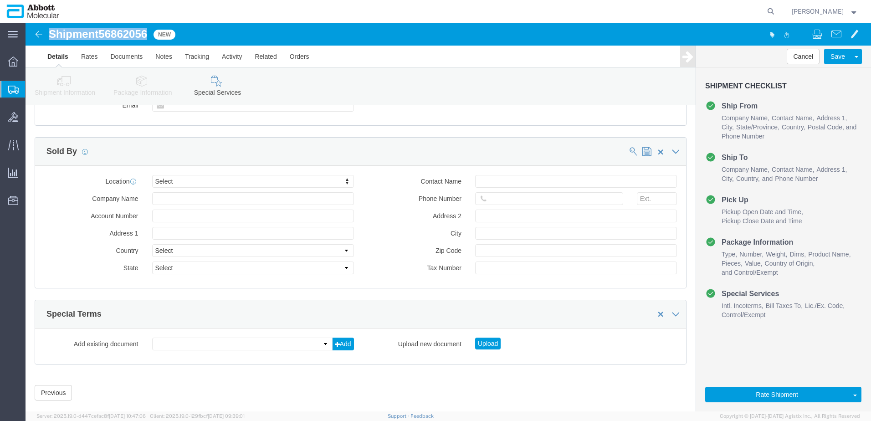
drag, startPoint x: 23, startPoint y: 13, endPoint x: 125, endPoint y: 14, distance: 102.1
click div "Shipment 56862056 New"
copy h1 "Shipment 56862056"
click button "Rate Shipment"
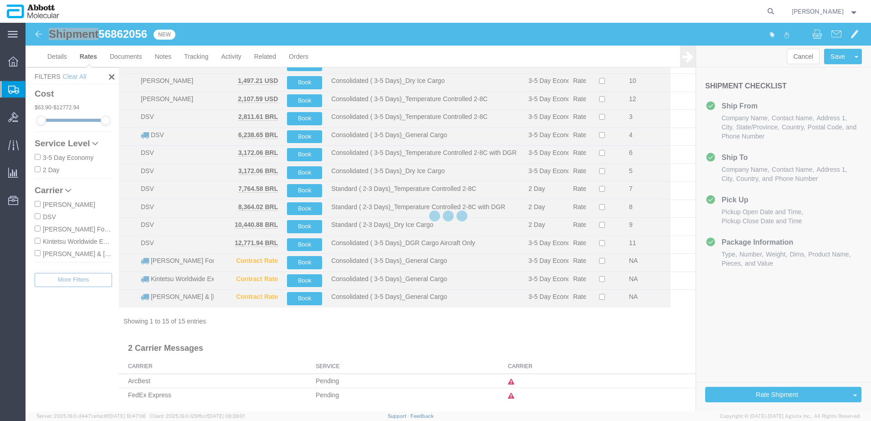
scroll to position [65, 0]
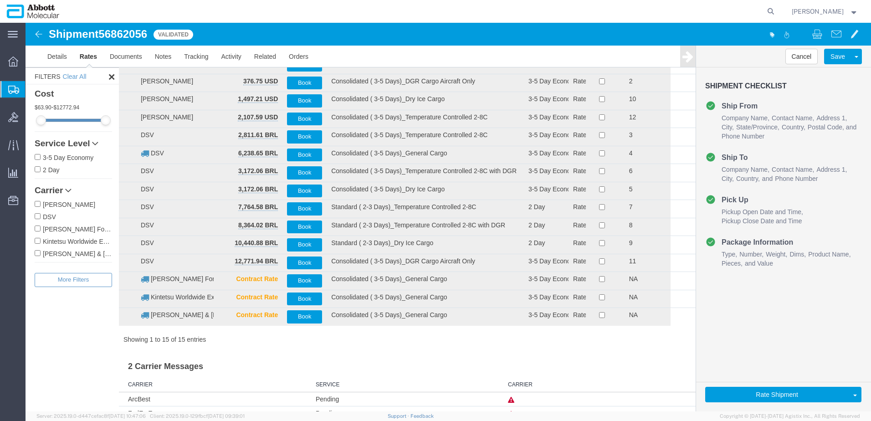
click at [46, 218] on label "DSV" at bounding box center [73, 216] width 77 height 10
click at [41, 218] on input "DSV" at bounding box center [38, 216] width 6 height 6
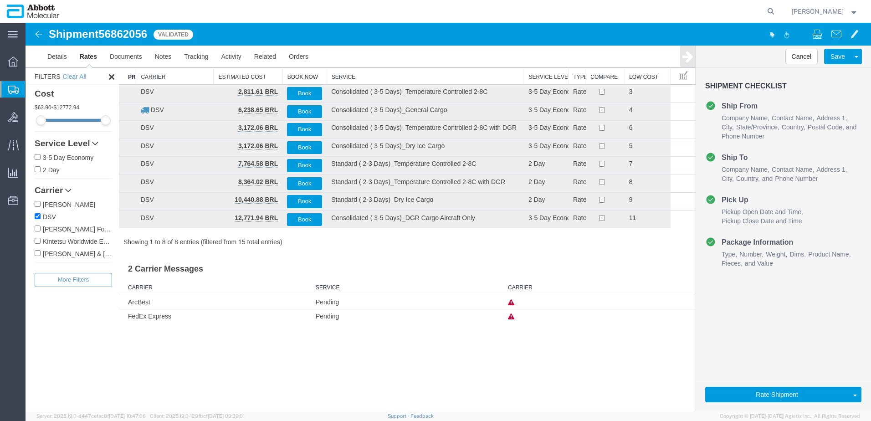
scroll to position [0, 0]
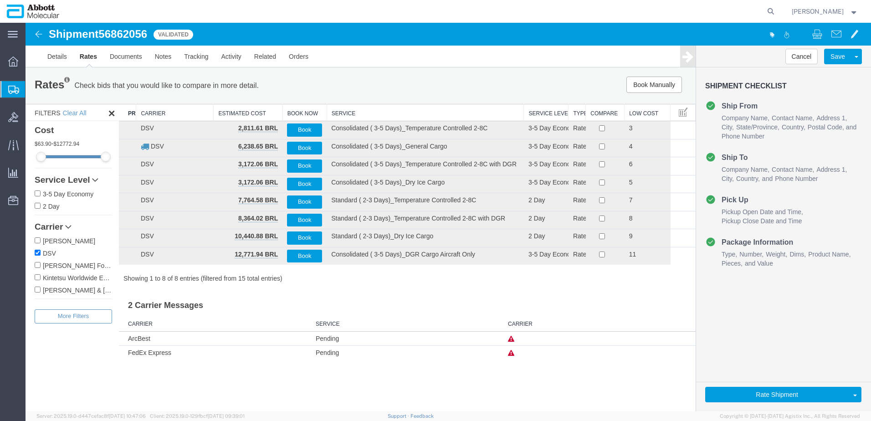
click at [346, 115] on th "Service" at bounding box center [425, 112] width 197 height 17
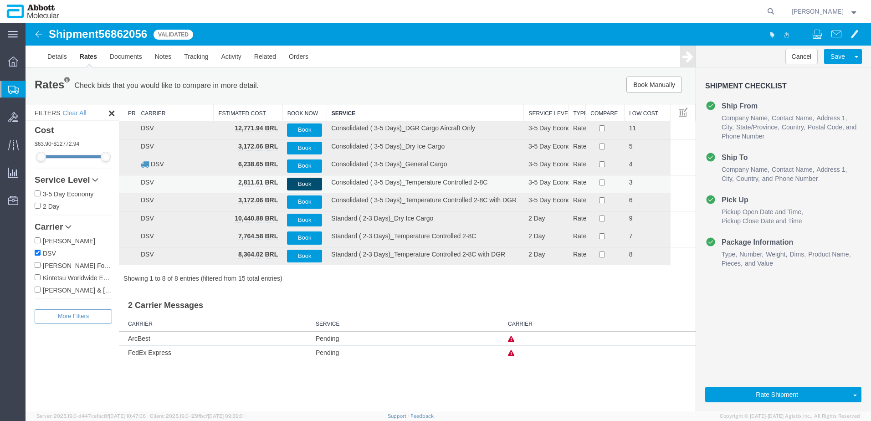
click at [302, 184] on button "Book" at bounding box center [304, 184] width 35 height 13
click at [777, 9] on icon at bounding box center [771, 11] width 13 height 13
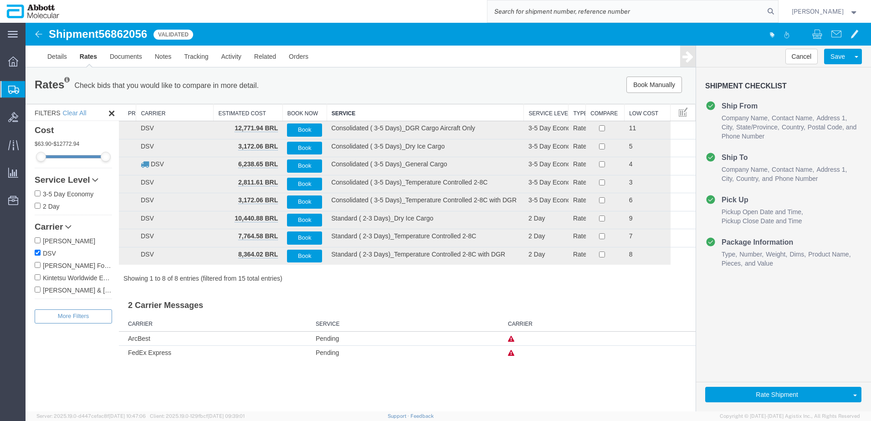
paste input "56790692"
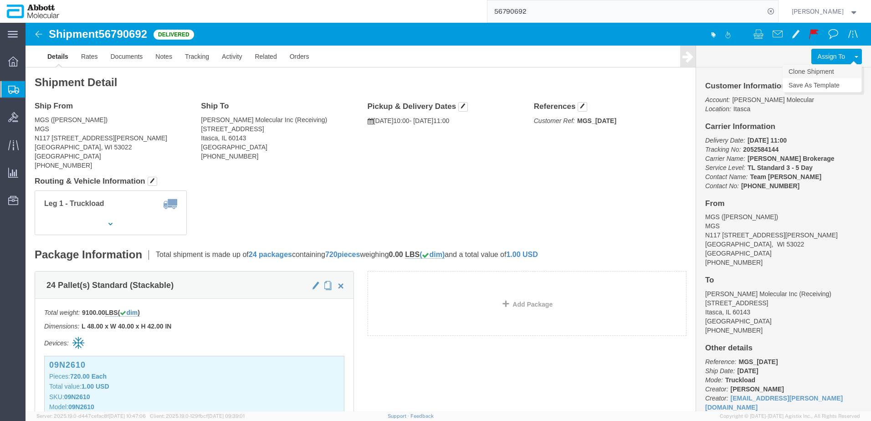
click link "Clone Shipment"
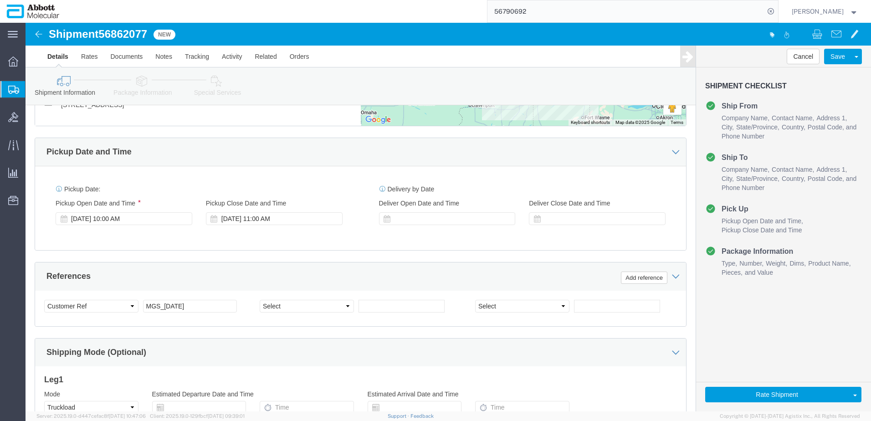
scroll to position [456, 0]
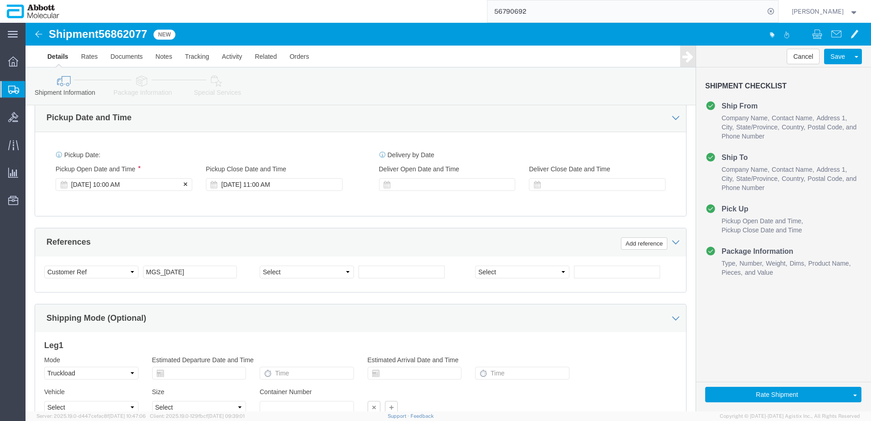
click div "Sep 18 2025 10:00 AM"
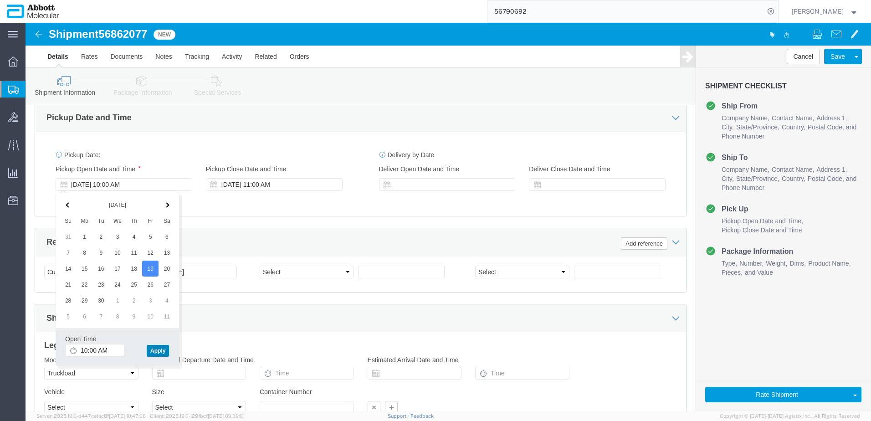
click button "Apply"
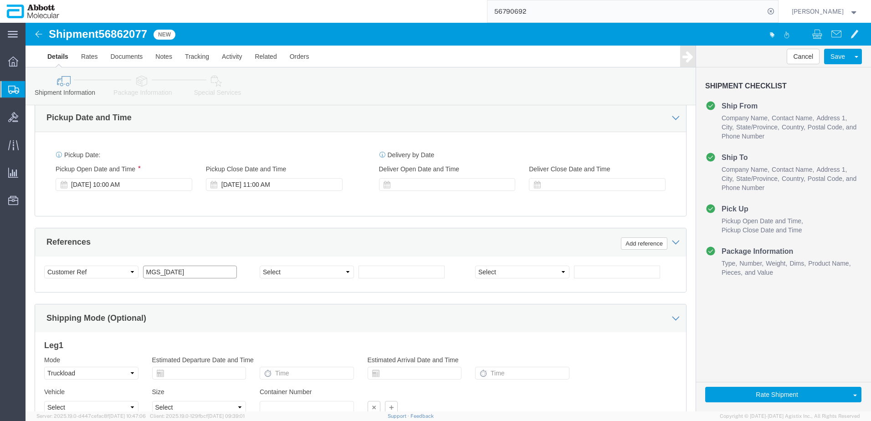
click input "MGS_09.12.25"
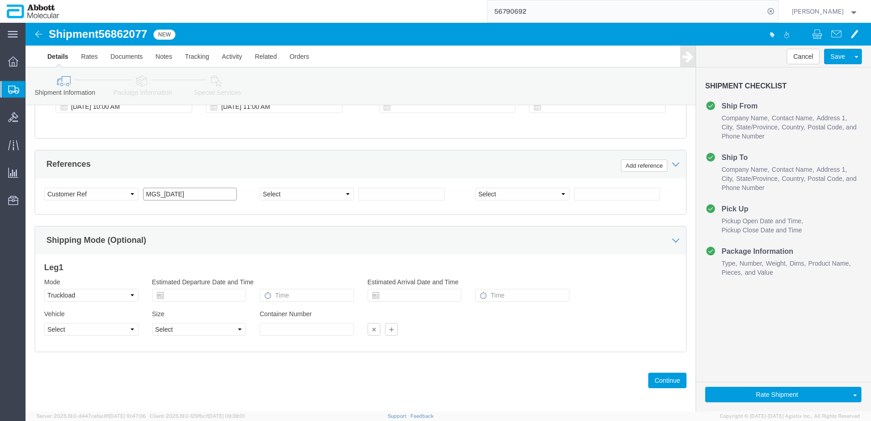
scroll to position [538, 0]
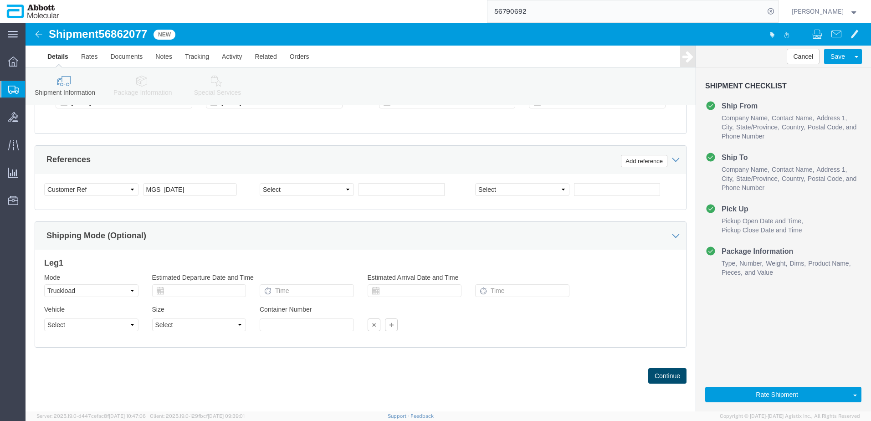
click button "Continue"
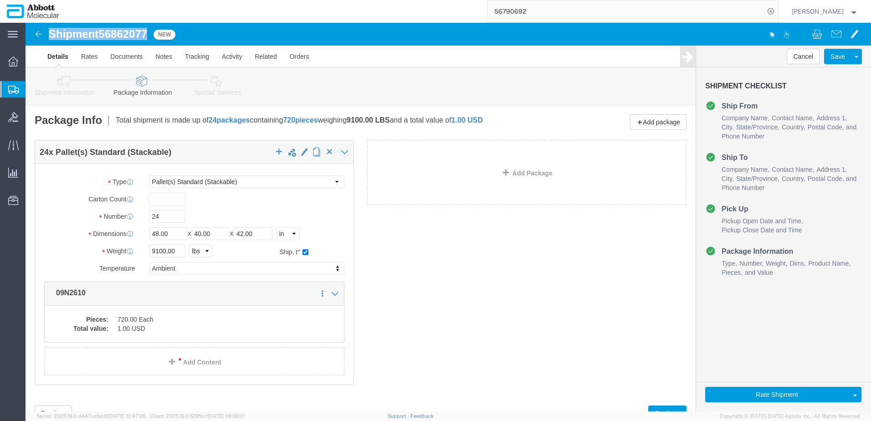
drag, startPoint x: 24, startPoint y: 10, endPoint x: 123, endPoint y: 14, distance: 99.0
click h1 "Shipment 56862077"
copy h1 "Shipment 56862077"
click button "Rate Shipment"
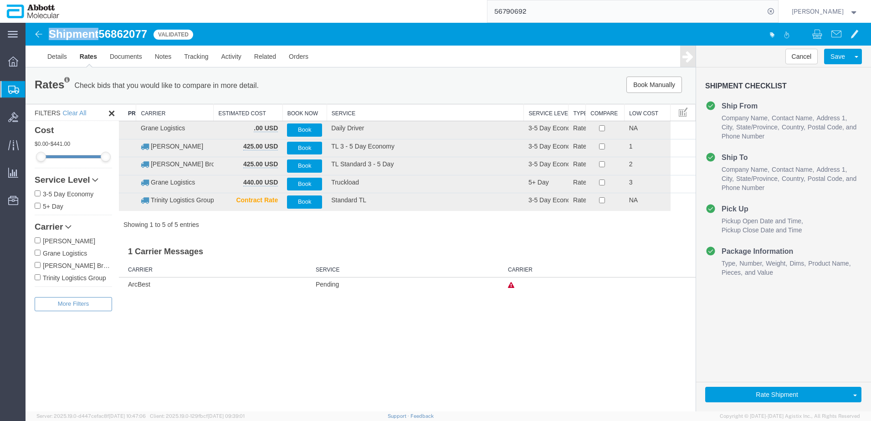
click at [36, 268] on input "[PERSON_NAME] Brokerage" at bounding box center [38, 265] width 6 height 6
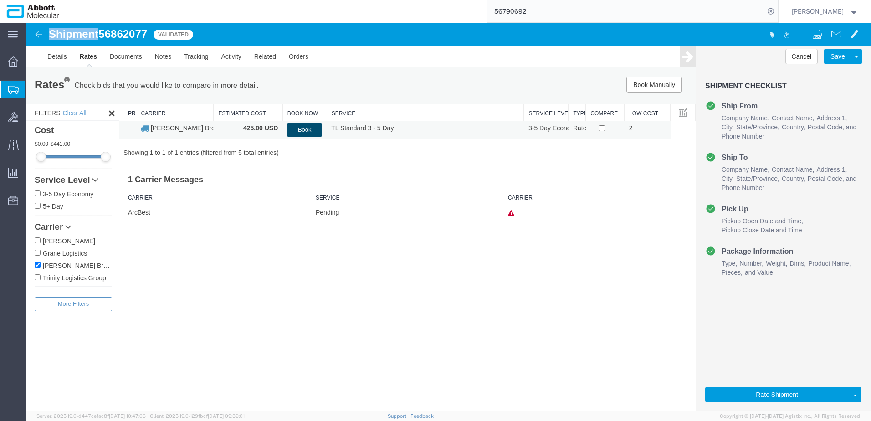
click at [304, 130] on button "Book" at bounding box center [304, 130] width 35 height 13
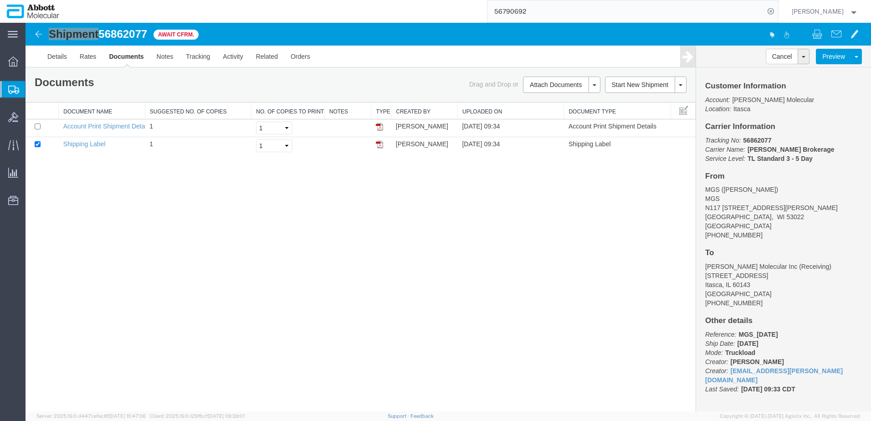
click at [0, 0] on span "Create from Template" at bounding box center [0, 0] width 0 height 0
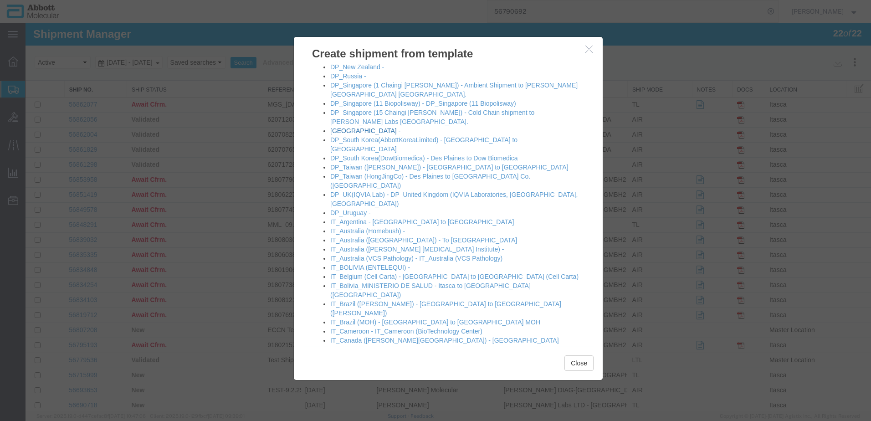
scroll to position [273, 0]
click at [363, 299] on link "IT_Brazil ([PERSON_NAME]) - [GEOGRAPHIC_DATA] to [GEOGRAPHIC_DATA] ([PERSON_NAM…" at bounding box center [445, 307] width 231 height 16
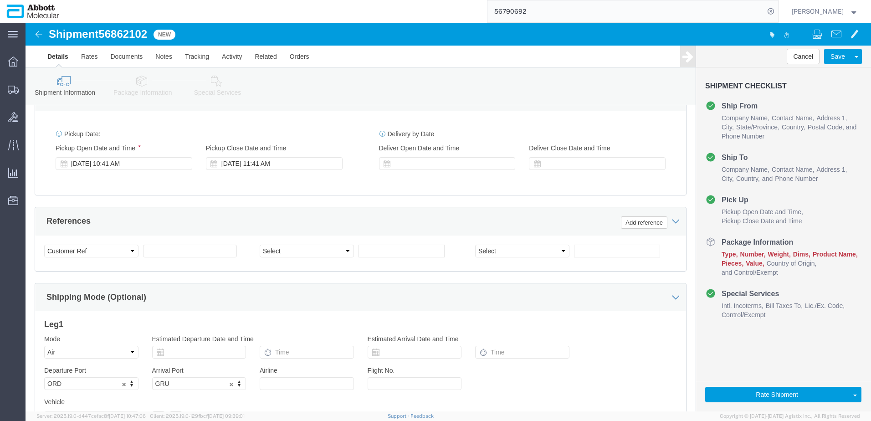
scroll to position [578, 0]
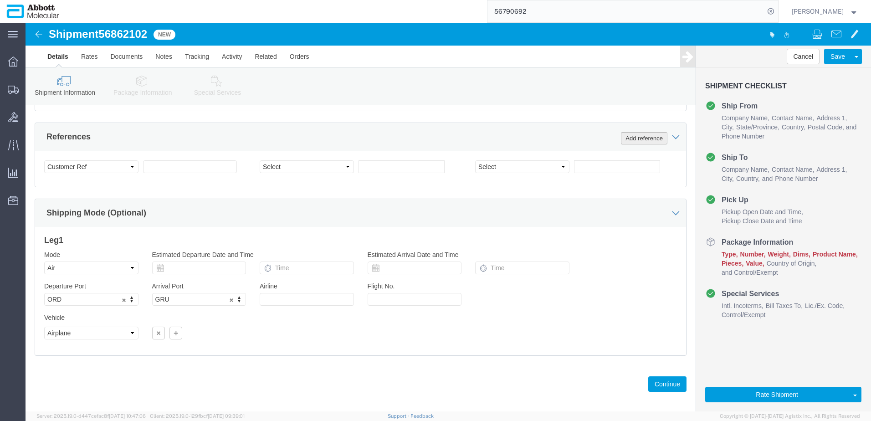
drag, startPoint x: 609, startPoint y: 106, endPoint x: 430, endPoint y: 114, distance: 179.8
click button "Add reference"
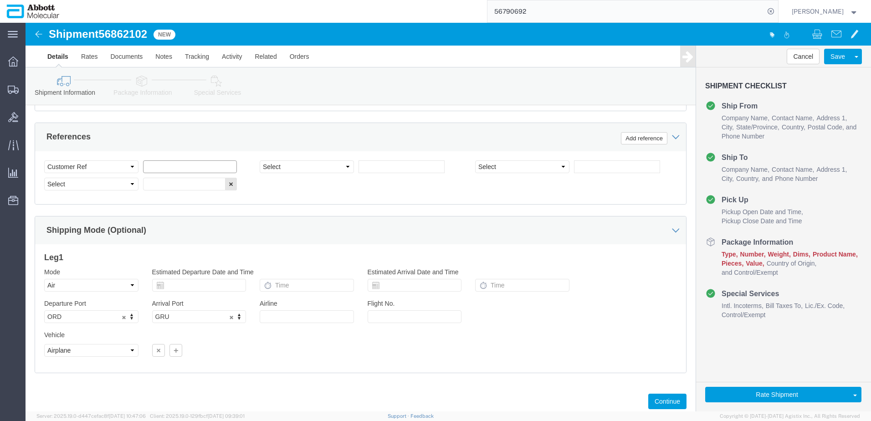
click input "text"
paste input "620723564"
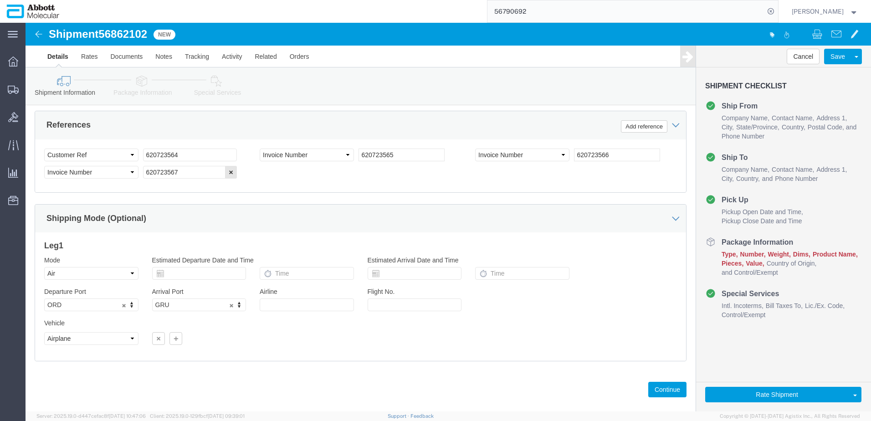
scroll to position [596, 0]
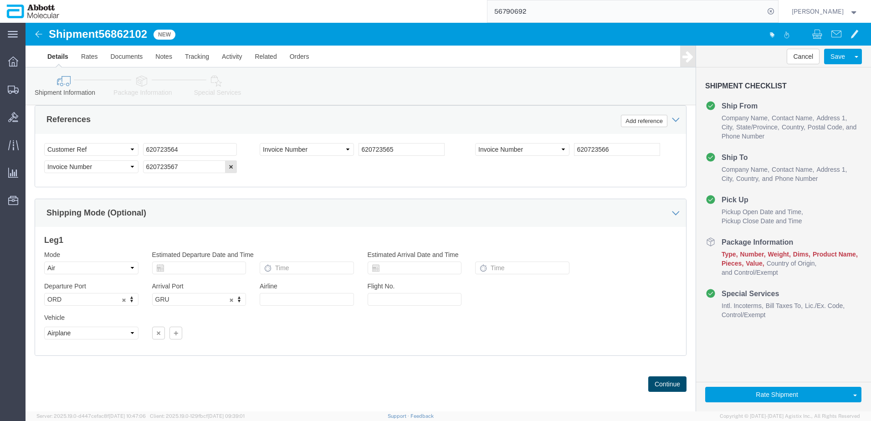
click button "Continue"
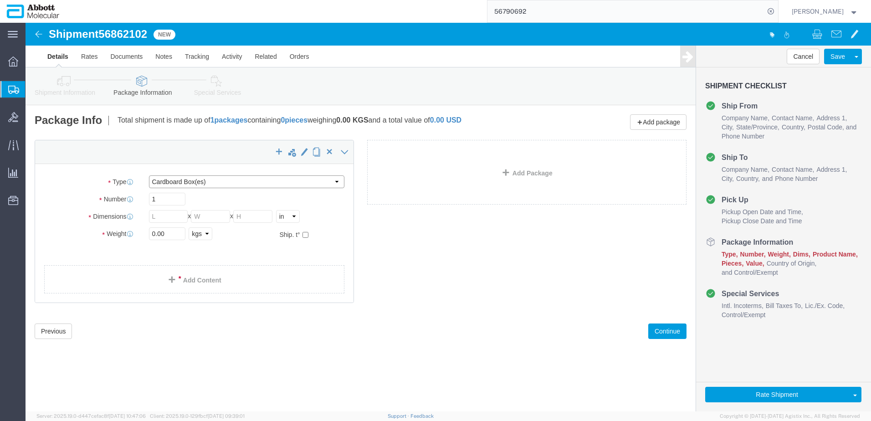
click select "Select Box (B) Box (C) Box (D) Cardboard Box(es) Crate (Instrument) Crate(s) En…"
drag, startPoint x: 145, startPoint y: 211, endPoint x: 61, endPoint y: 205, distance: 84.1
click div "Weight 0.00 Select kgs lbs Ship. t°"
click input "checkbox"
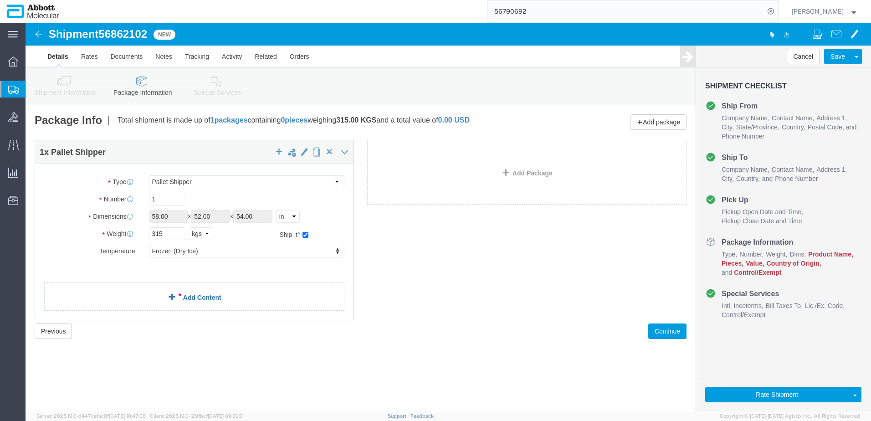
click link "Add Content"
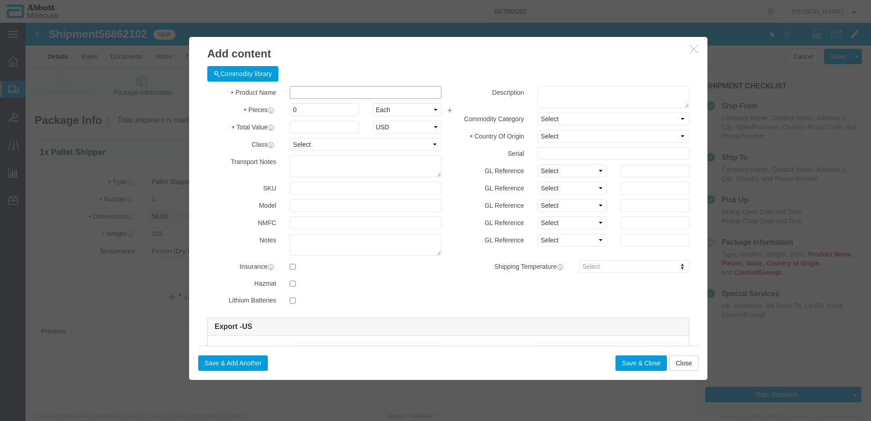
click input "text"
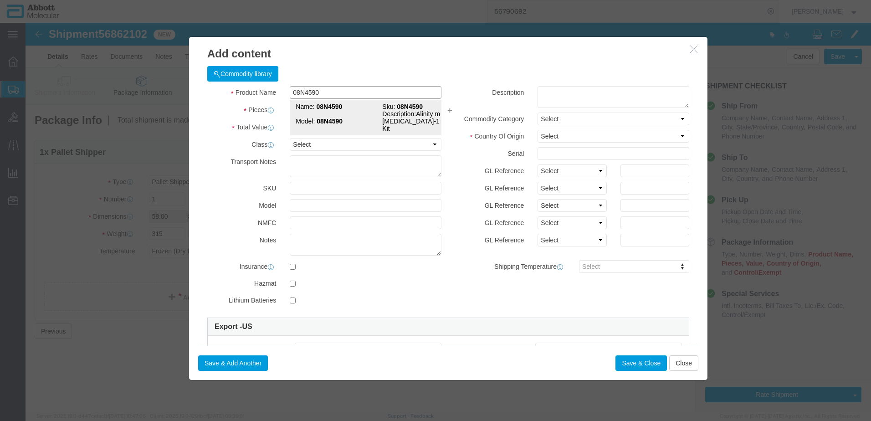
click strong "08N4590"
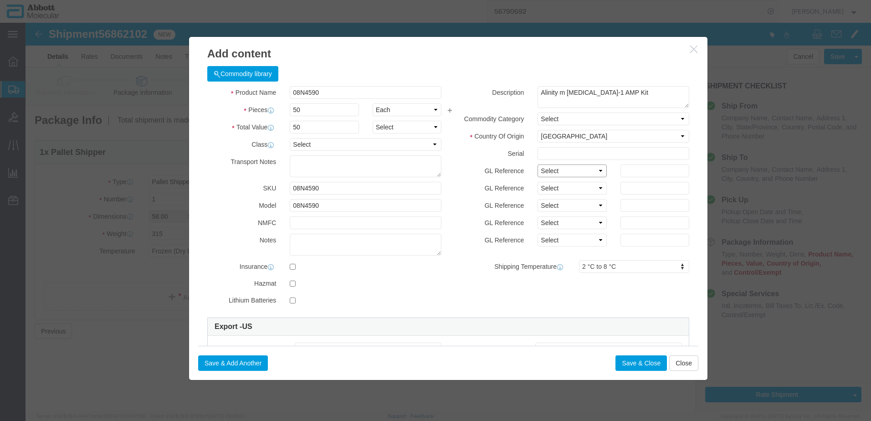
click select "Select Account Type Activity ID Airline Appointment Number ASN Batch Number Bil…"
click button "Save & Add Another"
click input "text"
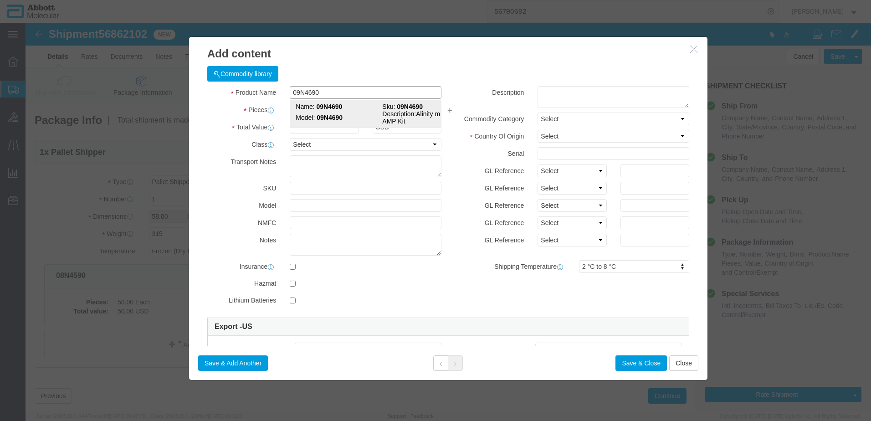
click strong "09N4690"
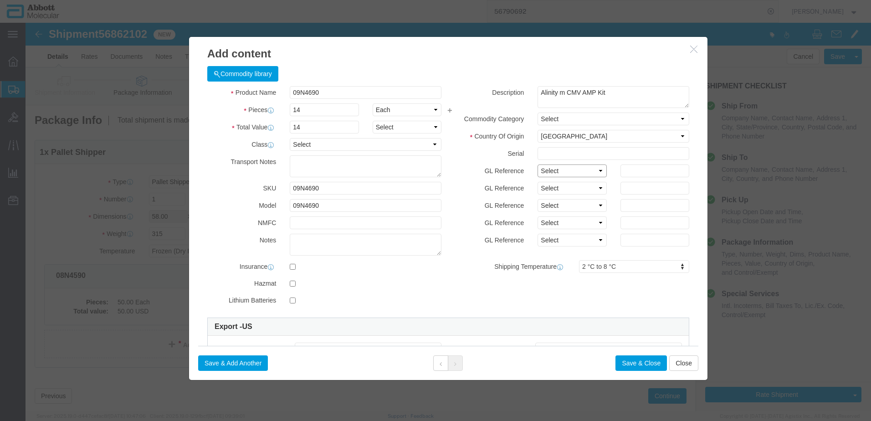
drag, startPoint x: 527, startPoint y: 150, endPoint x: 527, endPoint y: 156, distance: 5.9
click select "Select Account Type Activity ID Airline Appointment Number ASN Batch Number Bil…"
click button "Save & Add Another"
click input "text"
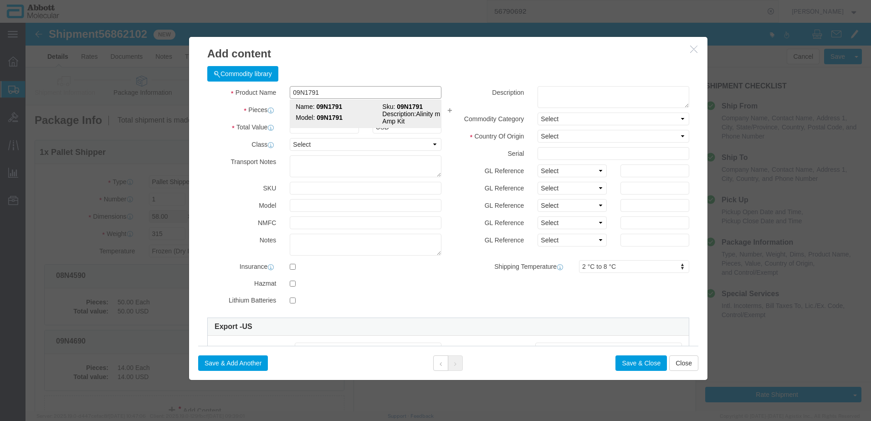
click strong "09N1791"
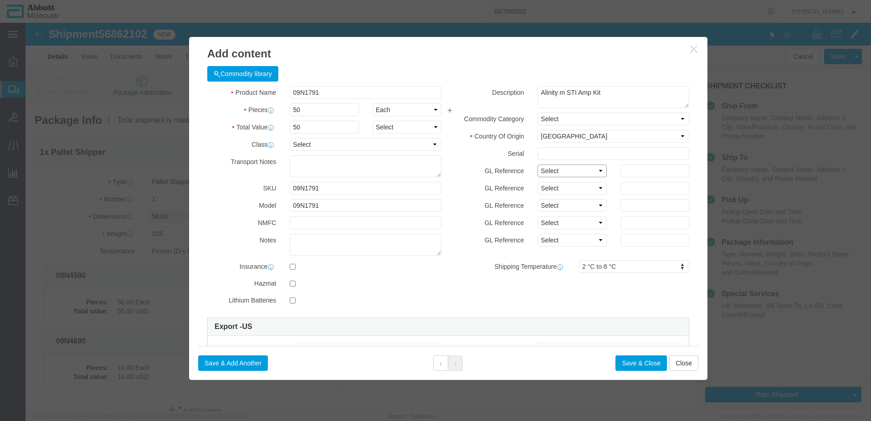
drag, startPoint x: 530, startPoint y: 148, endPoint x: 532, endPoint y: 153, distance: 5.9
click select "Select Account Type Activity ID Airline Appointment Number ASN Batch Number Bil…"
click button "Save & Add Another"
click input "text"
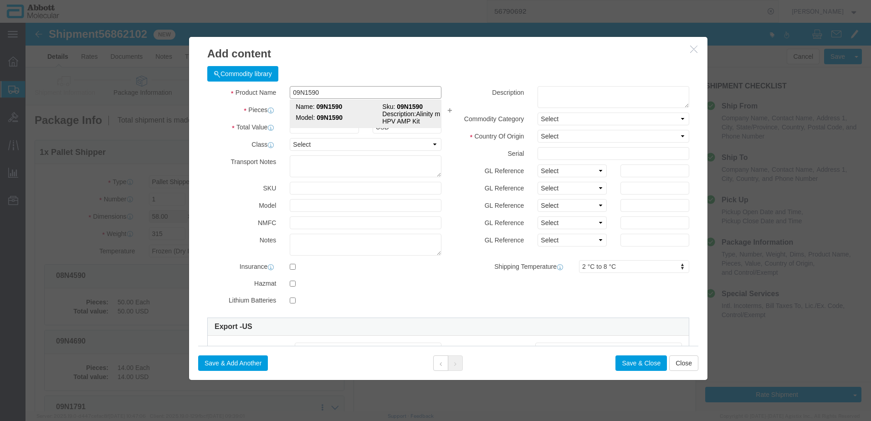
click strong "09N1590"
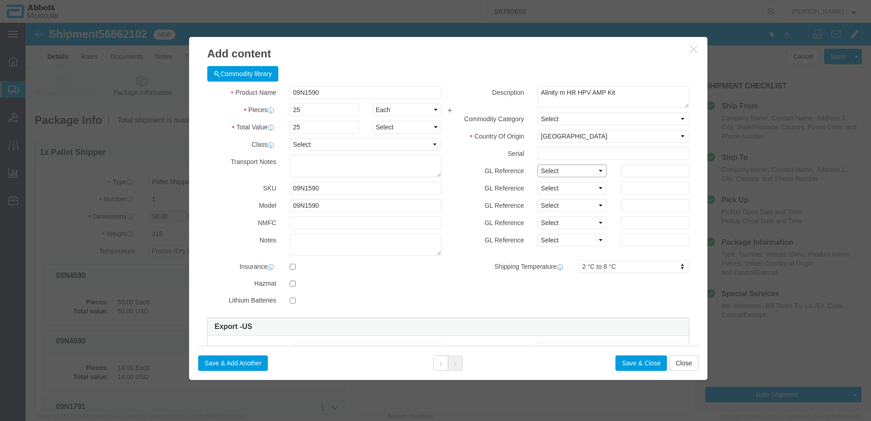
click select "Select Account Type Activity ID Airline Appointment Number ASN Batch Number Bil…"
click button "Save & Close"
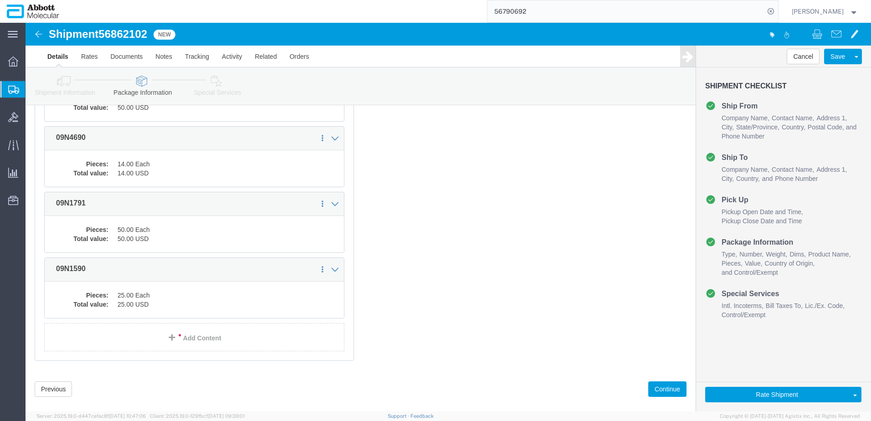
scroll to position [217, 0]
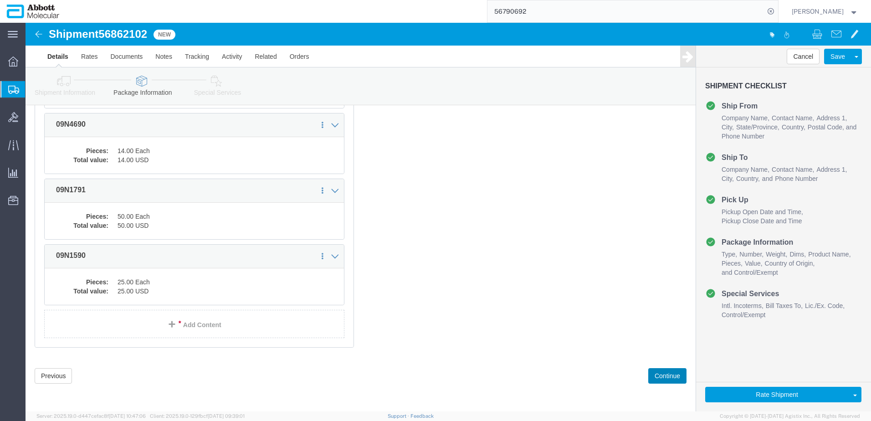
drag, startPoint x: 642, startPoint y: 350, endPoint x: 623, endPoint y: 339, distance: 21.9
click button "Continue"
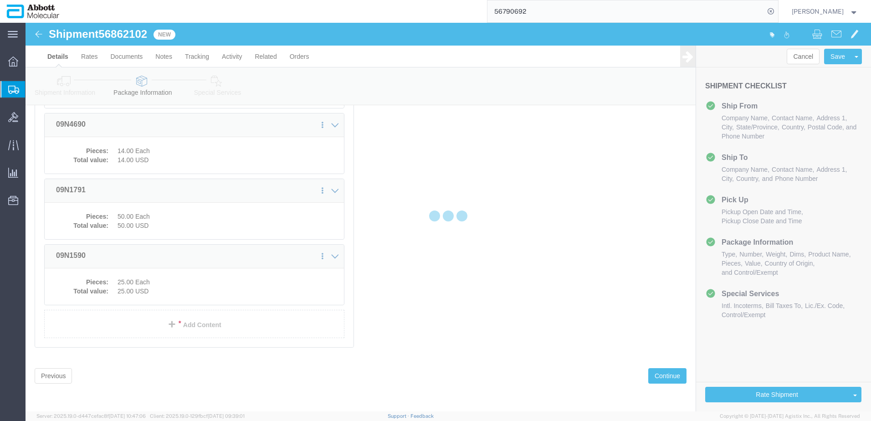
scroll to position [1382, 0]
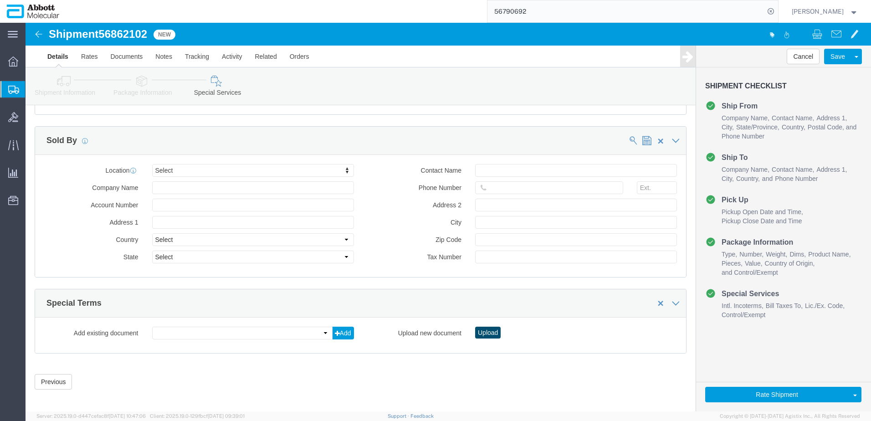
click button "Upload"
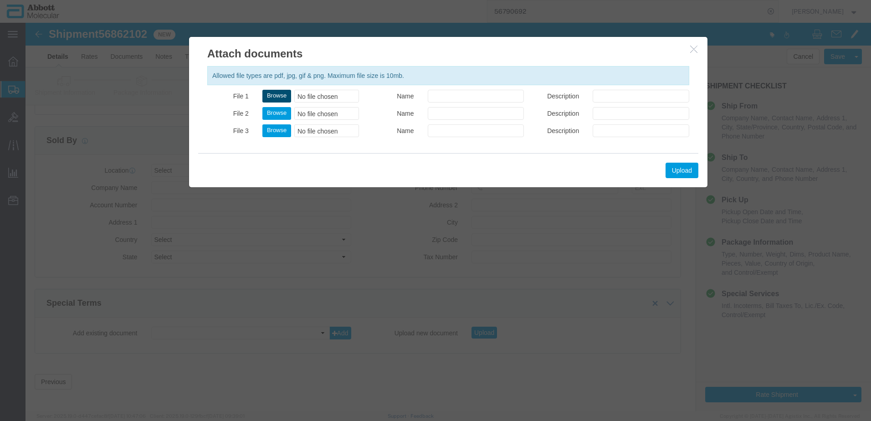
click button "Browse"
click button "Upload"
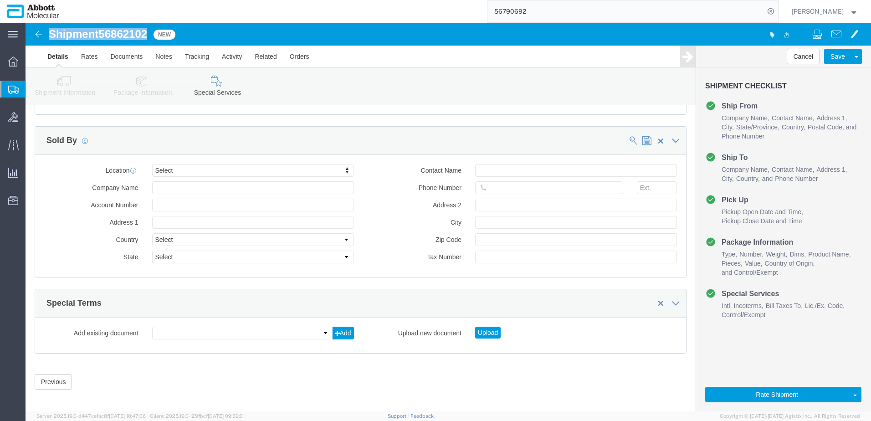
drag, startPoint x: 25, startPoint y: 10, endPoint x: 123, endPoint y: 13, distance: 98.0
click h1 "Shipment 56862102"
copy h1 "Shipment 56862102"
click button "Rate Shipment"
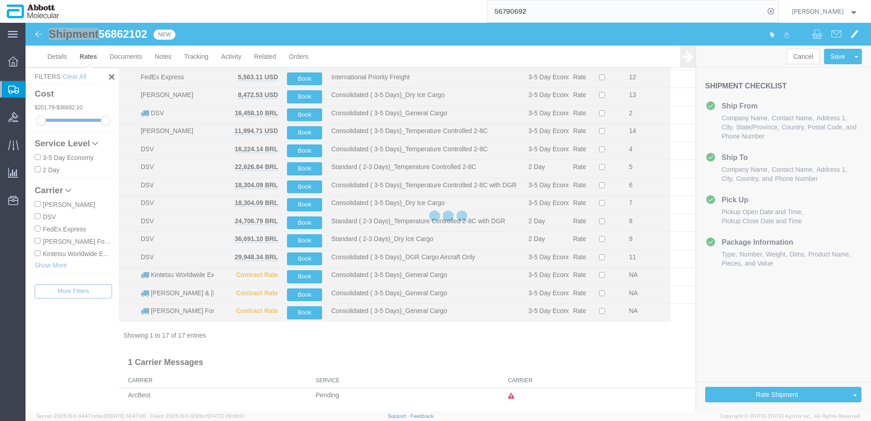
scroll to position [87, 0]
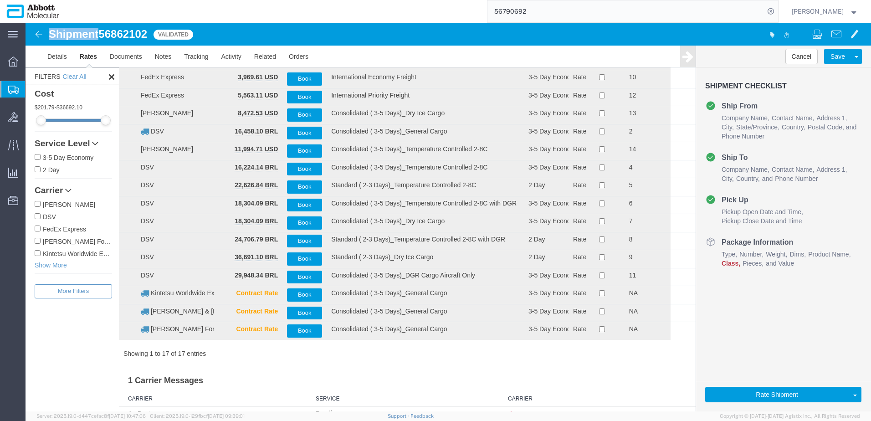
click at [37, 219] on input "DSV" at bounding box center [38, 216] width 6 height 6
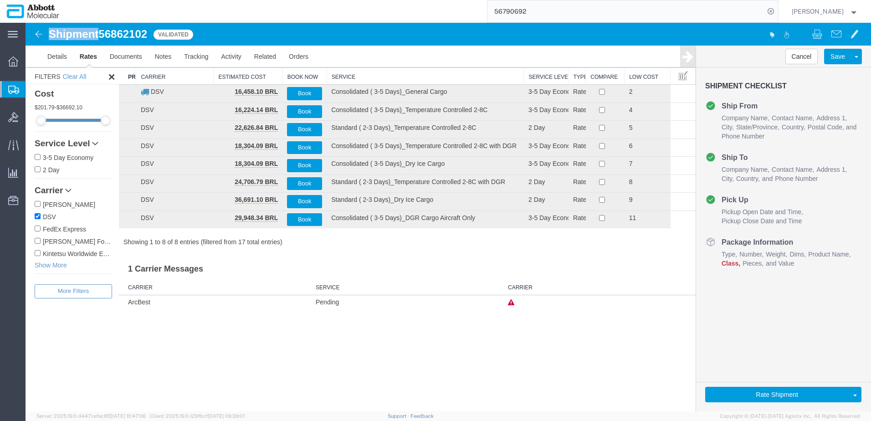
scroll to position [0, 0]
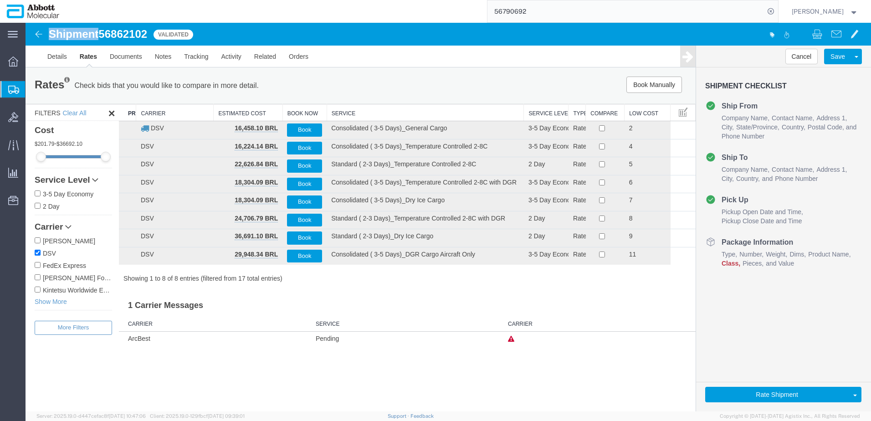
click at [346, 111] on th "Service" at bounding box center [425, 112] width 197 height 17
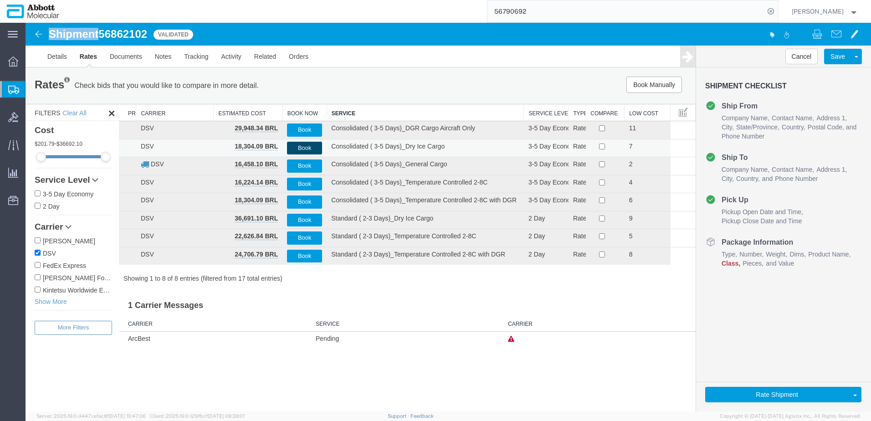
click at [296, 145] on button "Book" at bounding box center [304, 148] width 35 height 13
click at [0, 0] on span "Create from Template" at bounding box center [0, 0] width 0 height 0
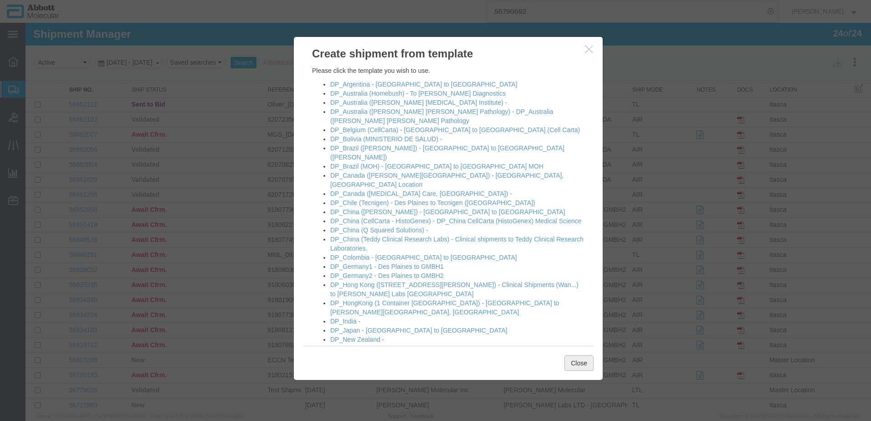
click at [573, 363] on button "Close" at bounding box center [579, 362] width 29 height 15
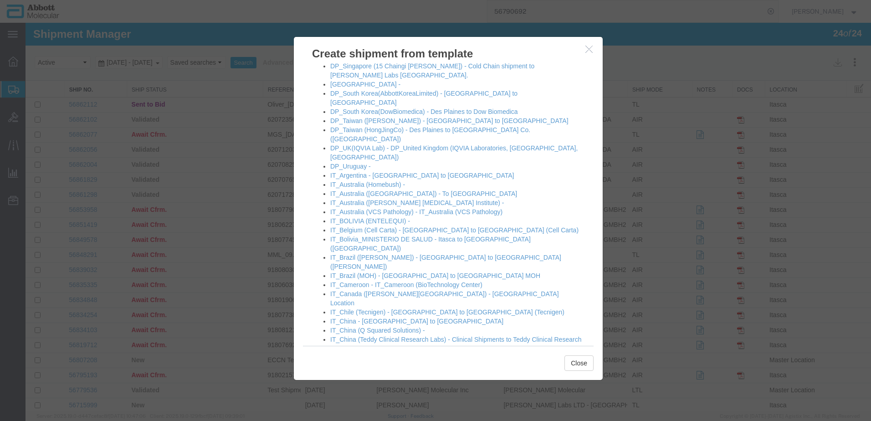
scroll to position [365, 0]
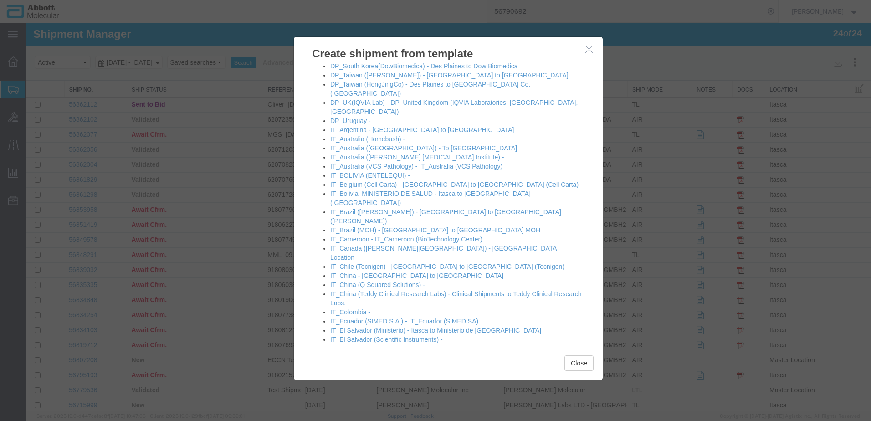
click at [351, 354] on link "IT_Germany2 - Itasca to GMBH2" at bounding box center [376, 357] width 93 height 7
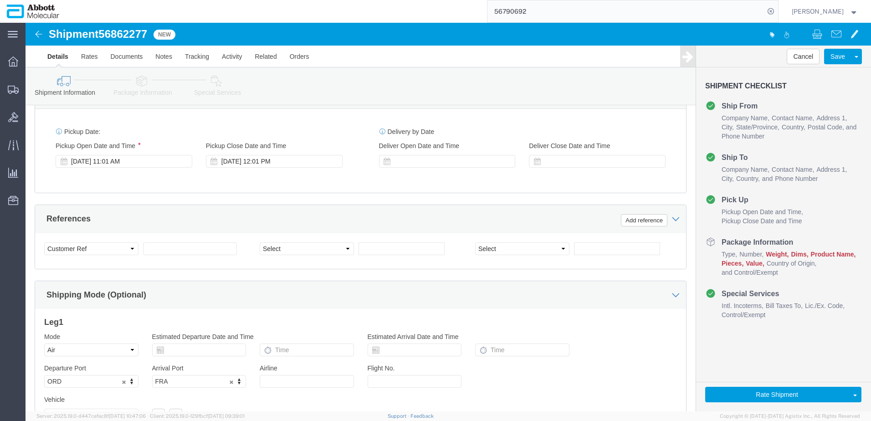
scroll to position [501, 0]
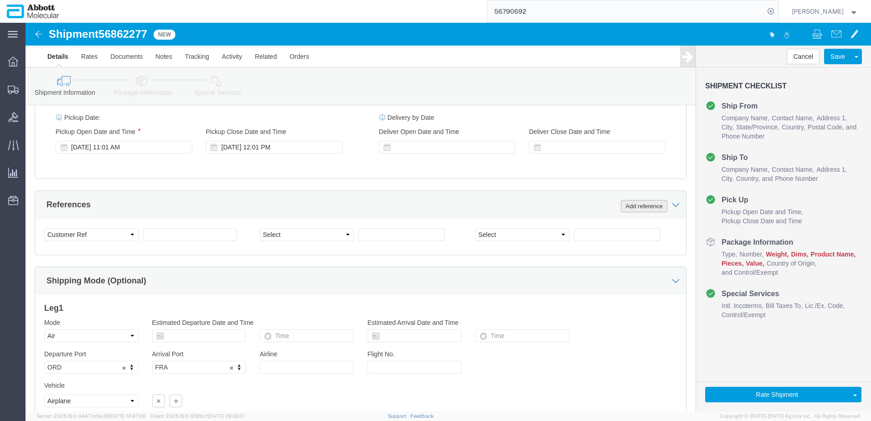
click button "Add reference"
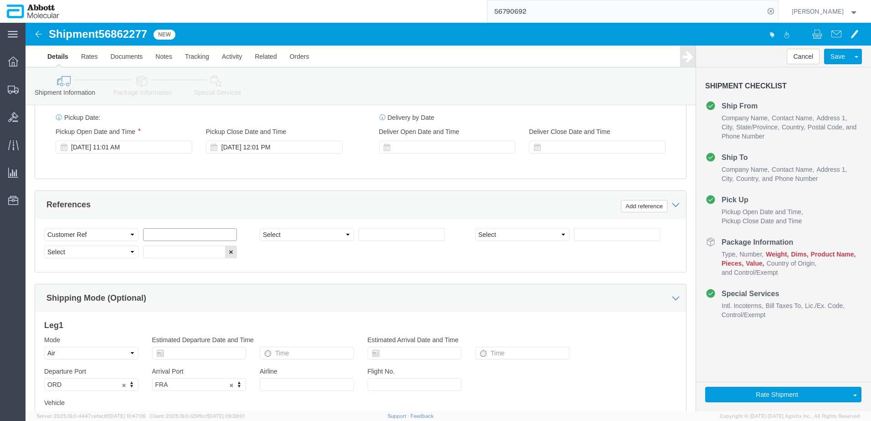
click input "text"
paste input "918074195"
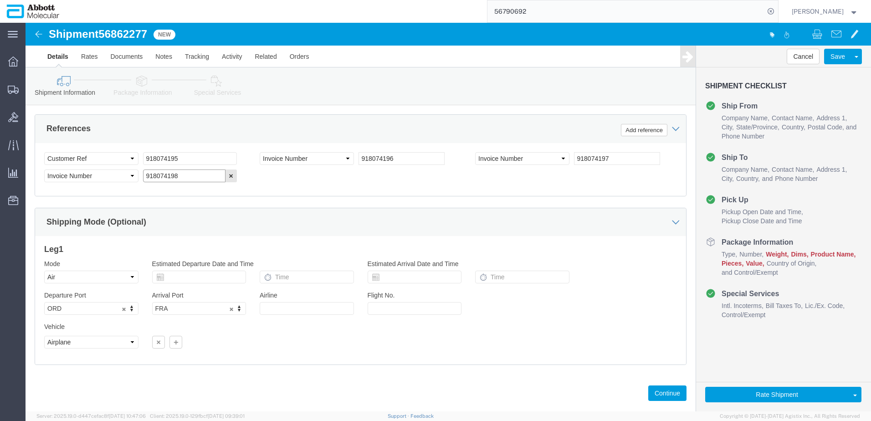
scroll to position [587, 0]
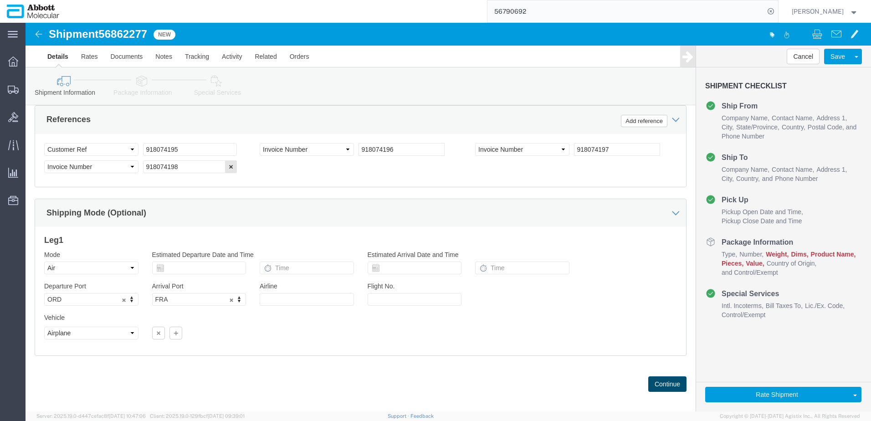
click button "Continue"
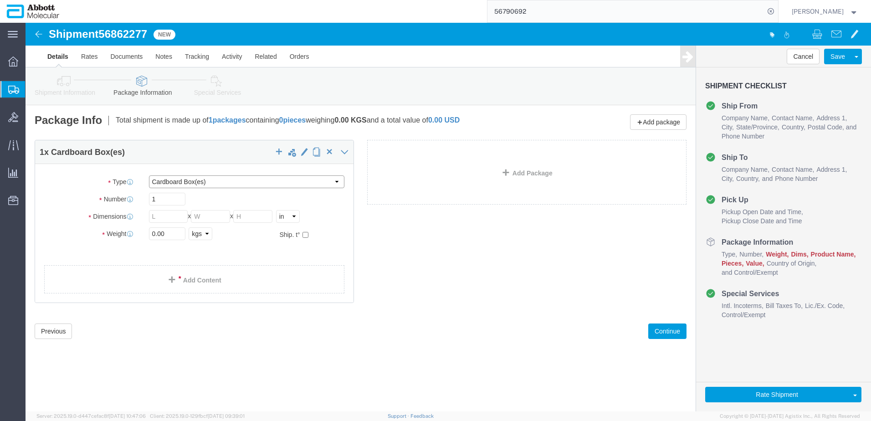
click select "Select Box (B) Box (C) Box (D) Cardboard Box(es) Crate (Instrument) Crate(s) En…"
click input "checkbox"
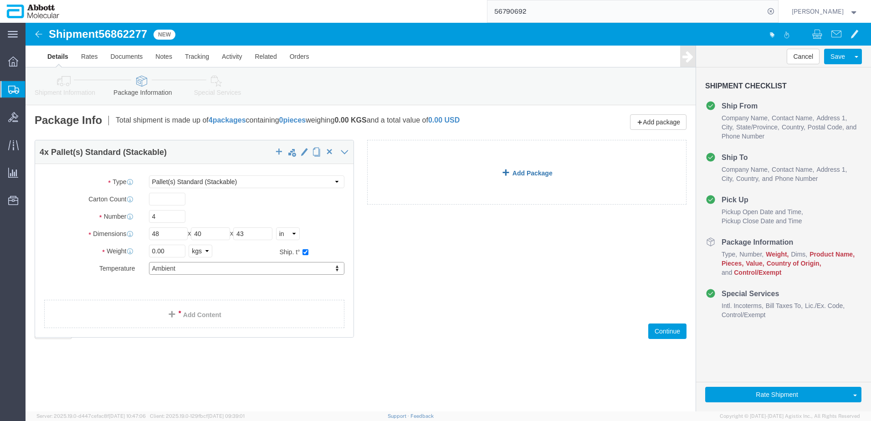
click link "Add Package"
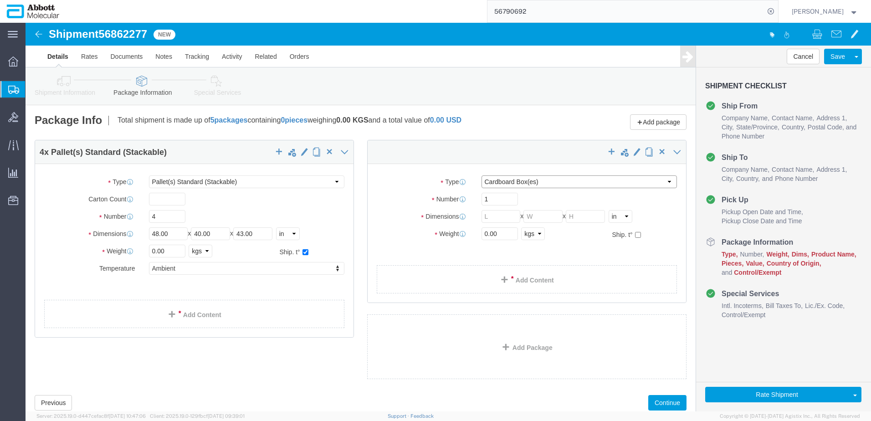
click select "Select Box (B) Box (C) Box (D) Cardboard Box(es) Crate (Instrument) Crate(s) En…"
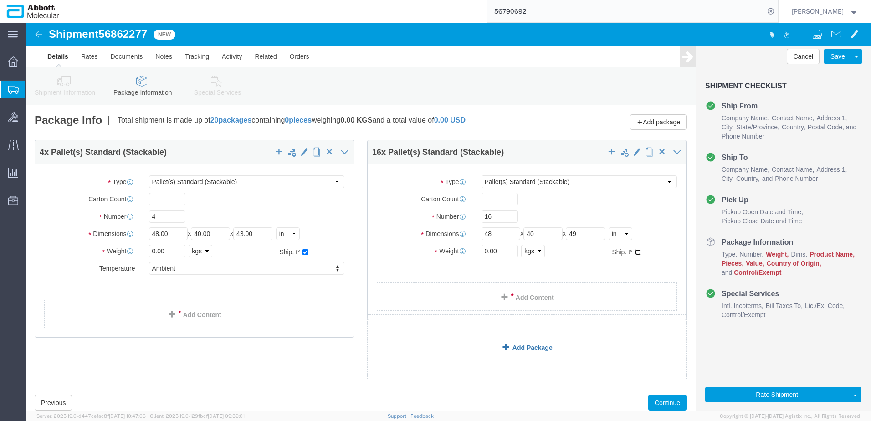
click input "checkbox"
click link "Add Package"
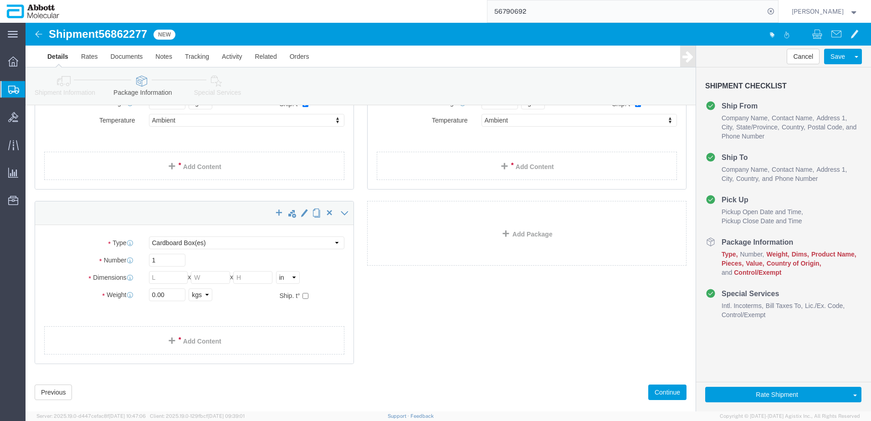
scroll to position [165, 0]
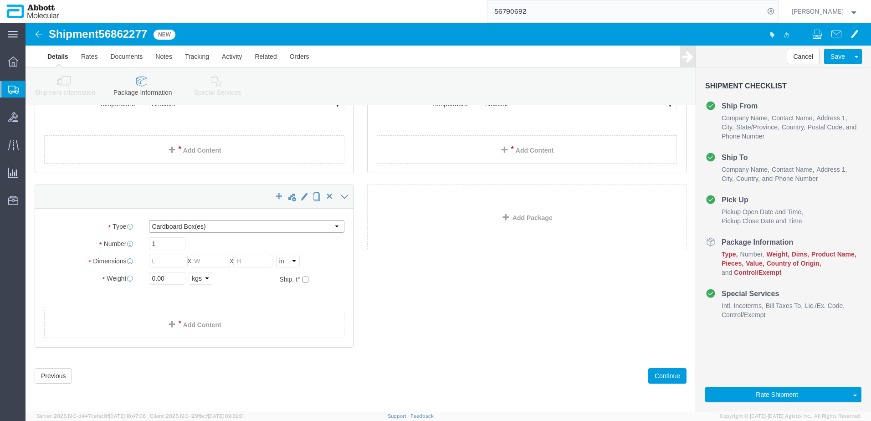
click select "Select Box (B) Box (C) Box (D) Cardboard Box(es) Crate (Instrument) Crate(s) En…"
click input "checkbox"
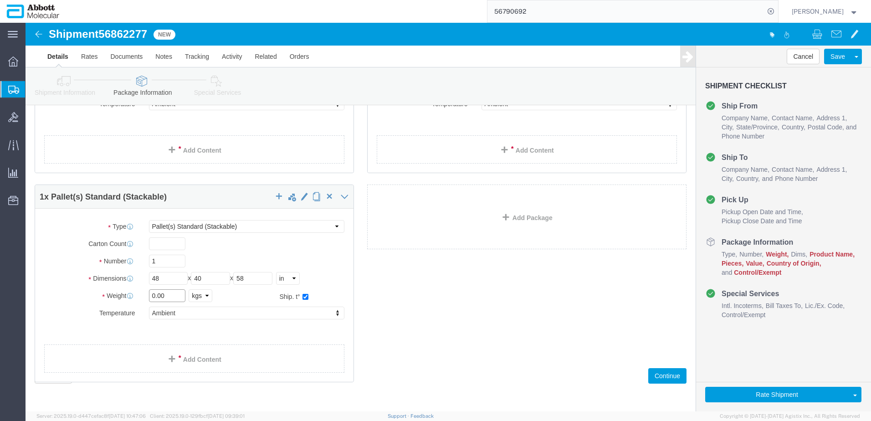
drag, startPoint x: 143, startPoint y: 275, endPoint x: 26, endPoint y: 295, distance: 118.4
click div "Package Type Select Box (B) Box (C) Box (D) Cardboard Box(es) Crate (Instrument…"
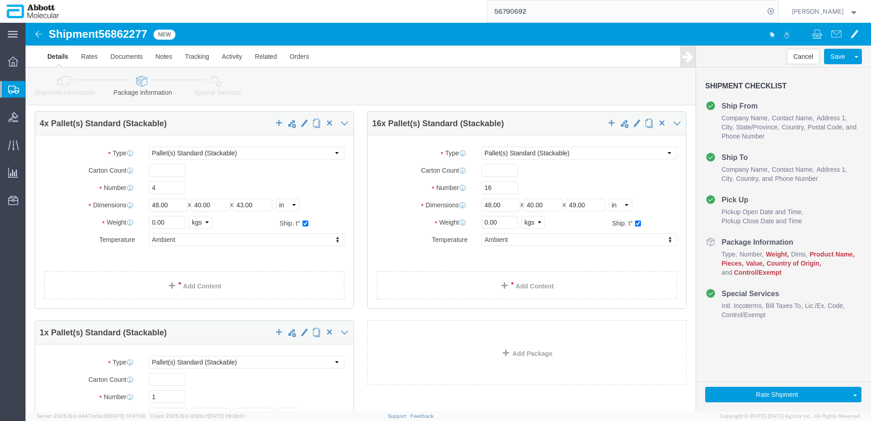
scroll to position [28, 0]
drag, startPoint x: 144, startPoint y: 200, endPoint x: 94, endPoint y: 198, distance: 50.6
click div "Weight 0.00 Select kgs lbs Ship. t°"
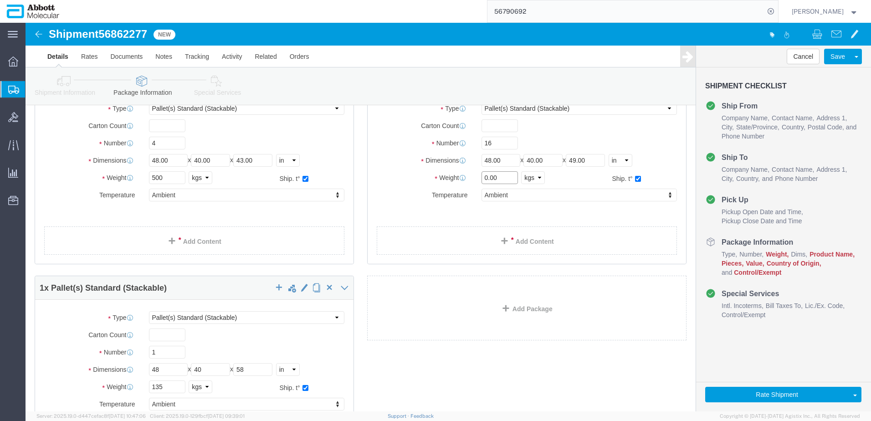
drag, startPoint x: 477, startPoint y: 158, endPoint x: 277, endPoint y: 156, distance: 200.1
click div "4 x Pallet(s) Standard (Stackable) Package Type Select Box (B) Box (C) Box (D) …"
click link "Add Content"
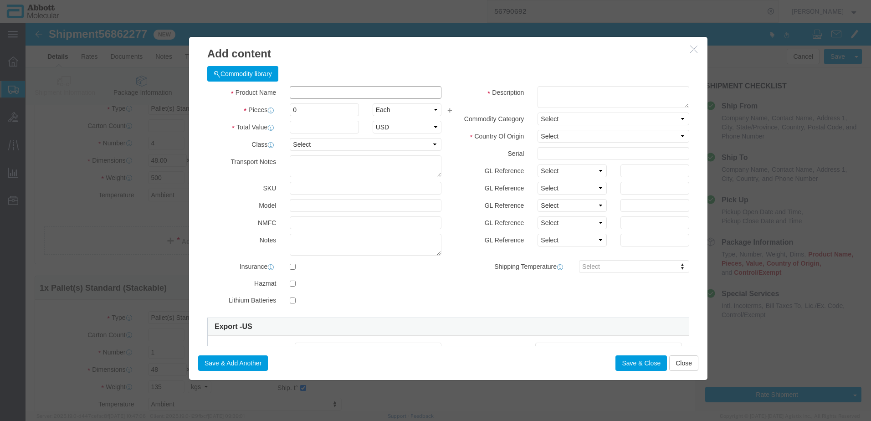
click input "text"
click input "04J7306"
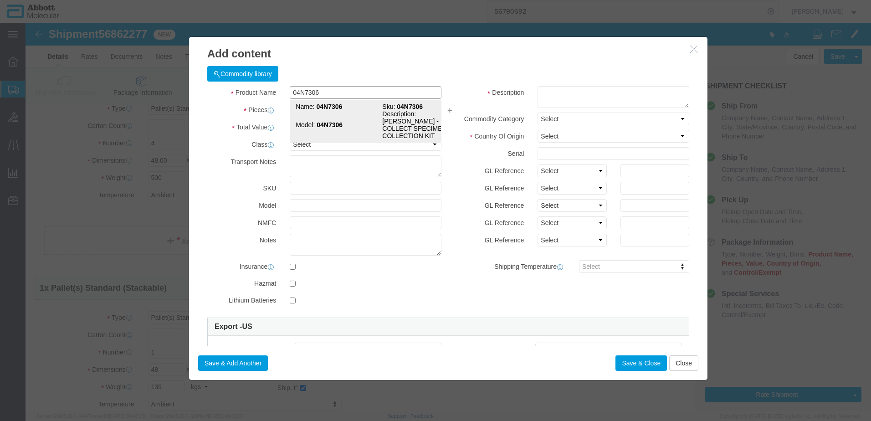
click td "Model: 04N7306"
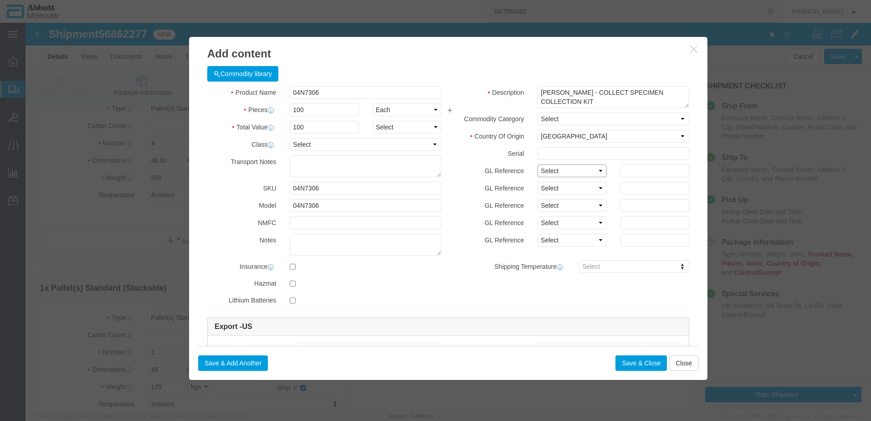
click select "Select Account Type Activity ID Airline Appointment Number ASN Batch Number Bil…"
click button "Save & Close"
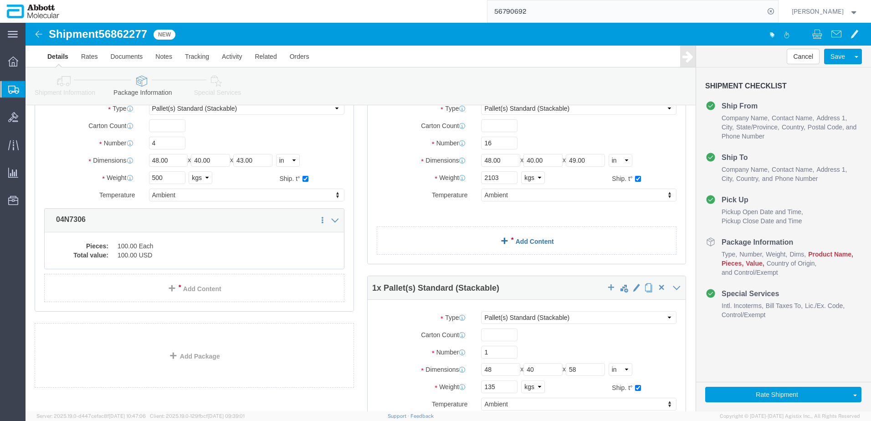
click link "Add Content"
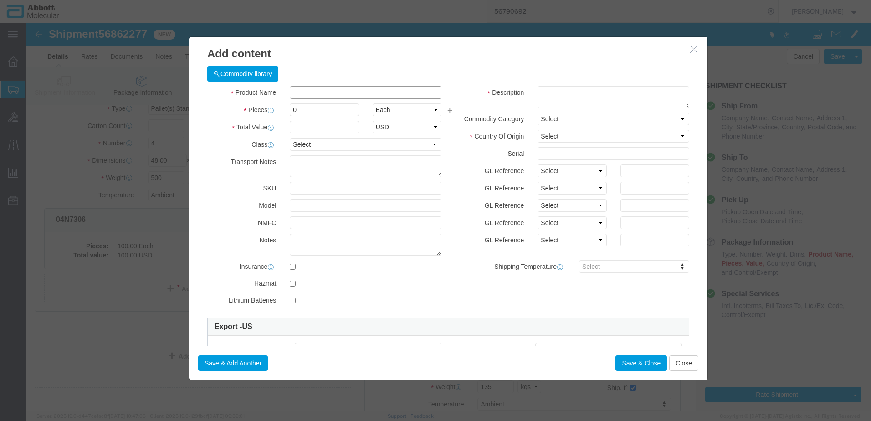
click input "text"
click td "Model: 04J7170"
click select "Select Account Type Activity ID Airline Appointment Number ASN Batch Number Bil…"
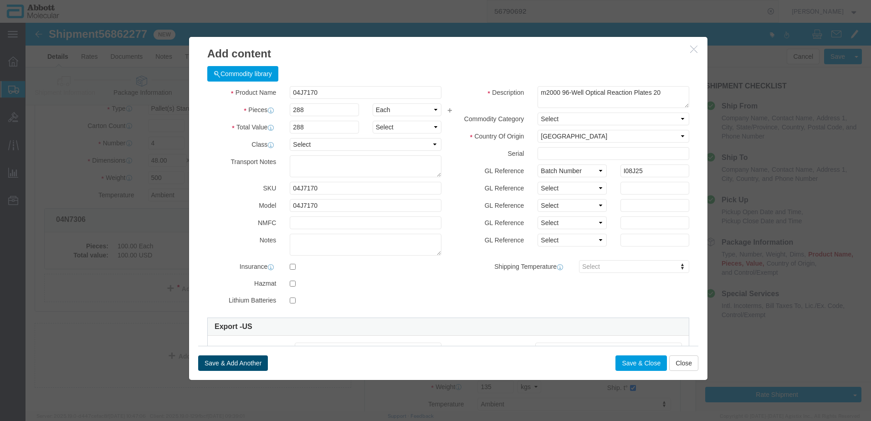
click button "Save & Add Another"
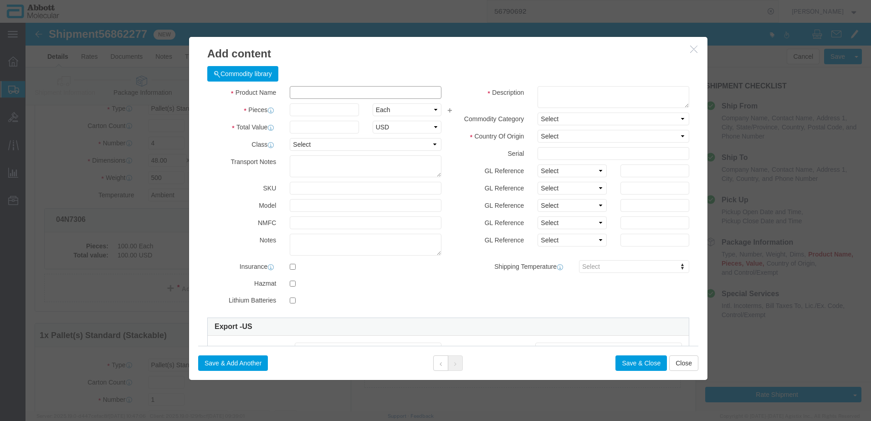
click input "text"
click div "Name: 09N4911 Sku: 09N4911 Model: 09N4911 Description: Alinity m Transport Tube"
click select "Select Account Type Activity ID Airline Appointment Number ASN Batch Number Bil…"
click button "Save & Close"
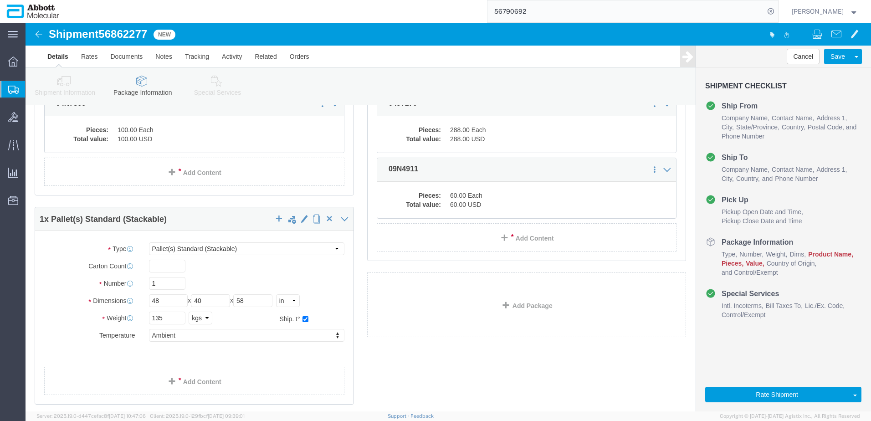
scroll to position [210, 0]
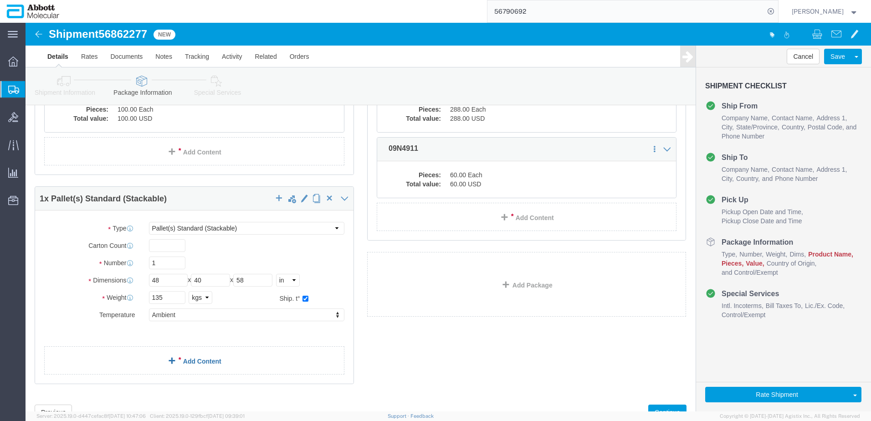
click link "Add Content"
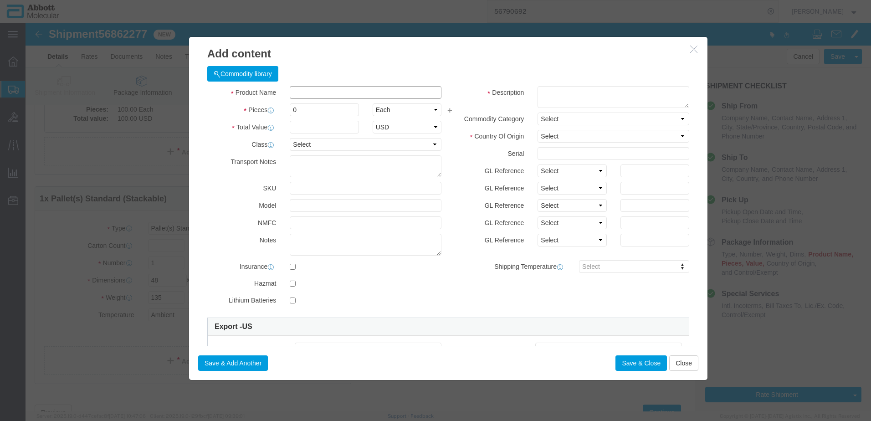
click input "text"
click strong "09K1201"
click select "Select Account Type Activity ID Airline Appointment Number ASN Batch Number Bil…"
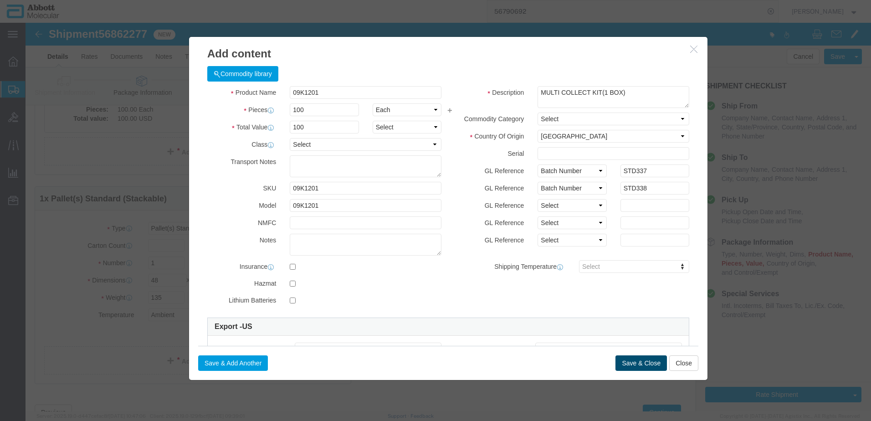
click button "Save & Close"
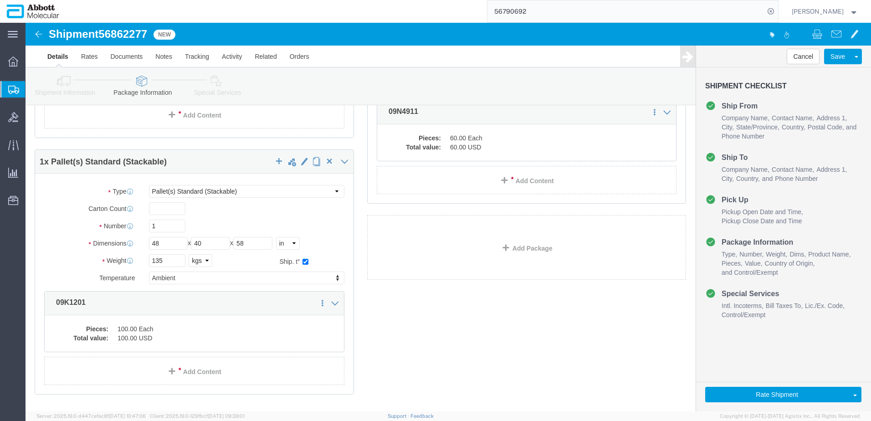
scroll to position [294, 0]
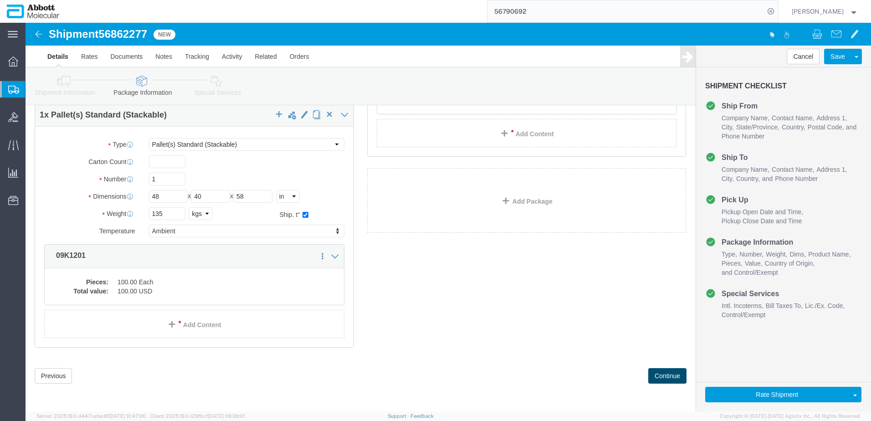
click button "Continue"
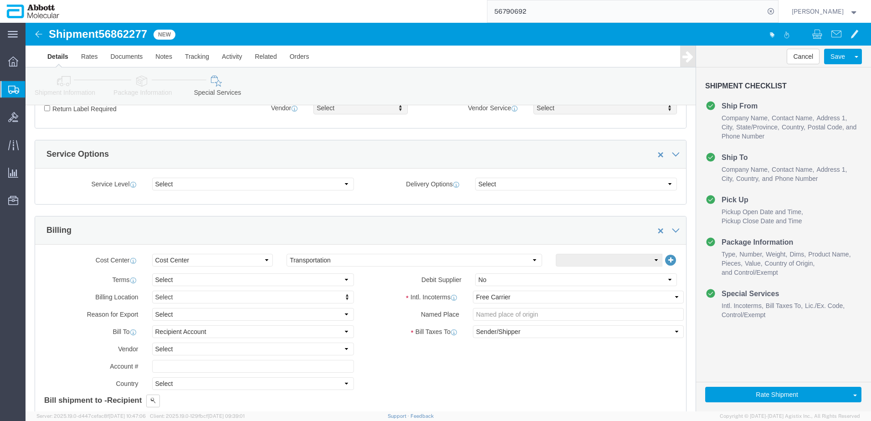
scroll to position [1371, 0]
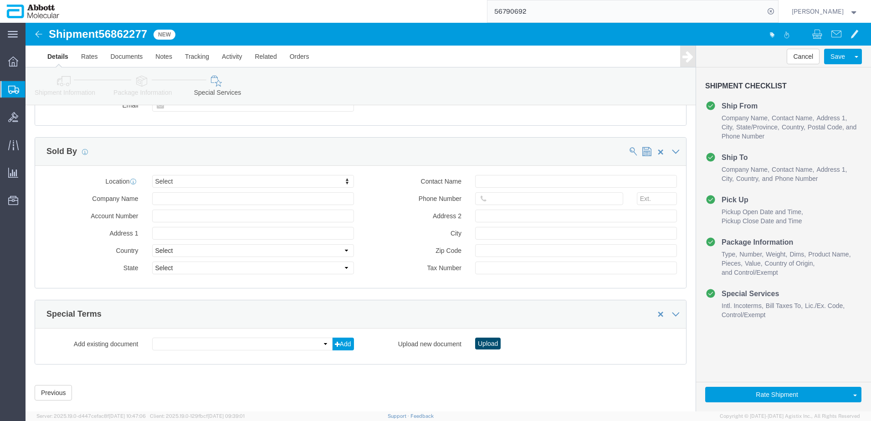
click button "Upload"
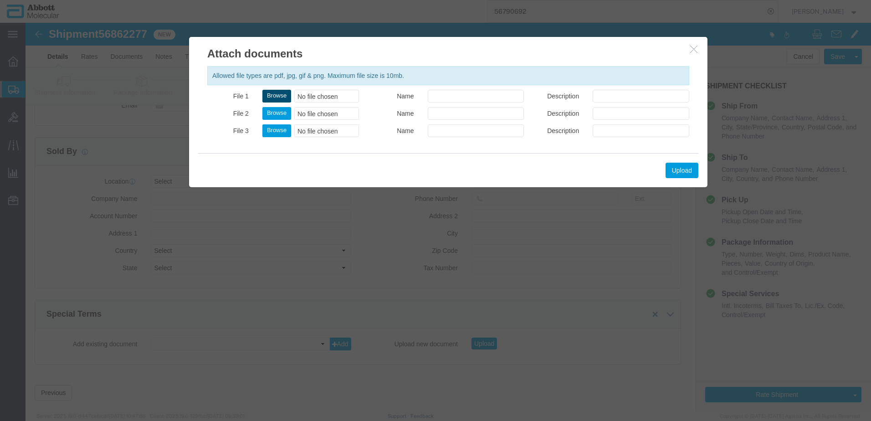
click button "Browse"
click button "Upload"
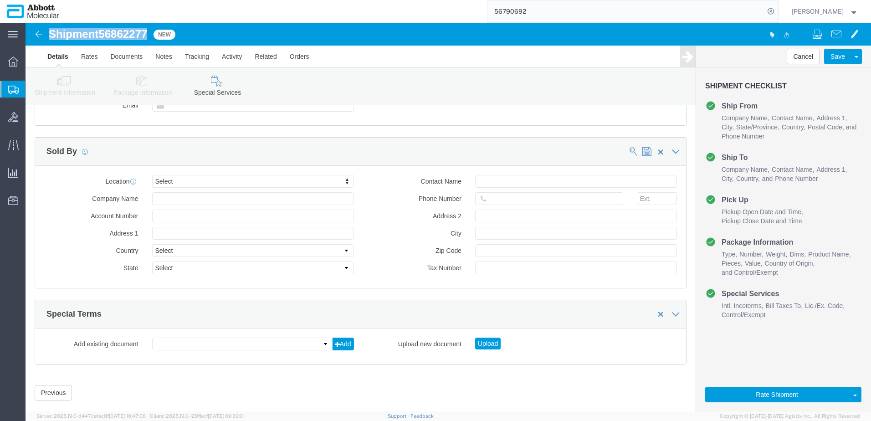
drag, startPoint x: 23, startPoint y: 12, endPoint x: 124, endPoint y: 10, distance: 100.7
click h1 "Shipment 56862277"
copy h1 "Shipment 56862277"
click button "Rate Shipment"
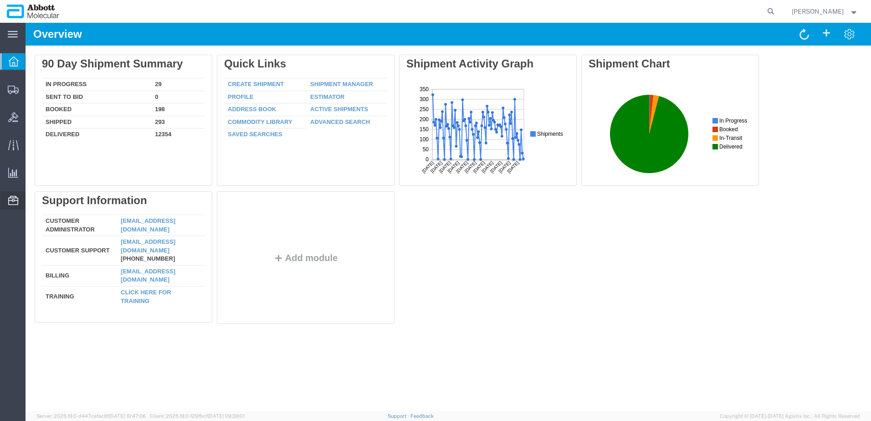
click at [0, 0] on span "Templates" at bounding box center [0, 0] width 0 height 0
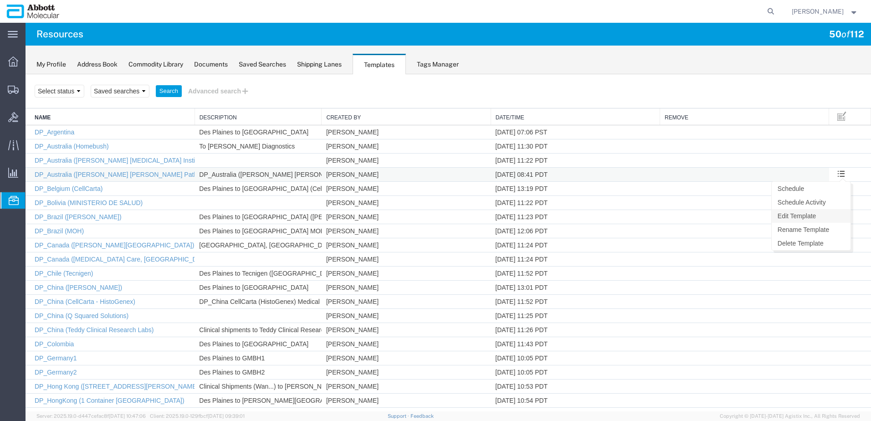
click at [803, 216] on link "Edit Template" at bounding box center [811, 216] width 79 height 14
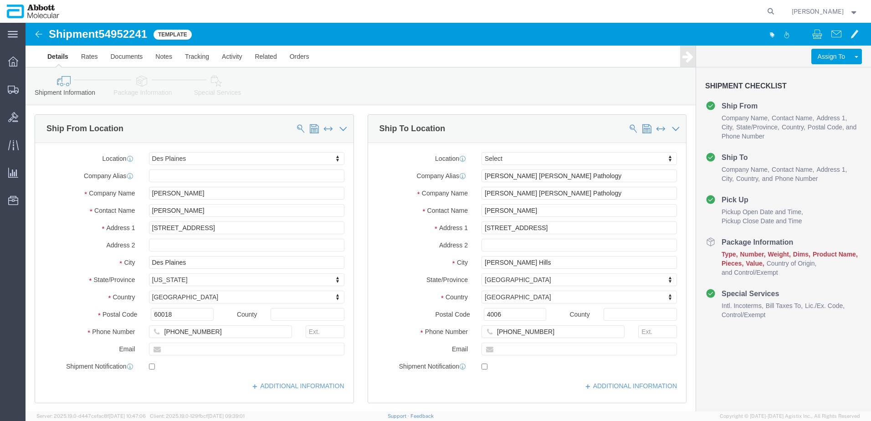
select select "48451"
select select
drag, startPoint x: 517, startPoint y: 311, endPoint x: 468, endPoint y: 309, distance: 48.8
click input "+61733778349"
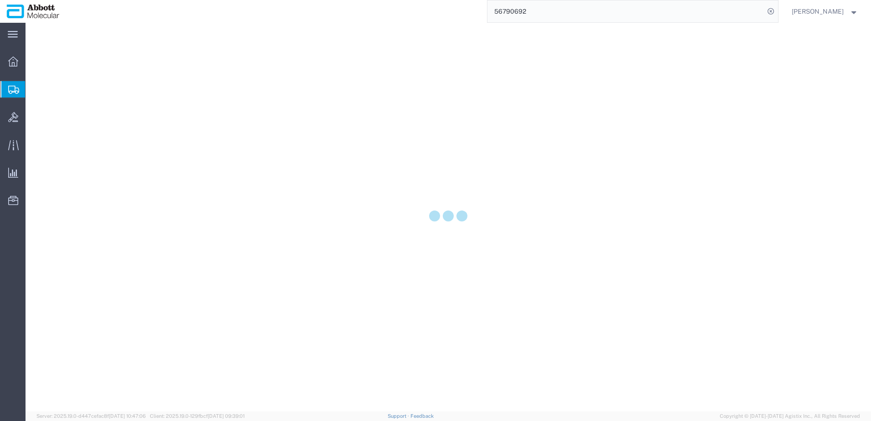
select select
select select "COSTCENTER"
select select "60371"
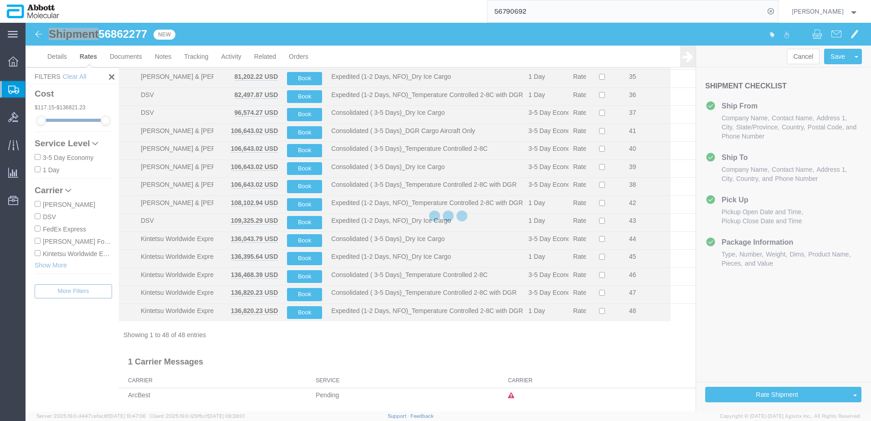
scroll to position [645, 0]
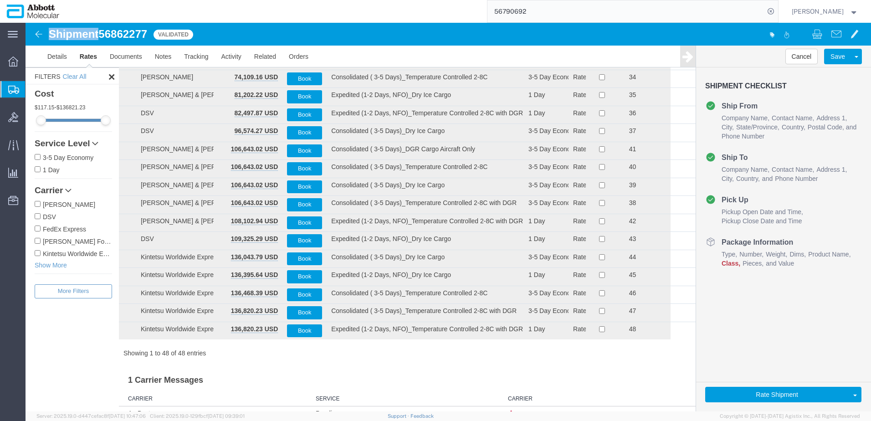
click at [38, 241] on input "[PERSON_NAME] Forwarding Worldwide" at bounding box center [38, 241] width 6 height 6
checkbox input "true"
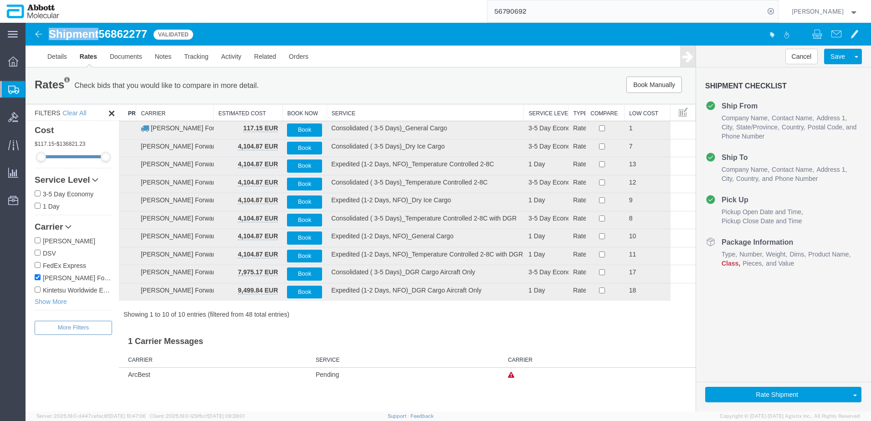
click at [351, 117] on th "Service" at bounding box center [425, 112] width 197 height 17
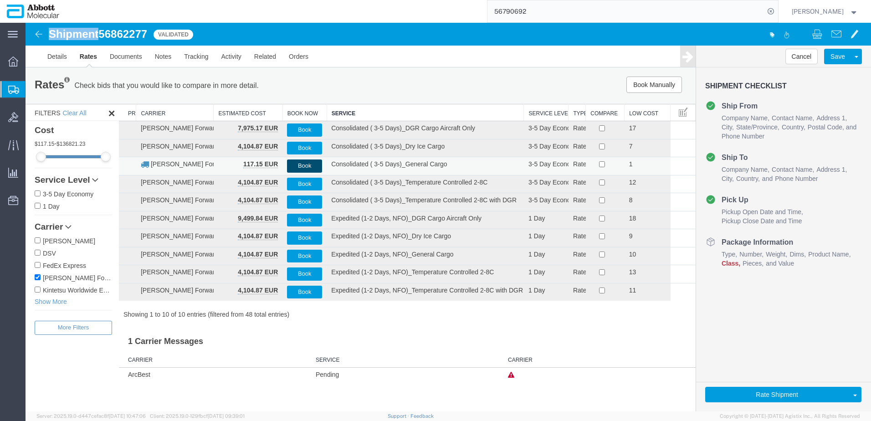
click at [307, 164] on button "Book" at bounding box center [304, 166] width 35 height 13
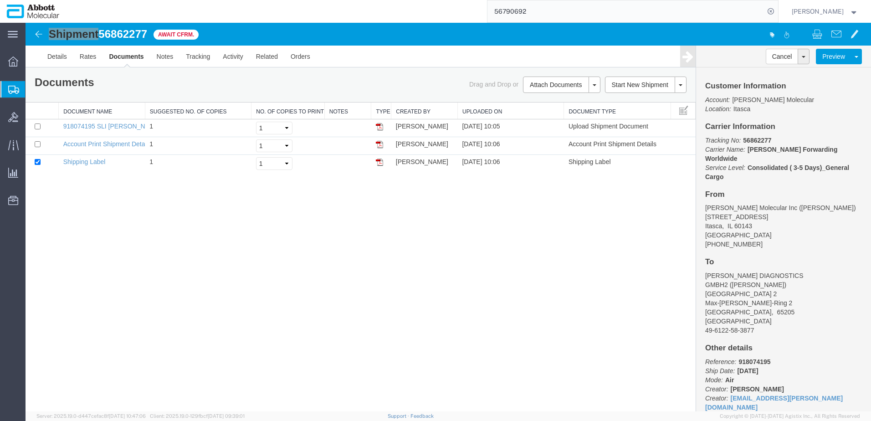
click at [0, 0] on span "Create from Template" at bounding box center [0, 0] width 0 height 0
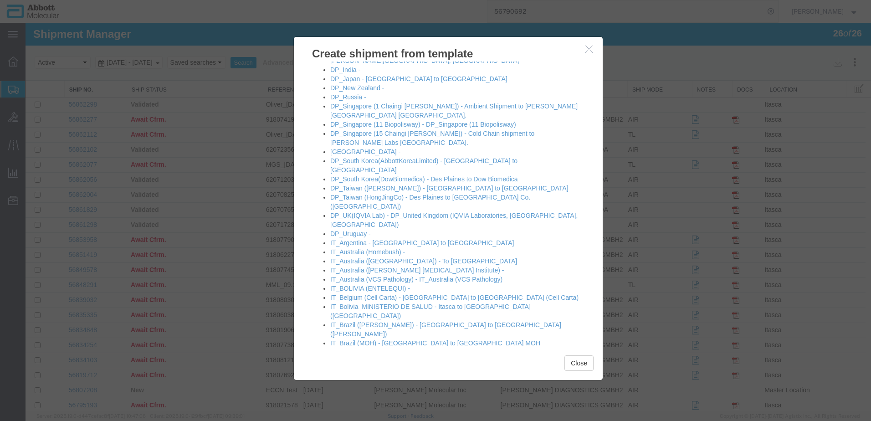
scroll to position [319, 0]
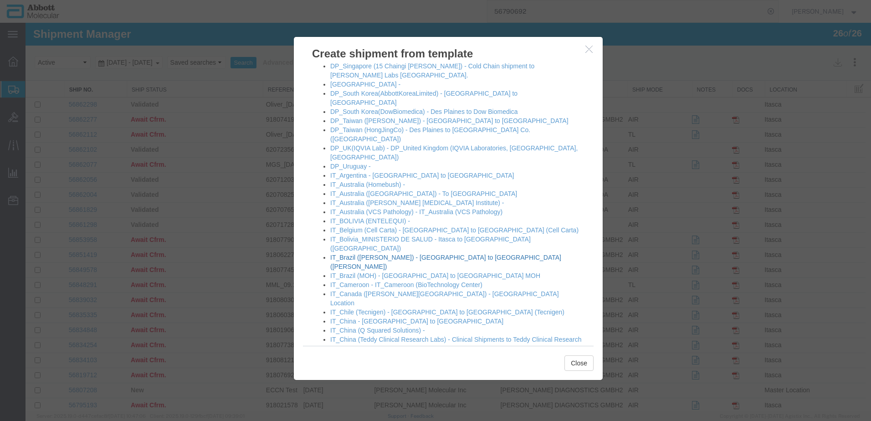
click at [369, 254] on link "IT_Brazil ([PERSON_NAME]) - [GEOGRAPHIC_DATA] to [GEOGRAPHIC_DATA] ([PERSON_NAM…" at bounding box center [445, 262] width 231 height 16
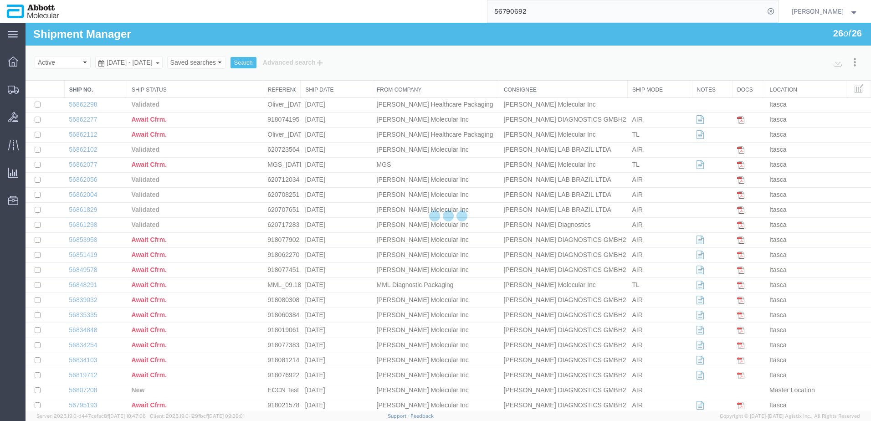
select select "48454"
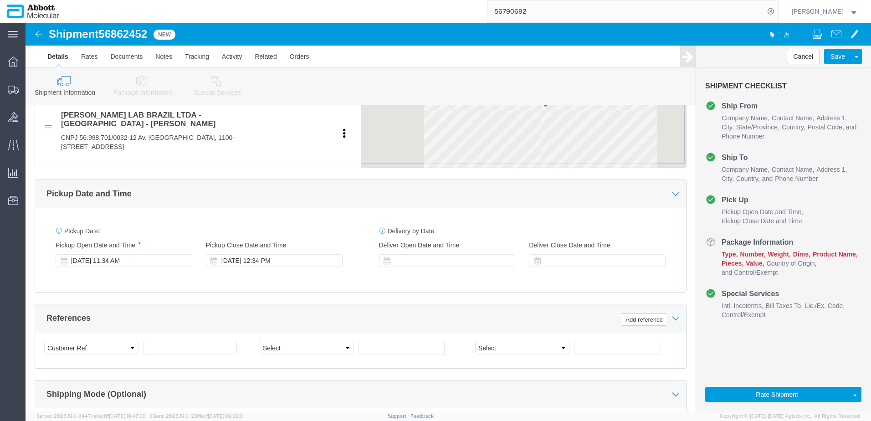
scroll to position [410, 0]
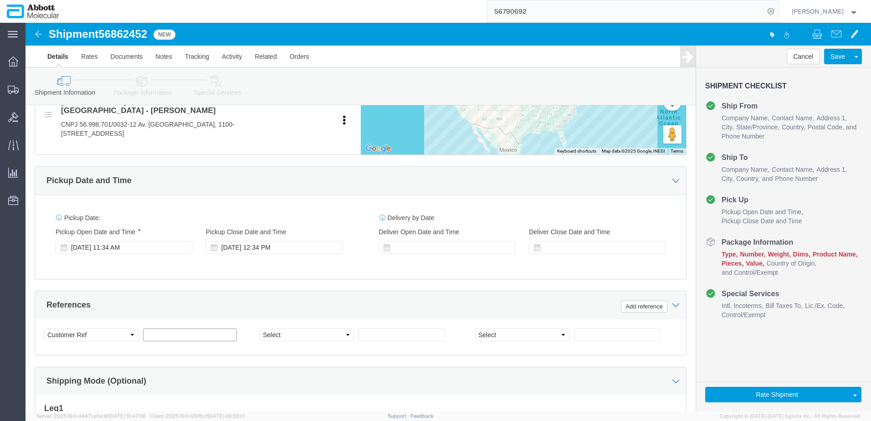
click input "text"
paste input "620716376"
type input "620716376"
select select "INVOICE"
paste input "620716376"
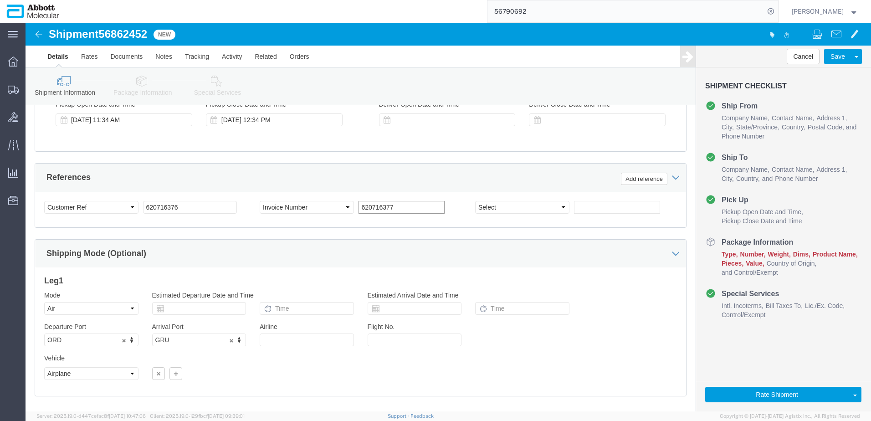
scroll to position [578, 0]
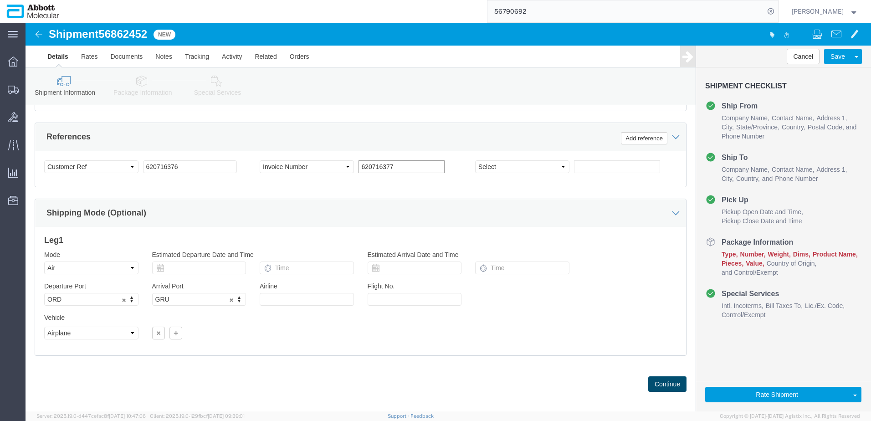
type input "620716377"
click button "Continue"
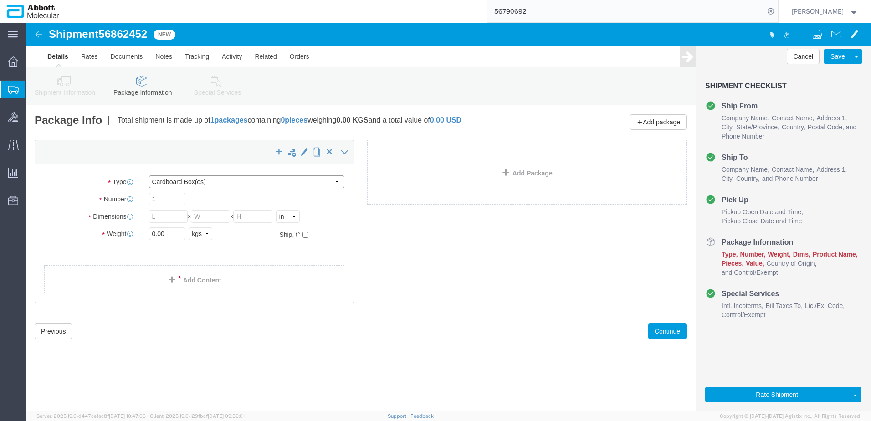
drag, startPoint x: 204, startPoint y: 156, endPoint x: 203, endPoint y: 165, distance: 9.7
click select "Select Box (B) Box (C) Box (D) Cardboard Box(es) Crate (Instrument) Crate(s) En…"
select select "PSNS"
click select "Select Box (B) Box (C) Box (D) Cardboard Box(es) Crate (Instrument) Crate(s) En…"
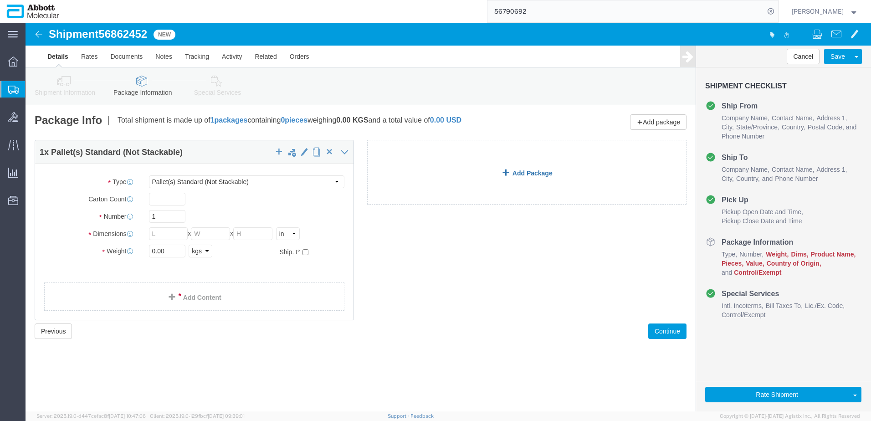
click link "Add Package"
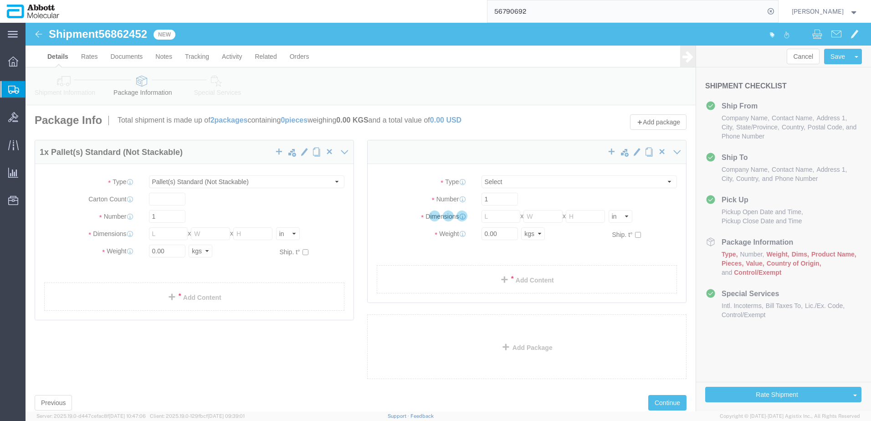
select select "PSNS"
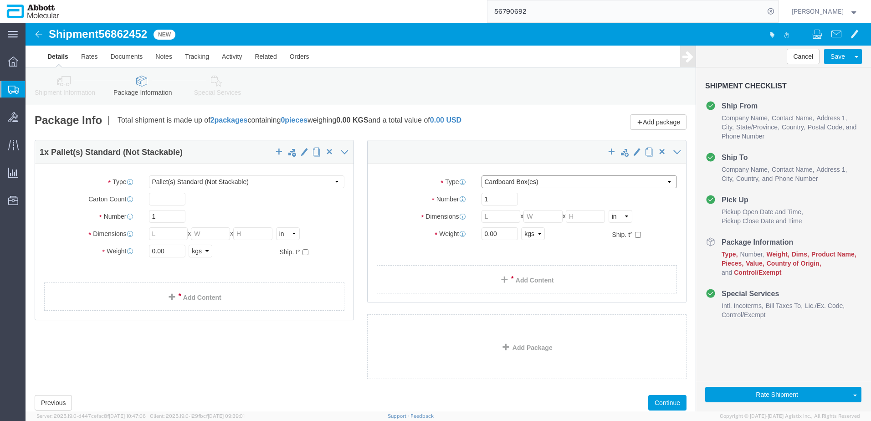
click select "Select Box (B) Box (C) Box (D) Cardboard Box(es) Crate (Instrument) Crate(s) En…"
select select "PSNS"
click select "Select Box (B) Box (C) Box (D) Cardboard Box(es) Crate (Instrument) Crate(s) En…"
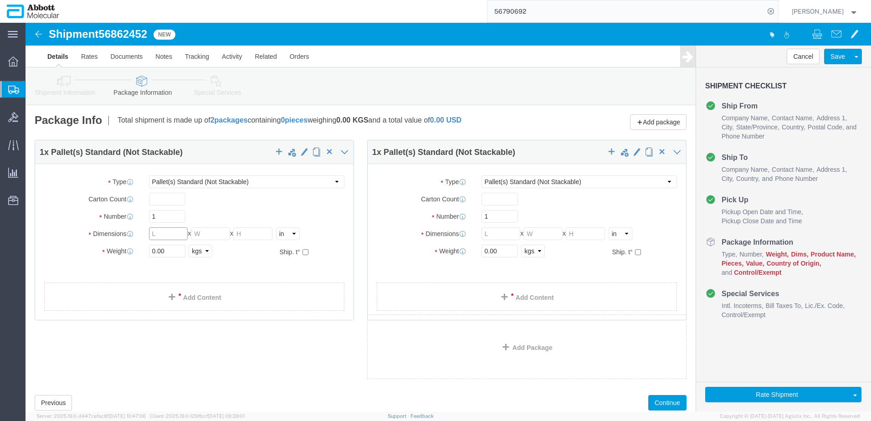
click input "text"
type input "48"
type input "40"
click input "checkbox"
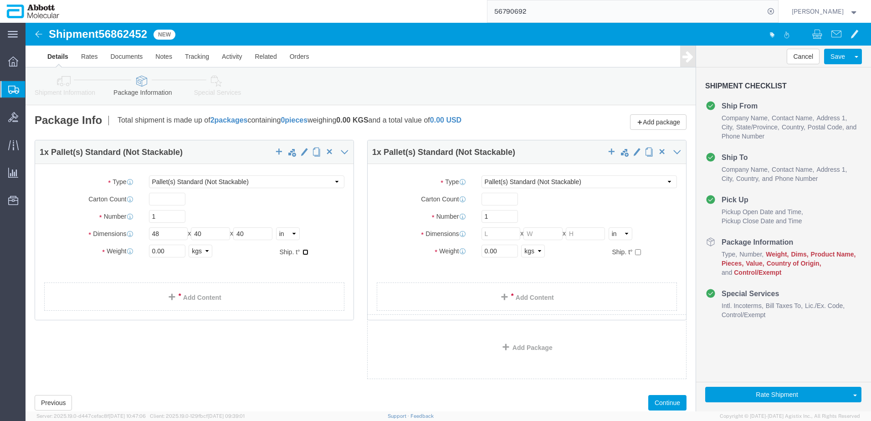
checkbox input "true"
type input "110"
click input "text"
type input "48"
type input "40"
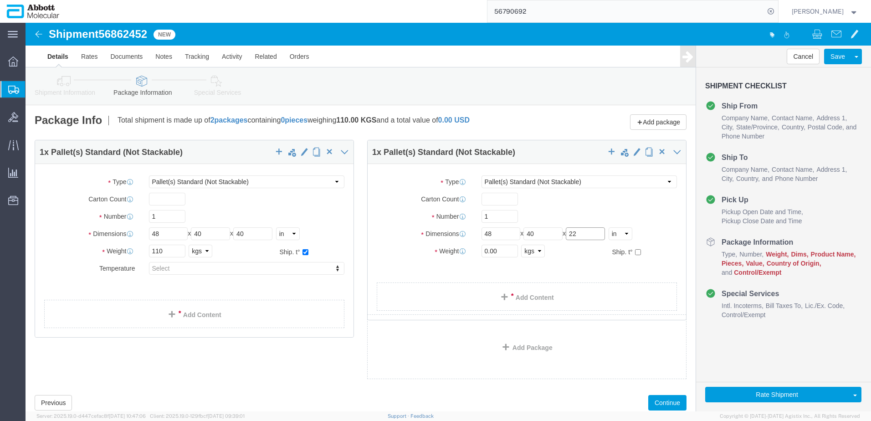
type input "22"
type input "110"
click input "checkbox"
checkbox input "true"
type input "AMBIENT"
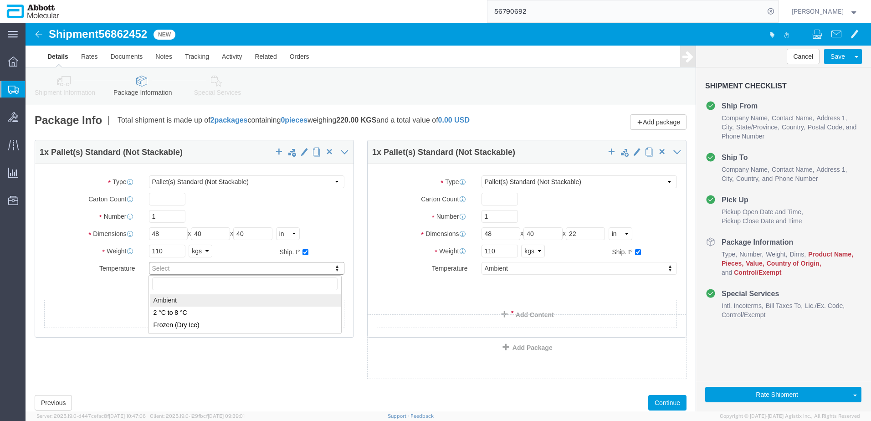
type input "AMBIENT"
click link "Add Content"
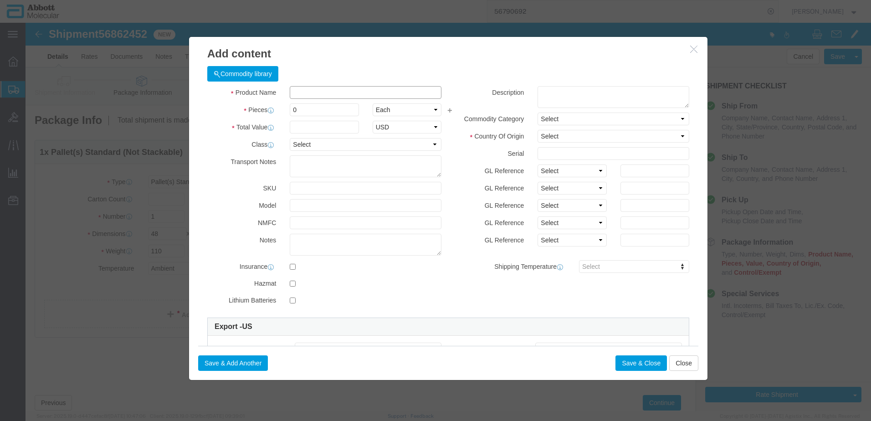
click input "text"
type input "04J7024"
click strong "04J7024"
checkbox input "true"
type input "1"
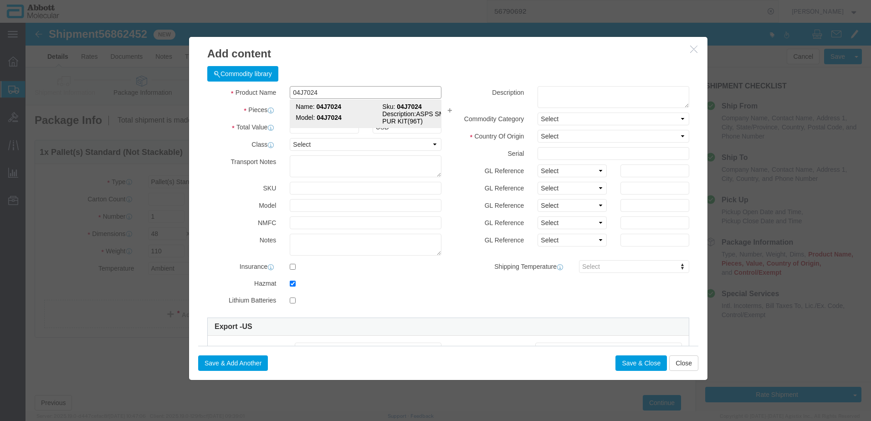
select select "USD"
select select "US"
type input "CORROSIVE LIQUID, N.O.S. (GUANIDINE THIOCYANATE SOLUTION)"
type input "1760"
select select "8 Corrosive"
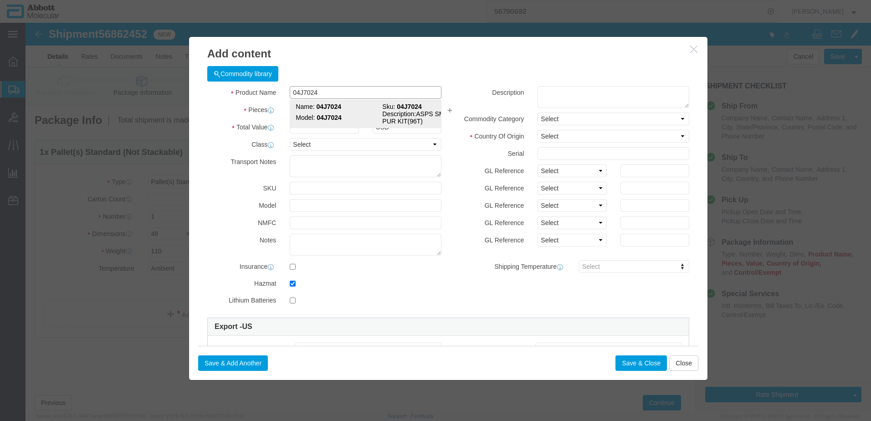
select select "II"
select select "BOXES"
select select "FIBERBOARD"
type input "[PERSON_NAME] Molecular"
type input "[PERSON_NAME]"
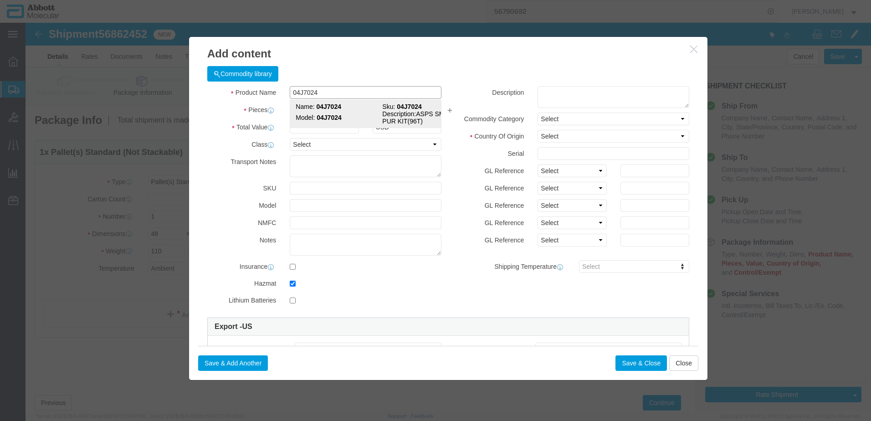
type input "[PHONE_NUMBER]"
type input "3824999397"
select select "BIS"
checkbox input "false"
type input "04J7024"
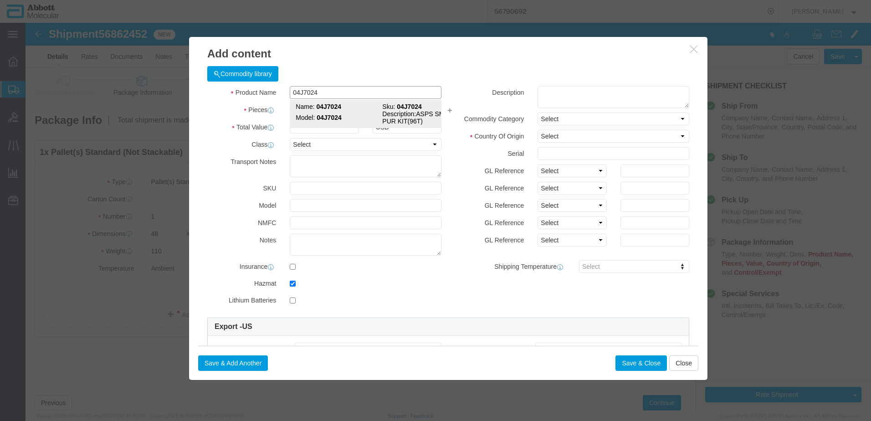
type input "04J7024"
type textarea "ASPS SMPL PUR KIT(96T)"
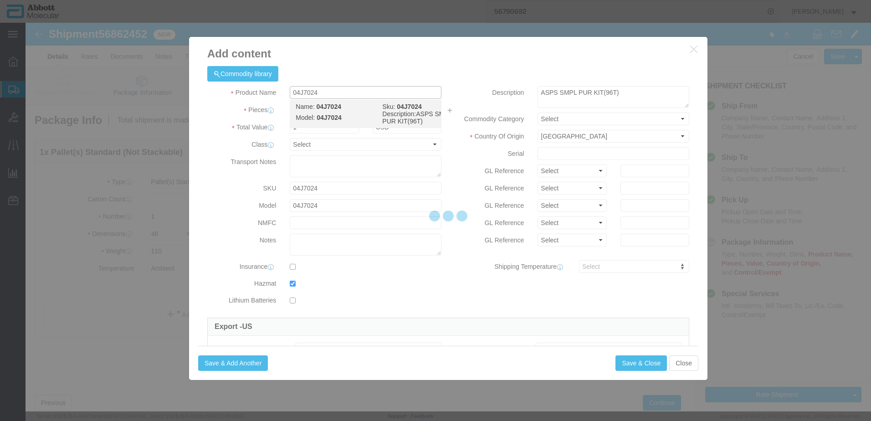
select select "NLR"
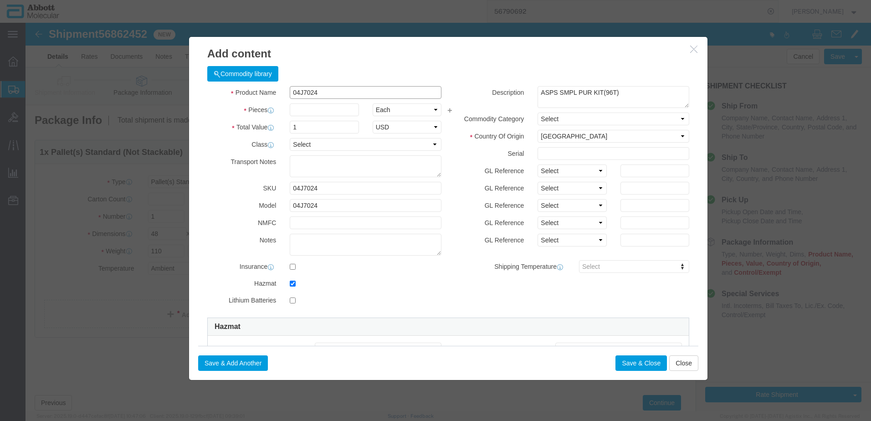
type input "04J7024"
type input "25"
drag, startPoint x: 551, startPoint y: 148, endPoint x: 547, endPoint y: 155, distance: 8.6
click select "Select Account Type Activity ID Airline Appointment Number ASN Batch Number Bil…"
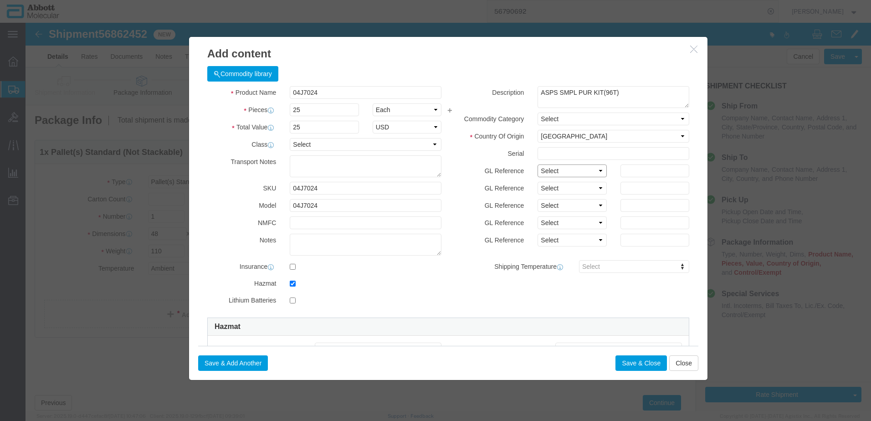
select select "BATCH_NUMBER"
click select "Select Account Type Activity ID Airline Appointment Number ASN Batch Number Bil…"
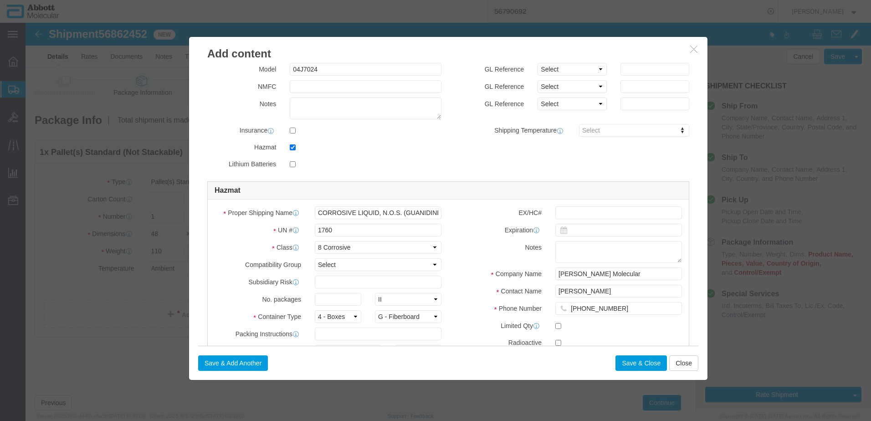
scroll to position [137, 0]
type input "1005404"
drag, startPoint x: 299, startPoint y: 275, endPoint x: 304, endPoint y: 278, distance: 5.5
click input "text"
type input "1"
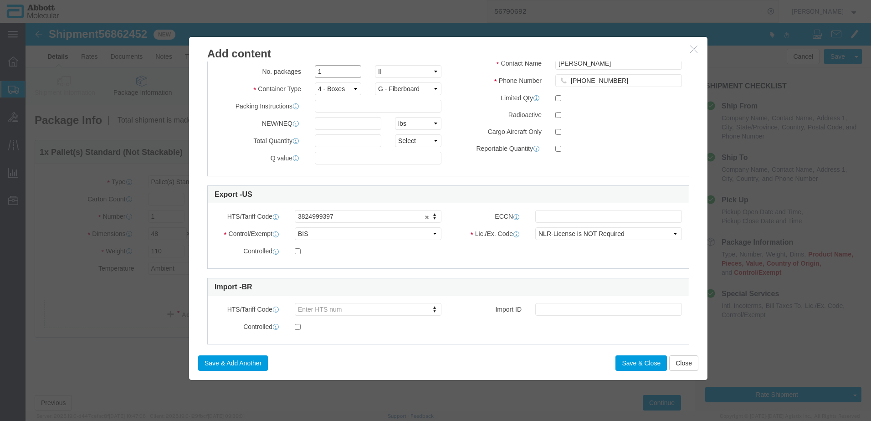
scroll to position [365, 0]
click input "text"
type input "1"
click select "Select curies gallons kgs lbs liters milliliters"
select select "KGS"
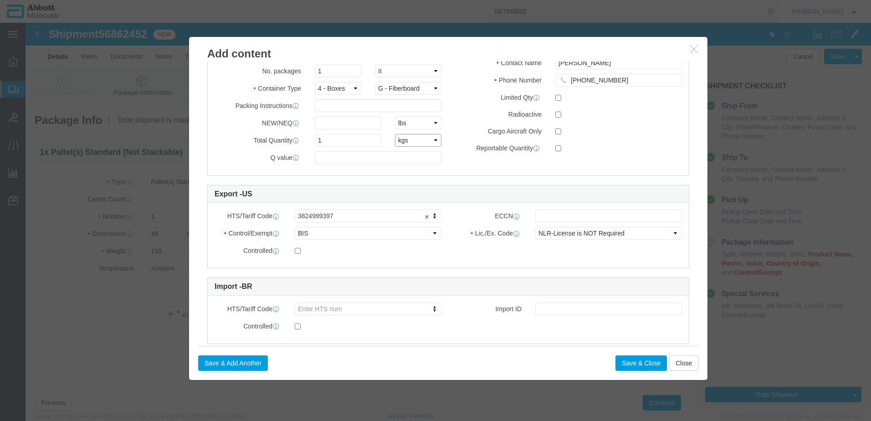
click select "Select curies gallons kgs lbs liters milliliters"
click button "Save & Close"
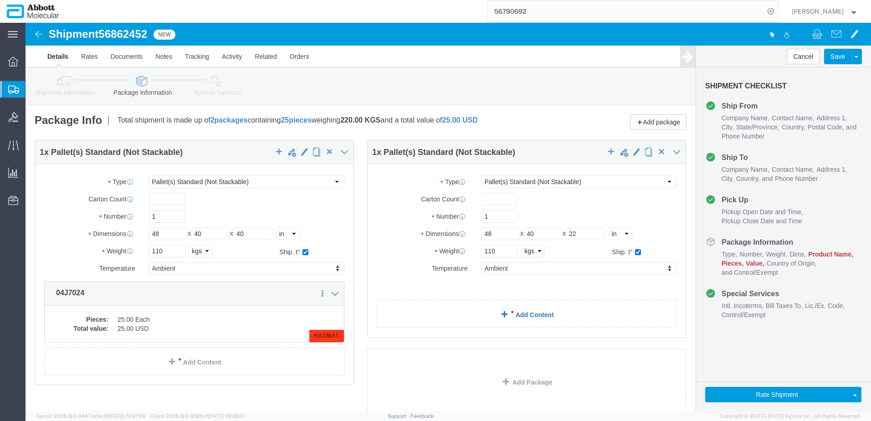
click link "Add Content"
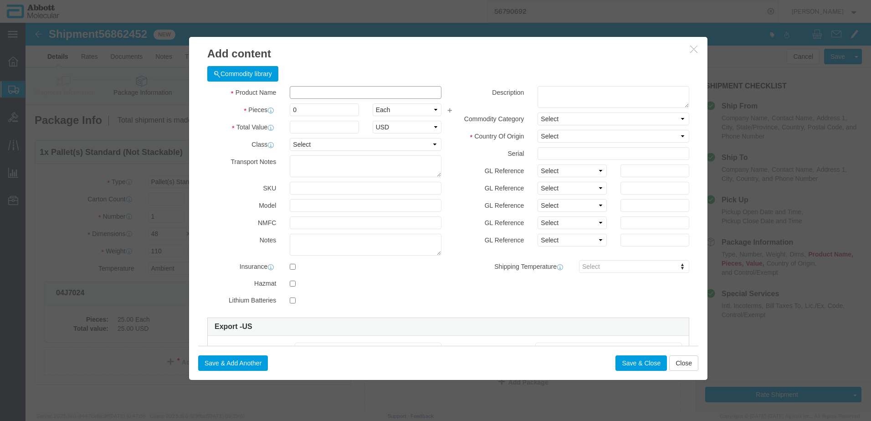
click input "text"
type input "06K1224"
click strong "06K1224"
checkbox input "true"
type input "1"
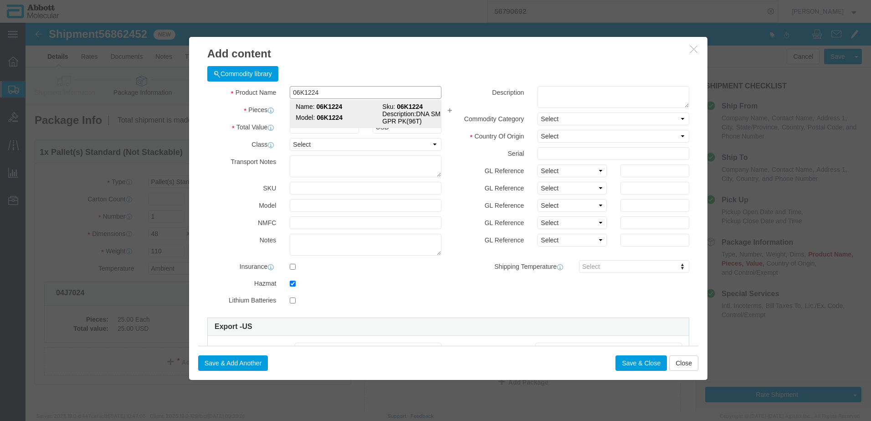
select select "USD"
select select "US"
type input "CORROSIVE LIQUID, N.O.S. (GUANIDINE THIOCYANATE SOLUTION)"
type input "1760"
select select "8 Corrosive"
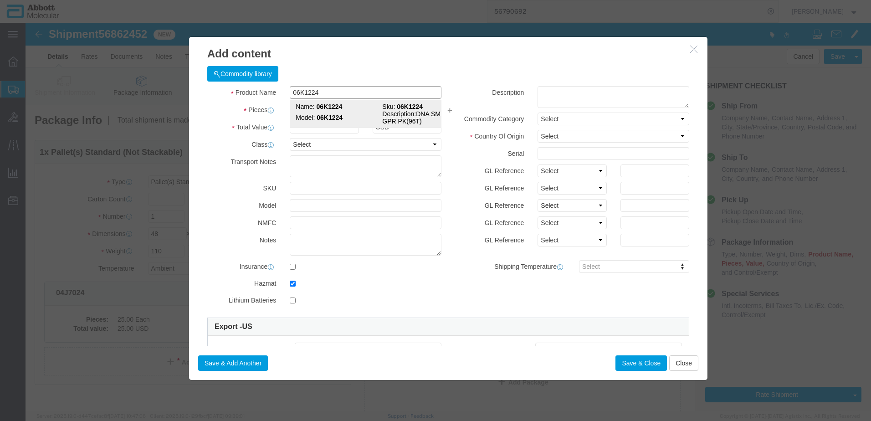
select select "II"
select select "BOXES"
select select "FIBERBOARD"
type input "[PERSON_NAME] Molecular"
type input "[PERSON_NAME]"
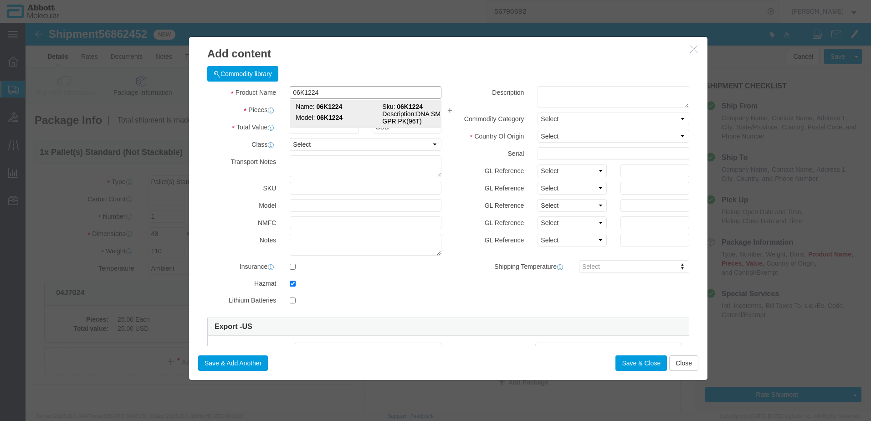
type input "[PHONE_NUMBER]"
type input "3824999397"
select select "BIS"
checkbox input "false"
type input "06K1224"
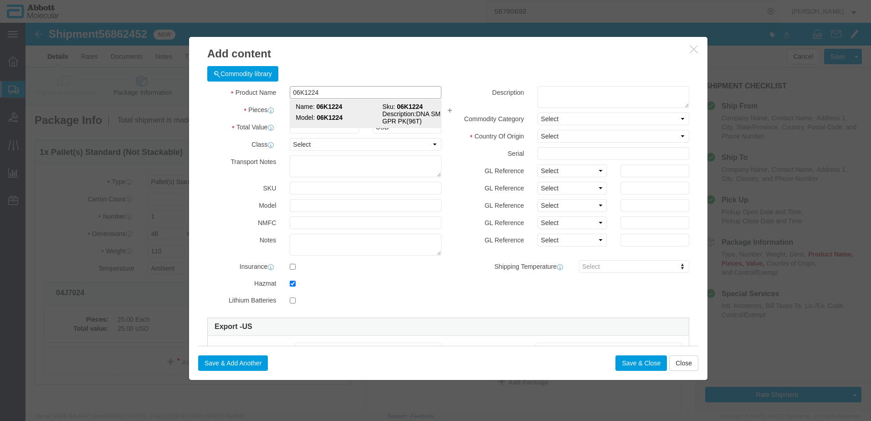
type input "06K1224"
type textarea "DNA SMPL GPR PK(96T)"
select select "NLR"
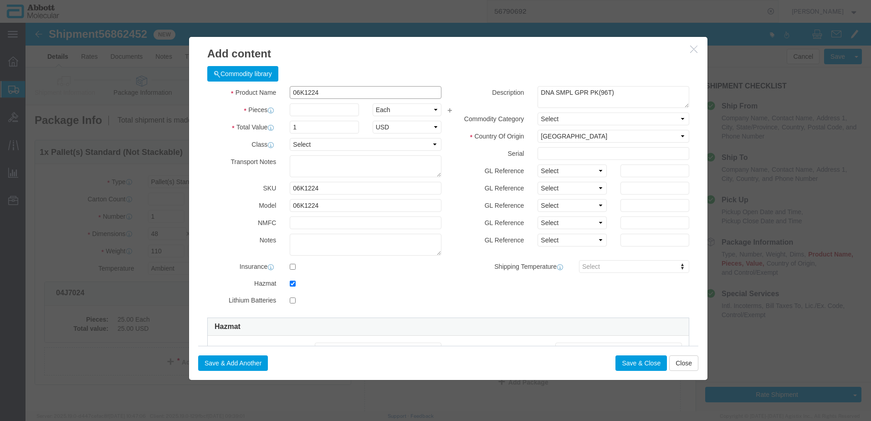
type input "06K1224"
type input "12"
click select "Select Account Type Activity ID Airline Appointment Number ASN Batch Number Bil…"
select select "BATCH_NUMBER"
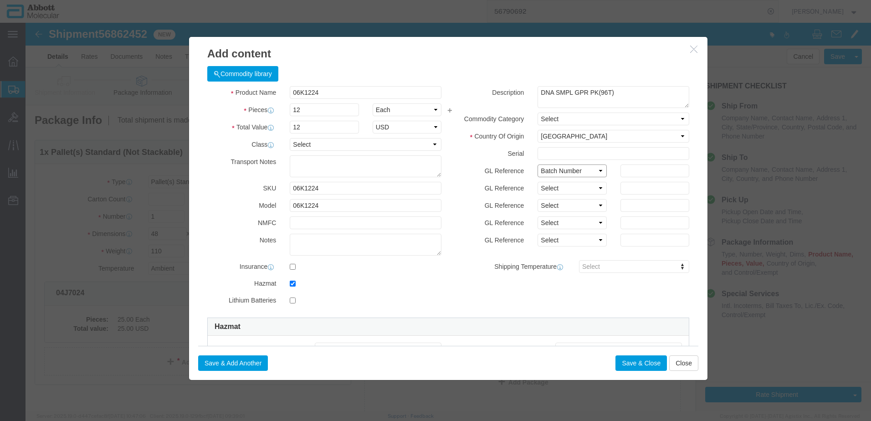
click select "Select Account Type Activity ID Airline Appointment Number ASN Batch Number Bil…"
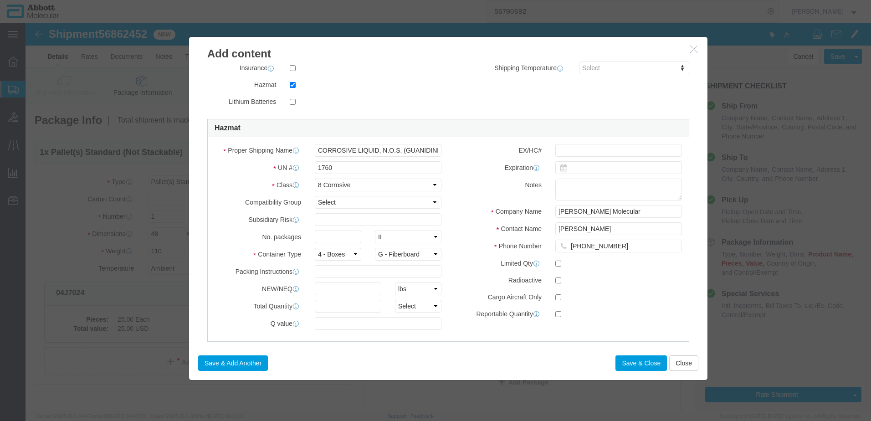
scroll to position [228, 0]
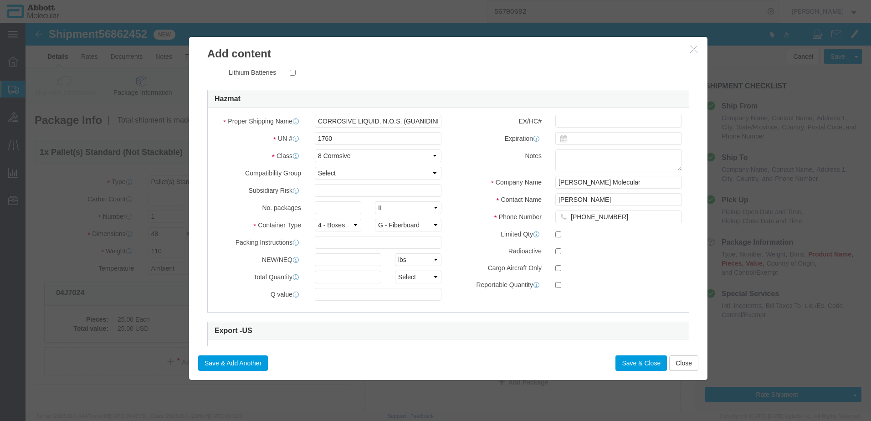
type input "10005288"
click input "text"
type input "1"
click input "text"
type input "1"
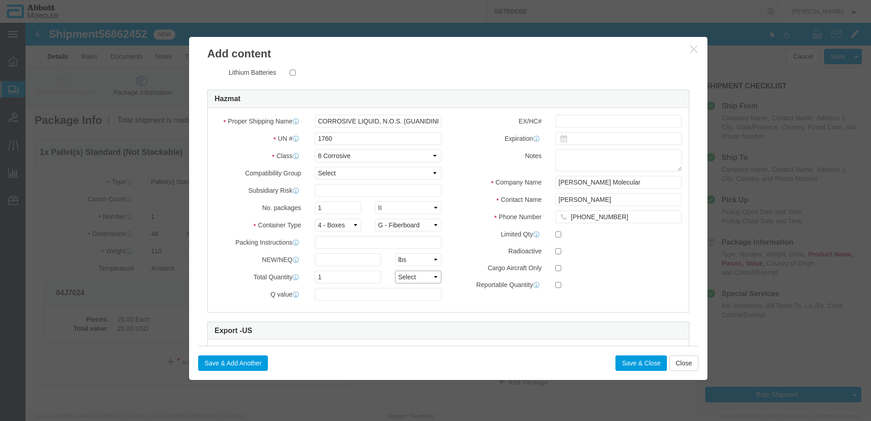
click select "Select curies gallons kgs lbs liters milliliters"
select select "KGS"
click select "Select curies gallons kgs lbs liters milliliters"
click button "Save & Add Another"
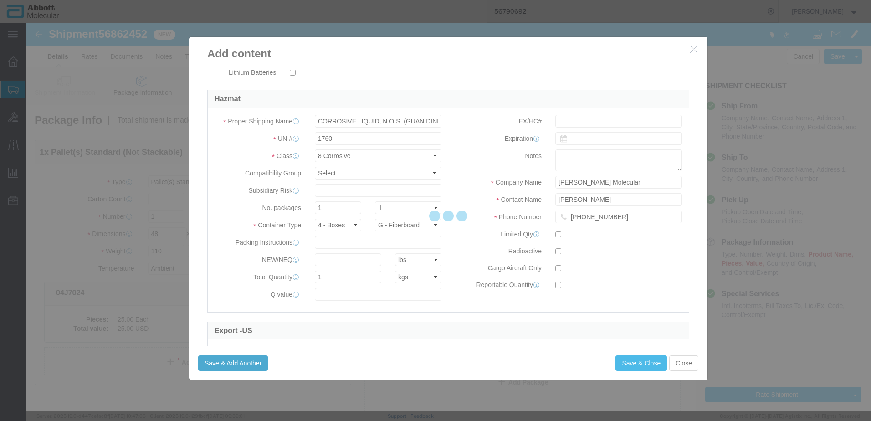
select select "EA"
checkbox input "false"
select select
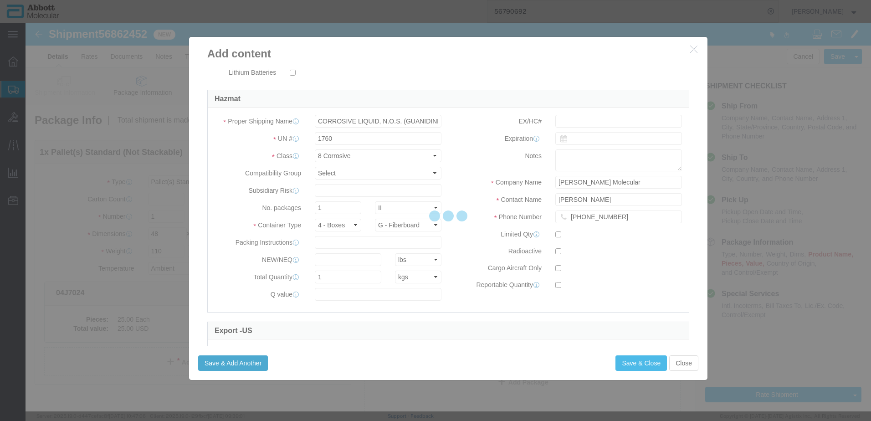
select select
select select "USD"
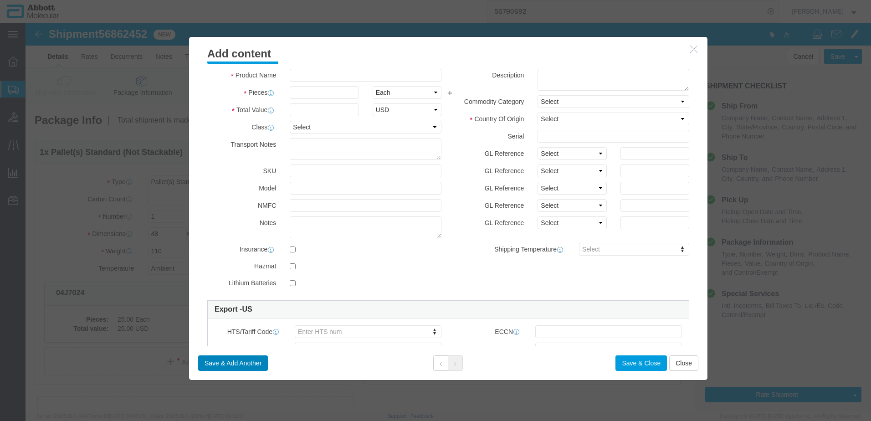
scroll to position [0, 0]
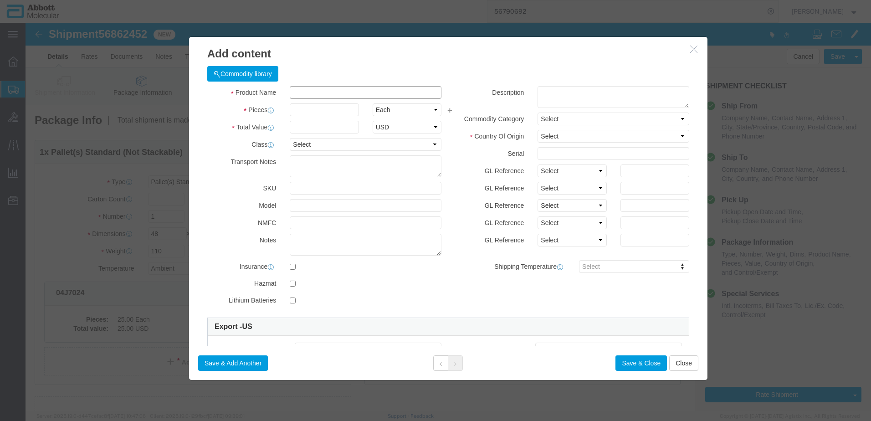
click input "text"
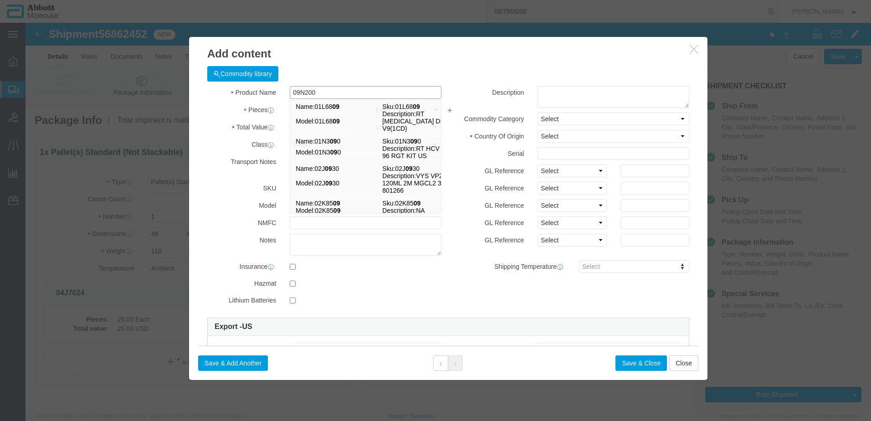
type input "09N2001"
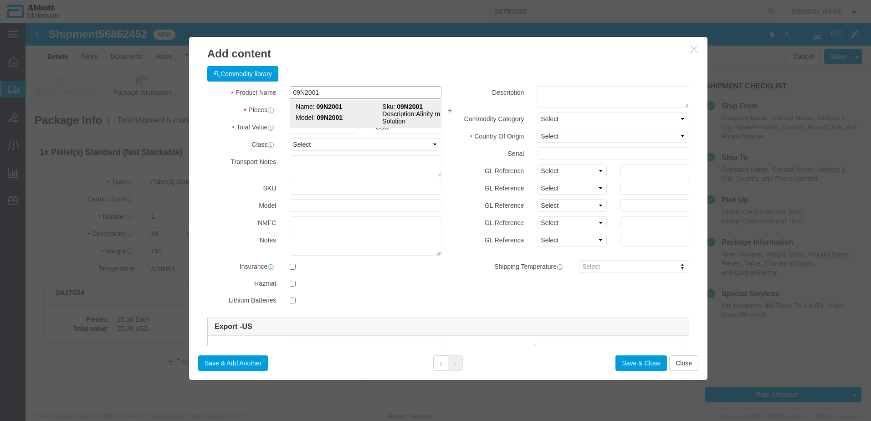
click strong "09N2001"
checkbox input "true"
type input "1"
select select "US"
type input "CORROSIVE LIQUID, N.O.S. (GUANIDINE THIOCYANATE SOLUTION)"
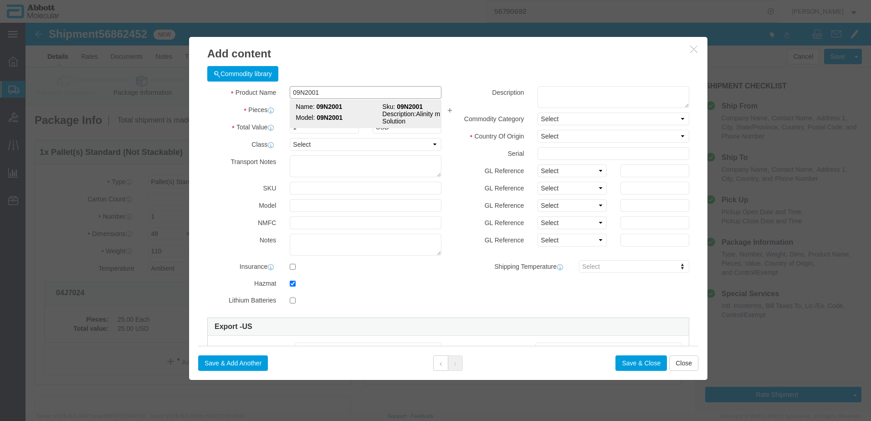
type input "1760"
select select "8 Corrosive"
select select "II"
select select "BOXES"
select select "FIBERBOARD"
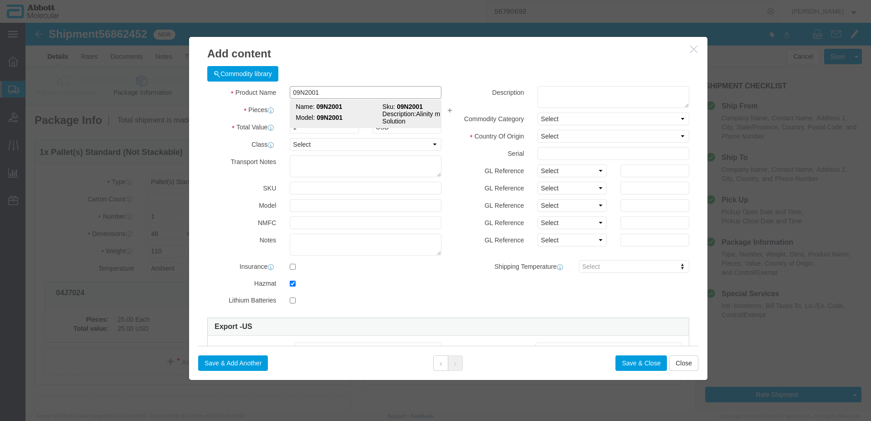
select select "LBS"
type input "[PERSON_NAME] Molecular"
type input "[PERSON_NAME]"
type input "[PHONE_NUMBER]"
type input "3824999397"
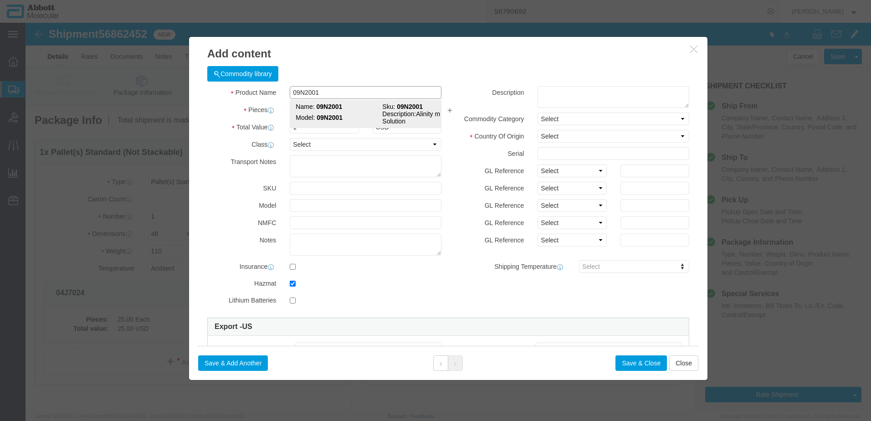
select select "BIS"
checkbox input "false"
type input "09N2001"
type textarea "Alinity m Lysis Solution"
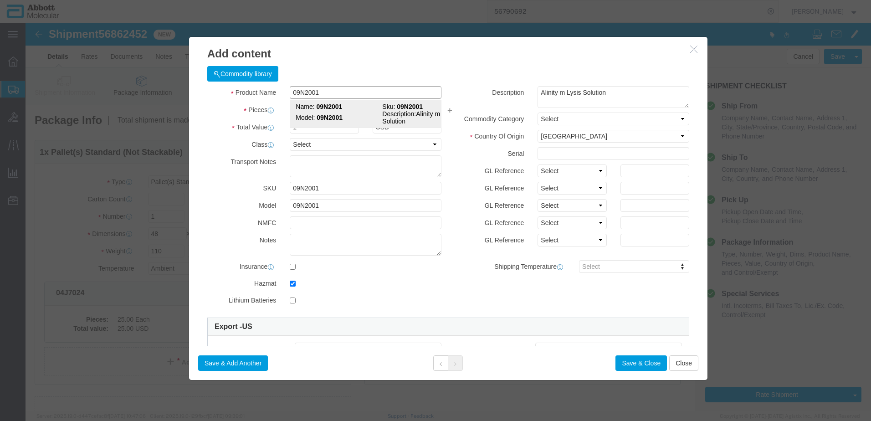
select select "NLR"
type input "09N2001"
type input "100"
click select "Select Account Type Activity ID Airline Appointment Number ASN Batch Number Bil…"
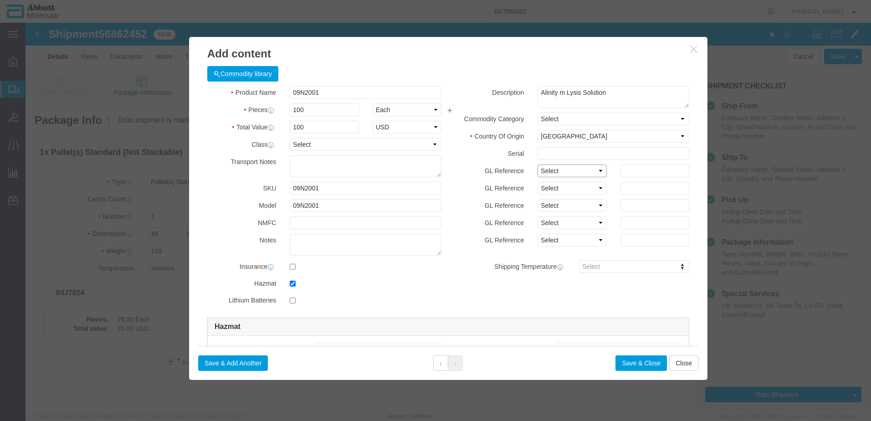
click select "Select Account Type Activity ID Airline Appointment Number ASN Batch Number Bil…"
select select "BATCH_NUMBER"
click select "Select Account Type Activity ID Airline Appointment Number ASN Batch Number Bil…"
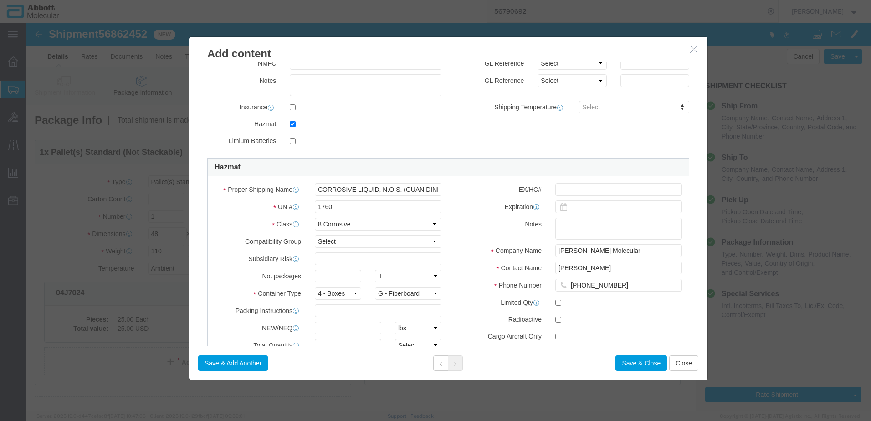
scroll to position [228, 0]
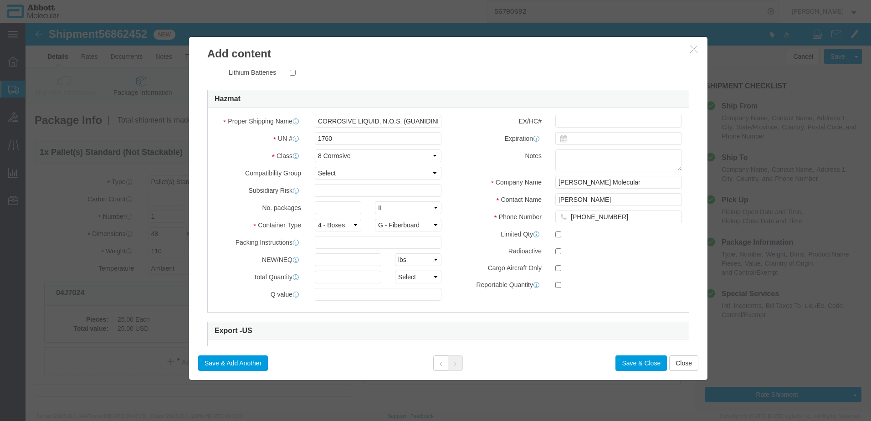
type input "990020216"
click input "text"
type input "1"
click input "text"
type input "1"
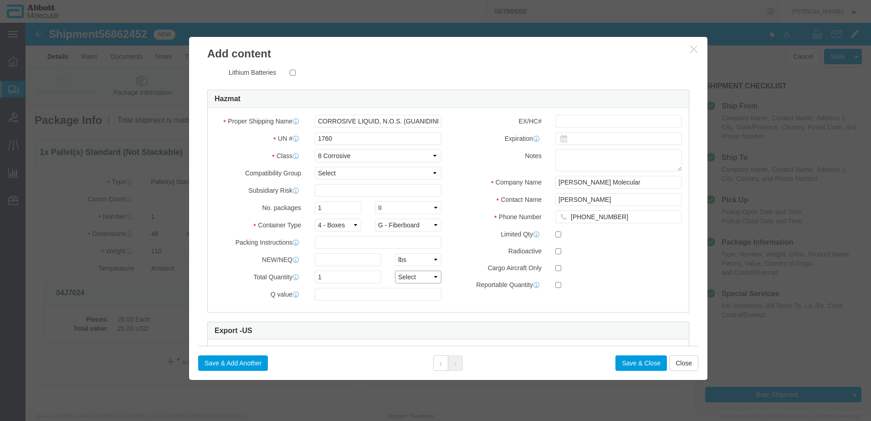
click select "Select curies gallons kgs lbs liters milliliters"
select select "KGS"
click select "Select curies gallons kgs lbs liters milliliters"
click button "Save & Close"
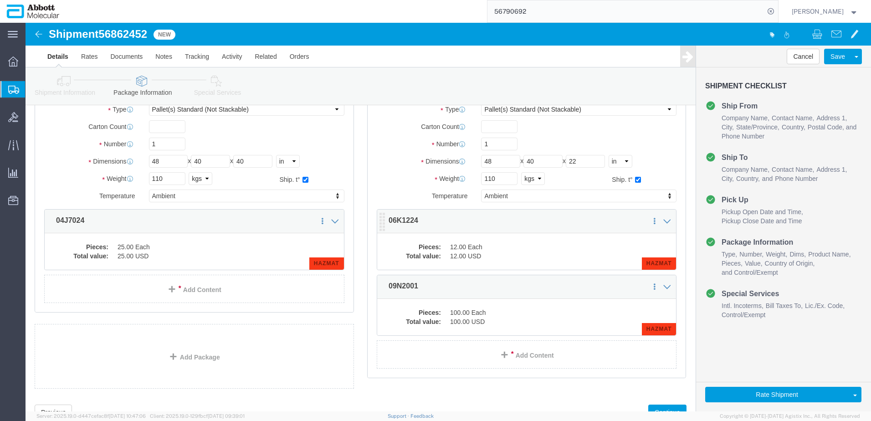
scroll to position [109, 0]
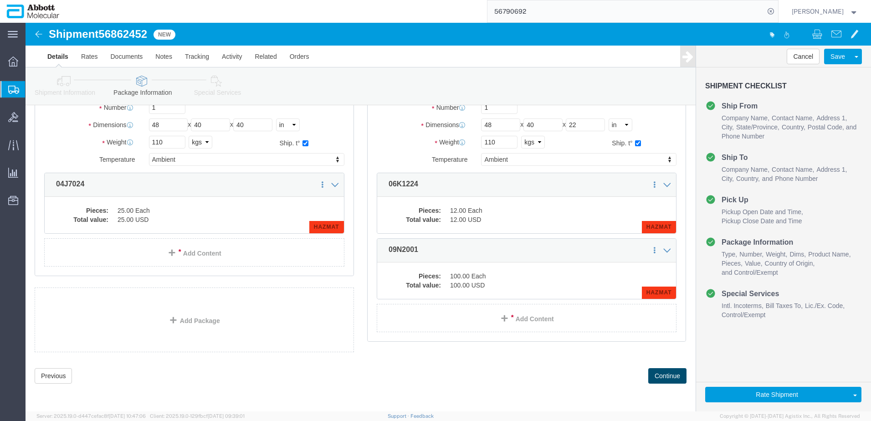
click button "Continue"
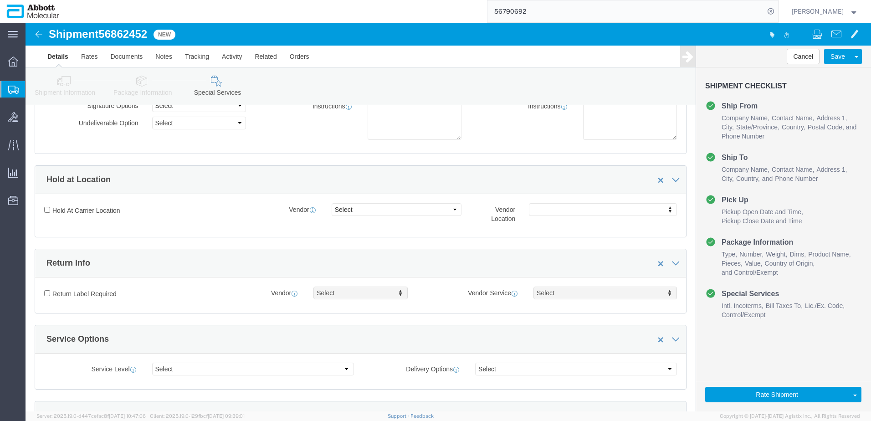
scroll to position [1382, 0]
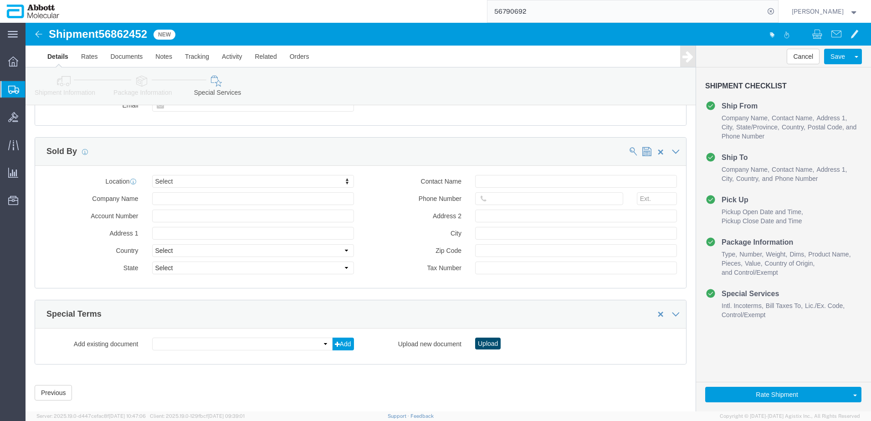
click button "Upload"
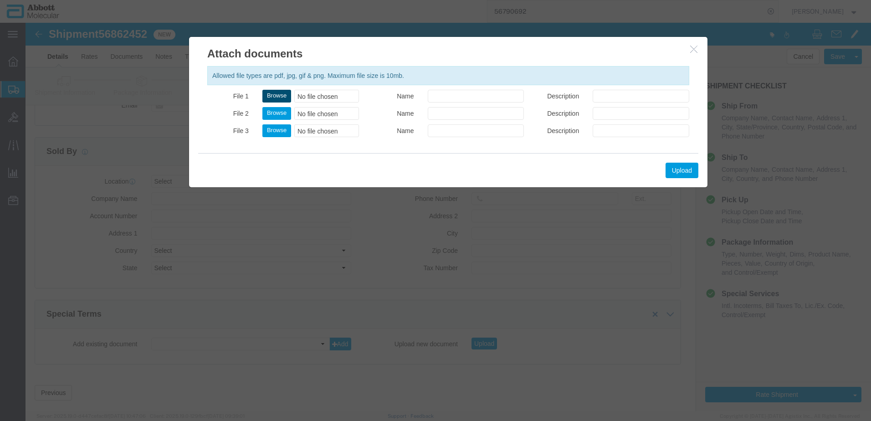
click button "Browse"
type input "C:\fakepath\620716376 SLI DSV.pdf"
click button "Upload"
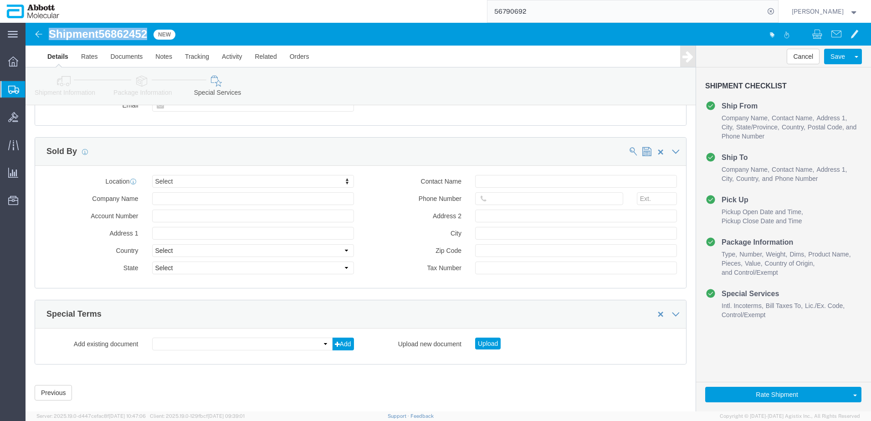
drag, startPoint x: 26, startPoint y: 13, endPoint x: 124, endPoint y: 12, distance: 98.0
click h1 "Shipment 56862452"
copy h1 "Shipment 56862452"
drag, startPoint x: 723, startPoint y: 371, endPoint x: 21, endPoint y: 246, distance: 713.3
click button "Rate Shipment"
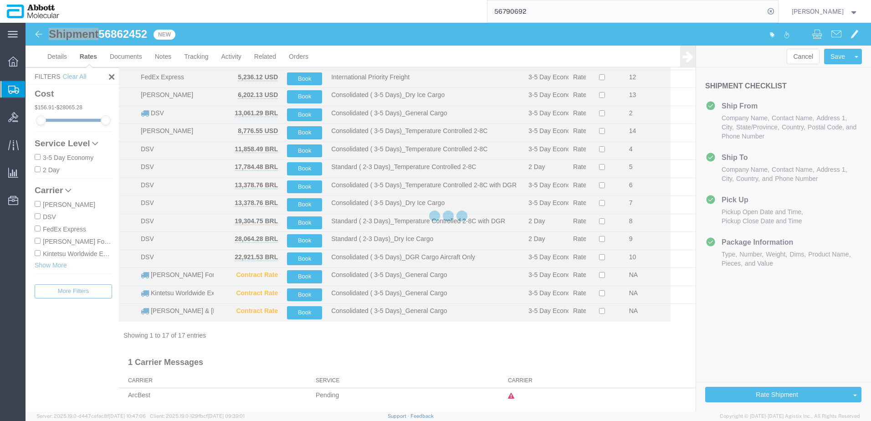
scroll to position [87, 0]
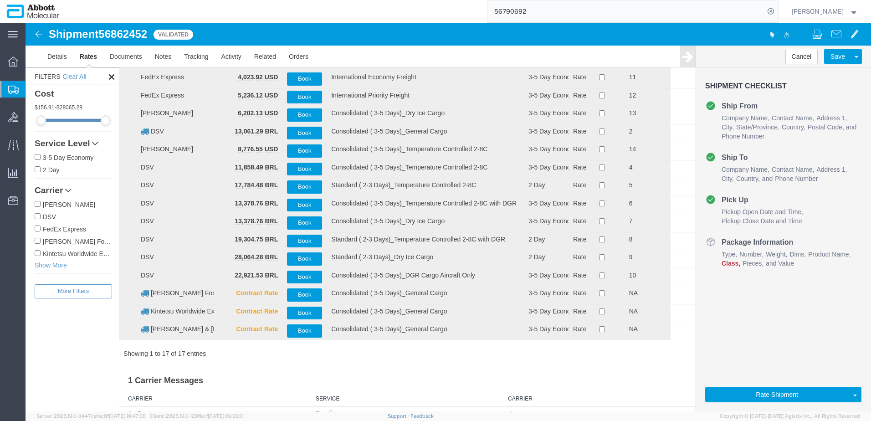
click at [41, 216] on label "DSV" at bounding box center [73, 216] width 77 height 10
click at [41, 216] on input "DSV" at bounding box center [38, 216] width 6 height 6
checkbox input "true"
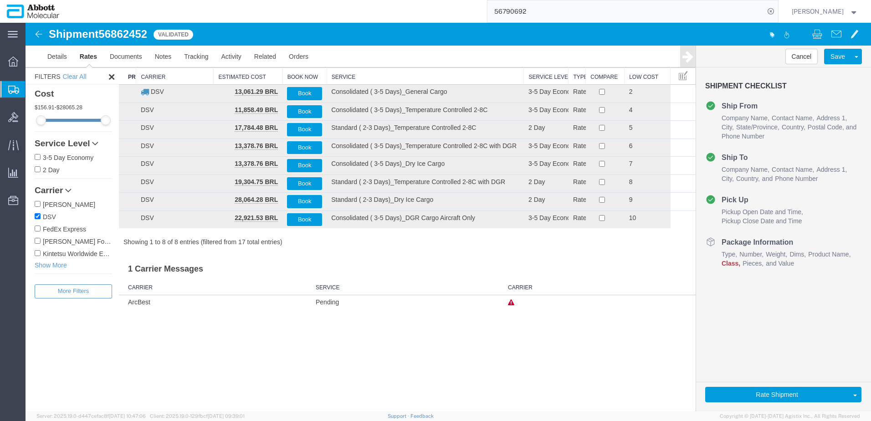
scroll to position [0, 0]
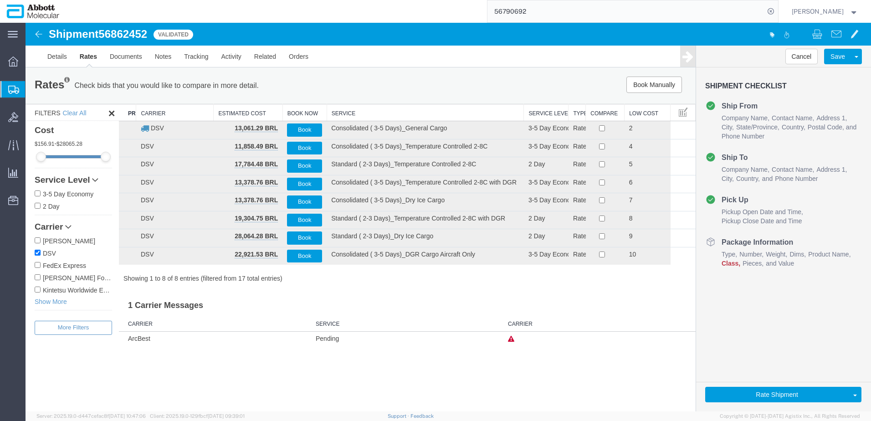
click at [347, 113] on th "Service" at bounding box center [425, 112] width 197 height 17
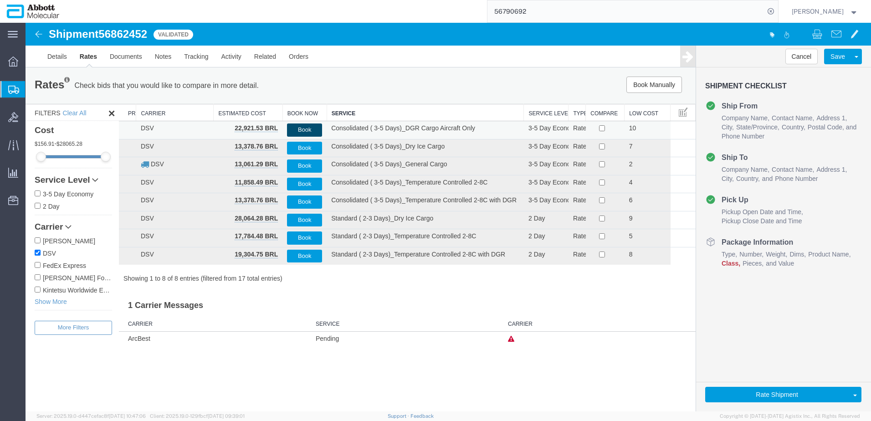
click at [308, 128] on button "Book" at bounding box center [304, 130] width 35 height 13
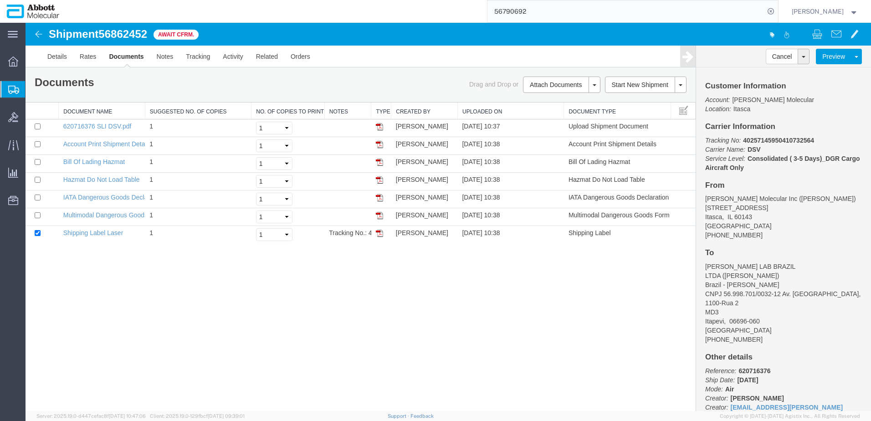
drag, startPoint x: 557, startPoint y: 14, endPoint x: 380, endPoint y: 16, distance: 177.3
click at [381, 16] on div "56790692" at bounding box center [422, 11] width 713 height 23
paste input "620717283"
type input "620717283"
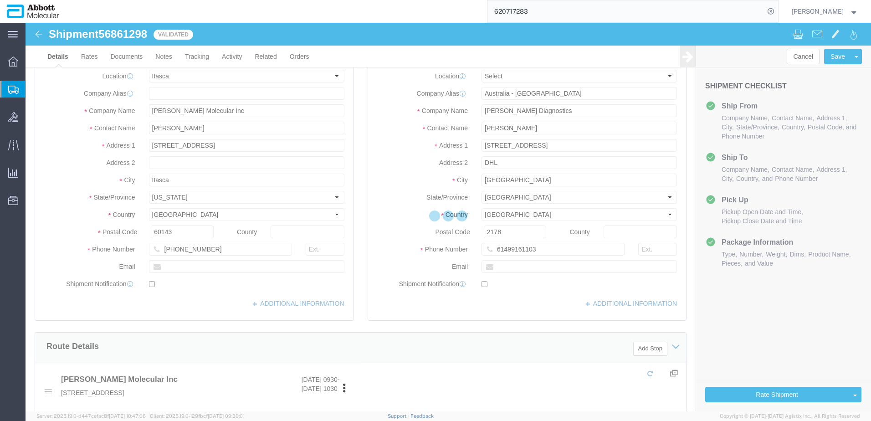
select select "48454"
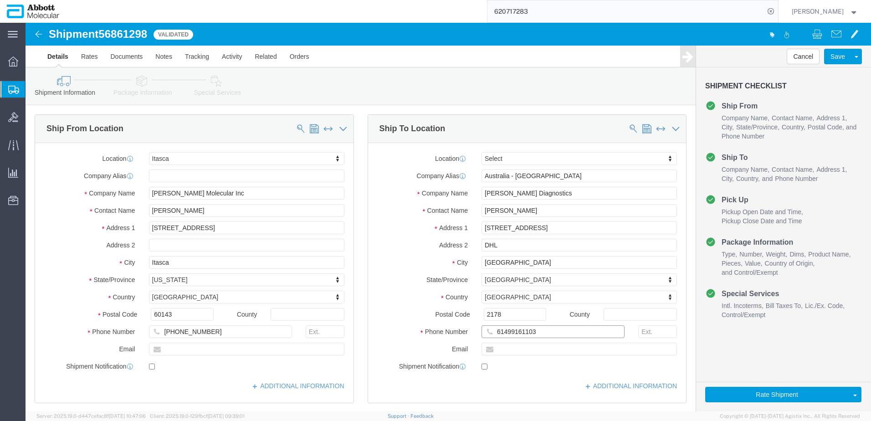
click input "61499161103"
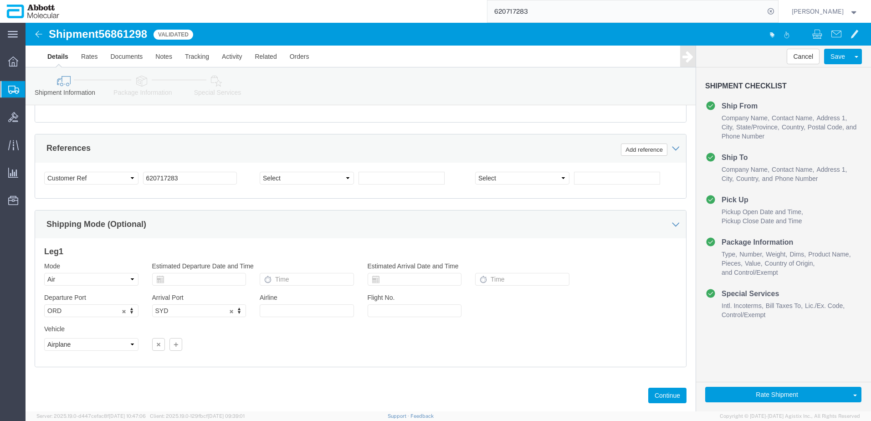
scroll to position [569, 0]
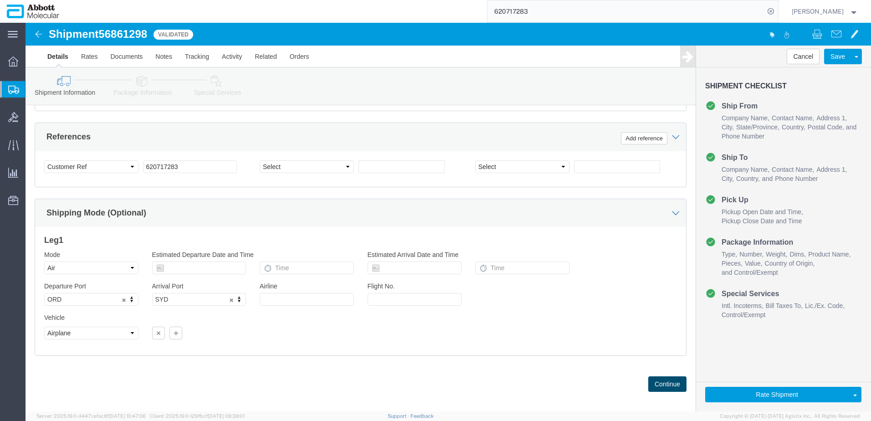
type input "[PHONE_NUMBER]"
click button "Continue"
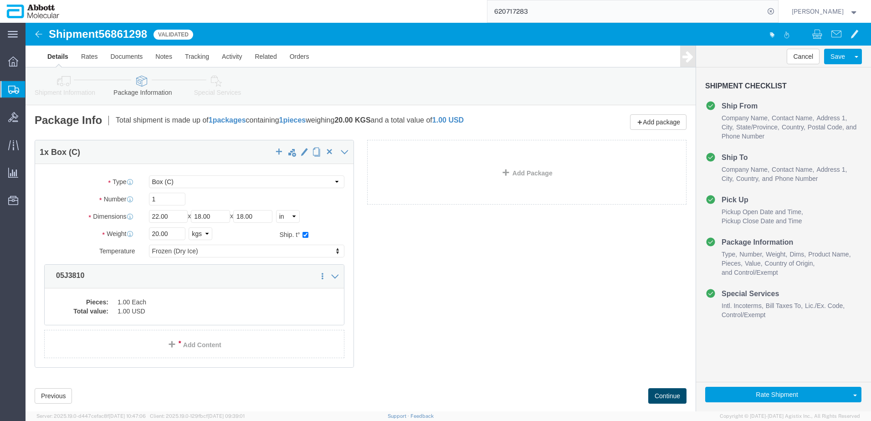
click button "Continue"
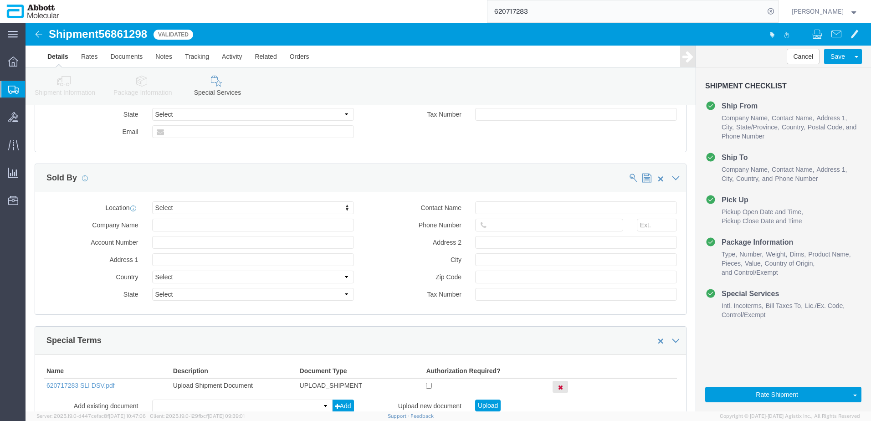
scroll to position [886, 0]
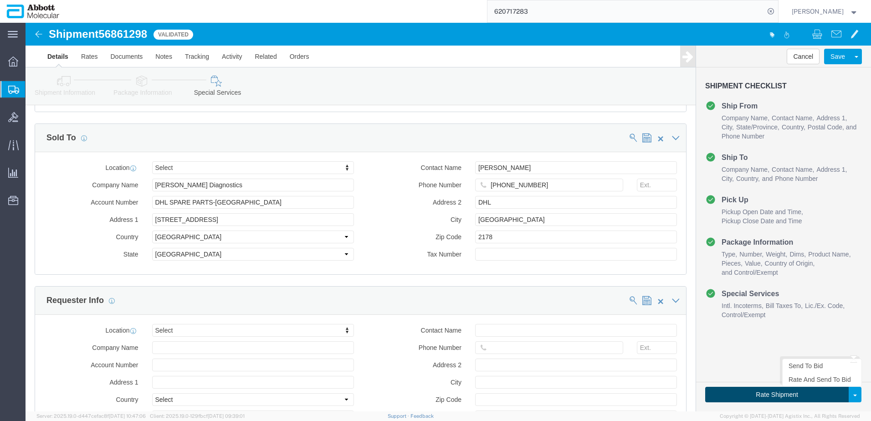
click button "Rate Shipment"
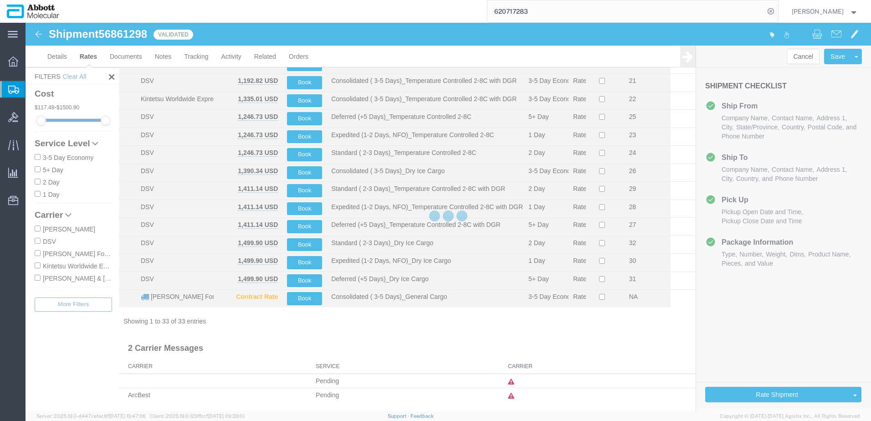
scroll to position [389, 0]
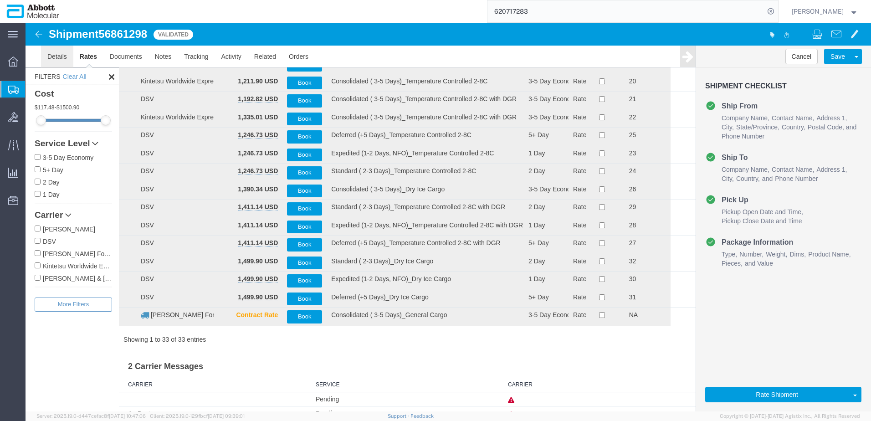
click at [57, 57] on link "Details" at bounding box center [57, 57] width 32 height 22
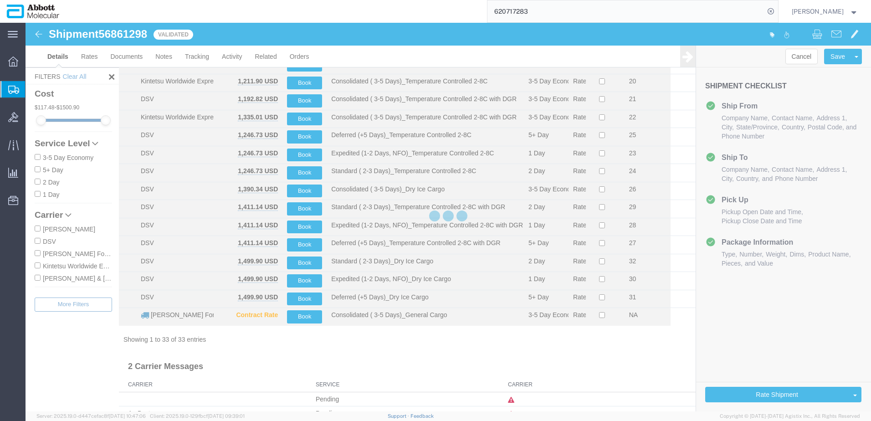
select select "48454"
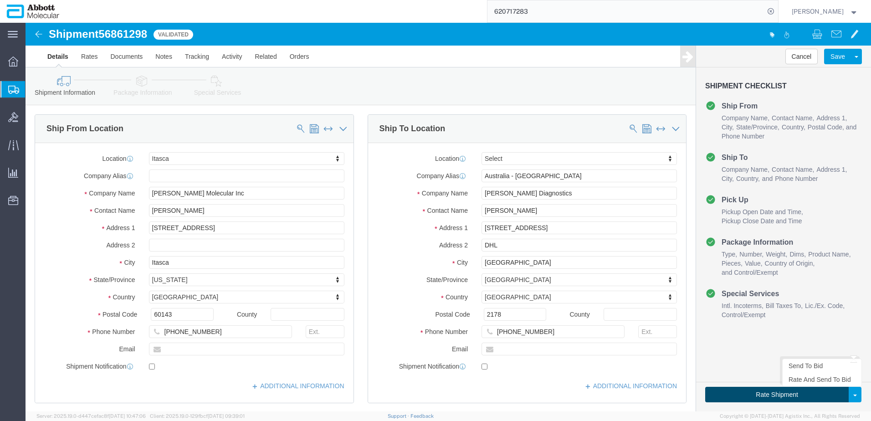
click button "Rate Shipment"
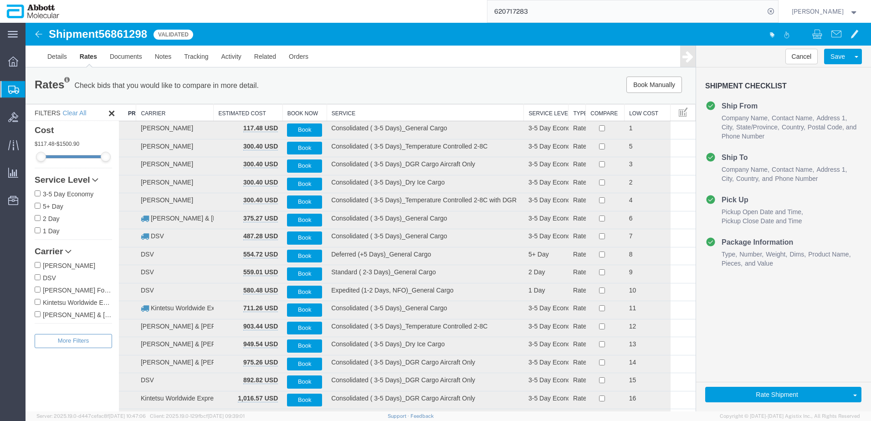
click at [41, 277] on label "DSV" at bounding box center [73, 278] width 77 height 10
click at [41, 277] on input "DSV" at bounding box center [38, 277] width 6 height 6
checkbox input "true"
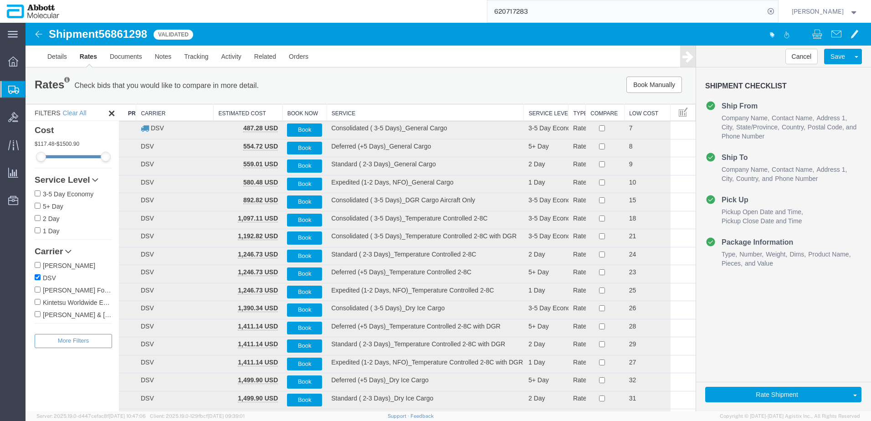
click at [344, 113] on th "Service" at bounding box center [425, 112] width 197 height 17
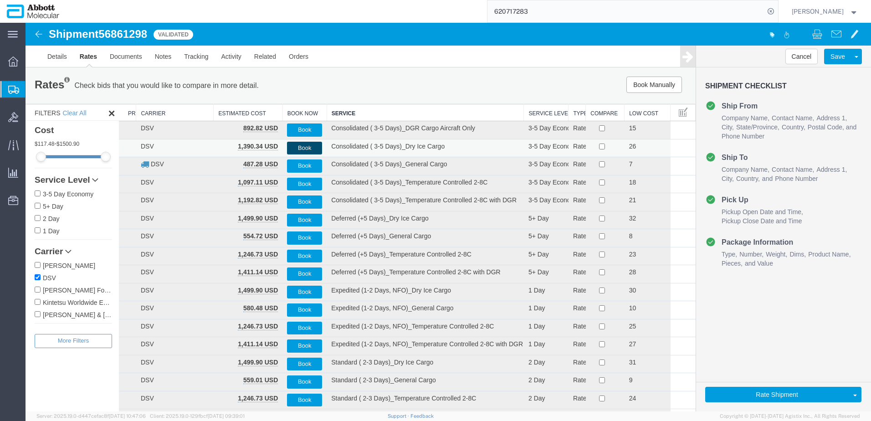
click at [309, 148] on button "Book" at bounding box center [304, 148] width 35 height 13
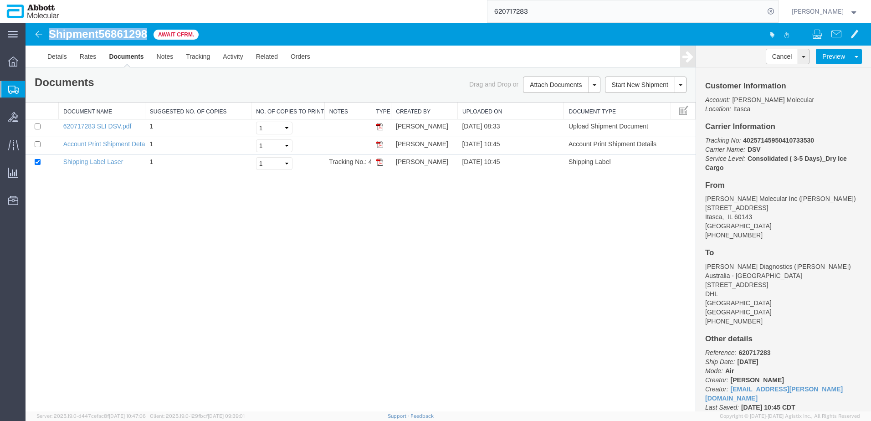
drag, startPoint x: 50, startPoint y: 33, endPoint x: 151, endPoint y: 31, distance: 101.2
click at [151, 31] on div "Shipment 56861298 3 of 3 Await Cfrm." at bounding box center [237, 36] width 422 height 17
copy h1 "Shipment 56861298"
click at [777, 12] on icon at bounding box center [771, 11] width 13 height 13
click at [777, 7] on icon at bounding box center [771, 11] width 13 height 13
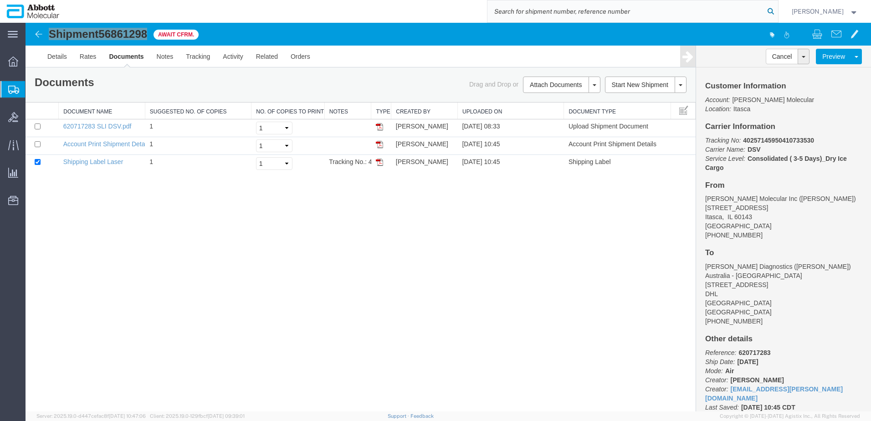
paste input "56862077"
type input "56862077"
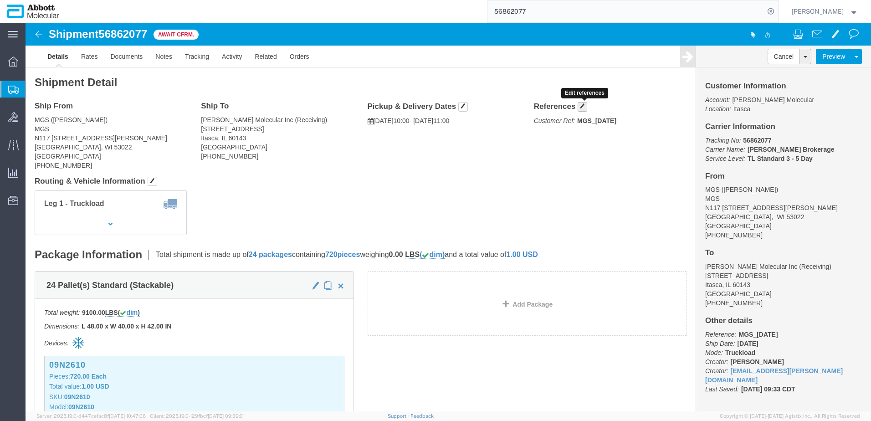
click span "button"
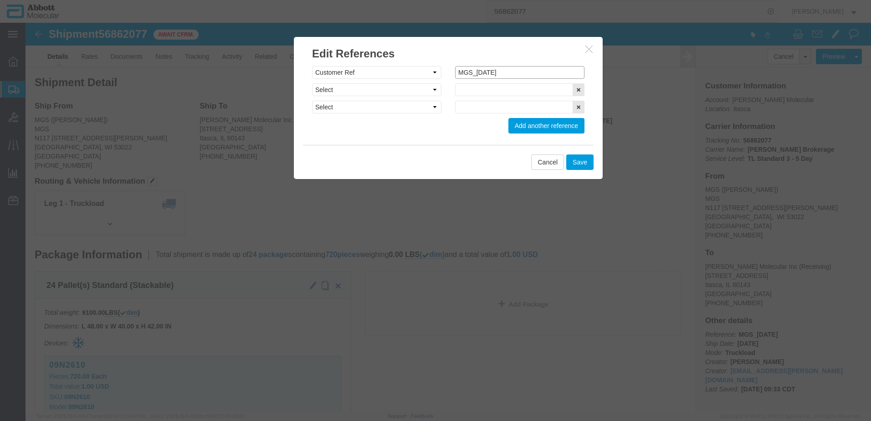
click input "MGS_[DATE]"
type input "MGS_09.19.25_1"
click button "Save"
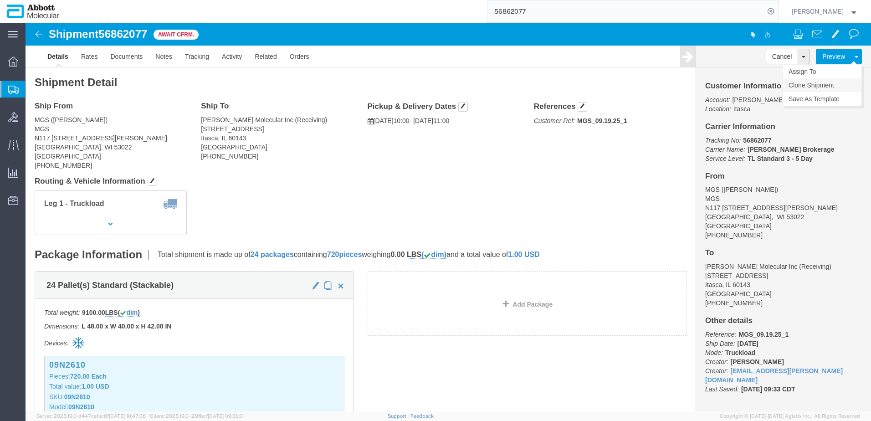
click link "Clone Shipment"
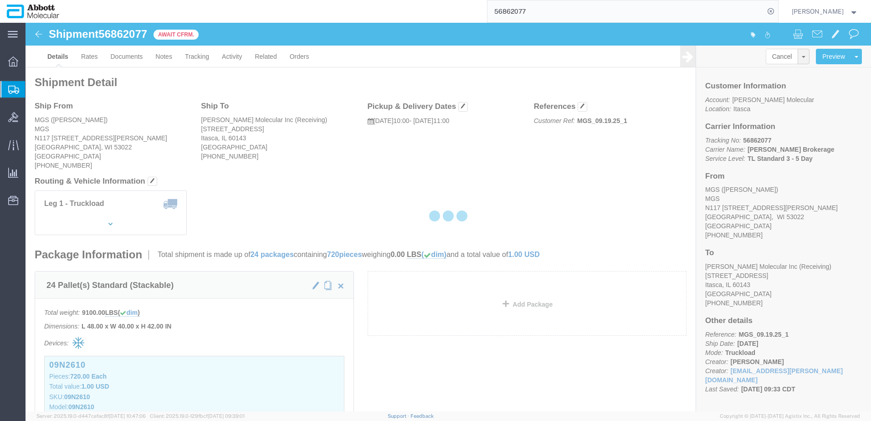
select select "48454"
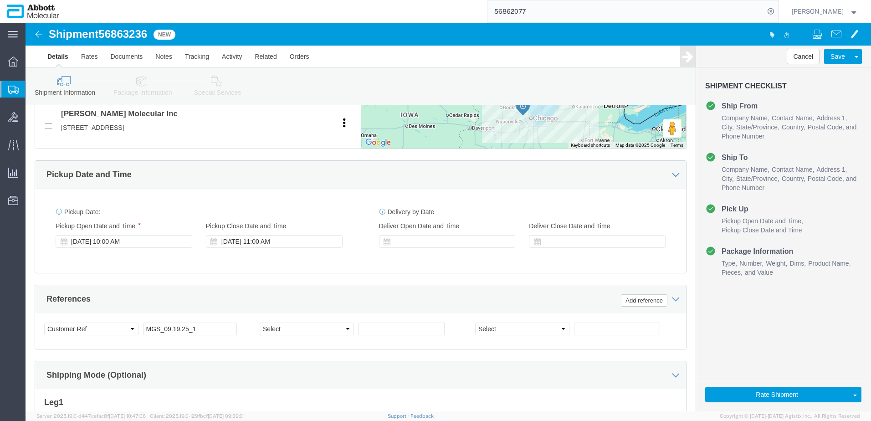
scroll to position [410, 0]
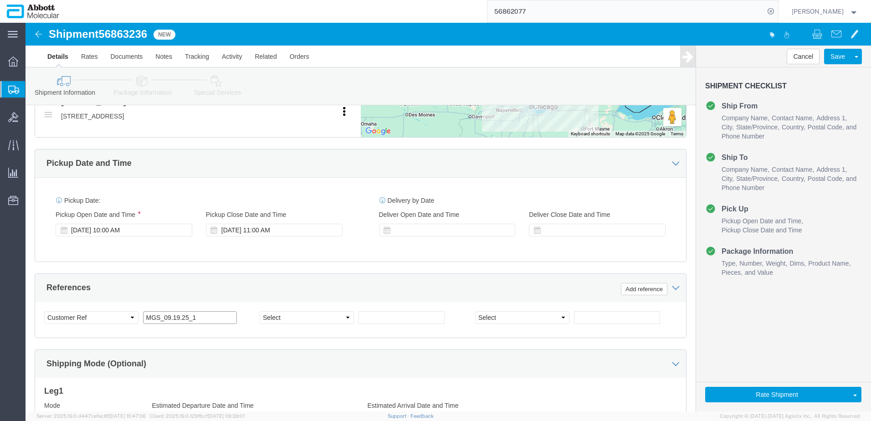
click input "MGS_09.19.25_1"
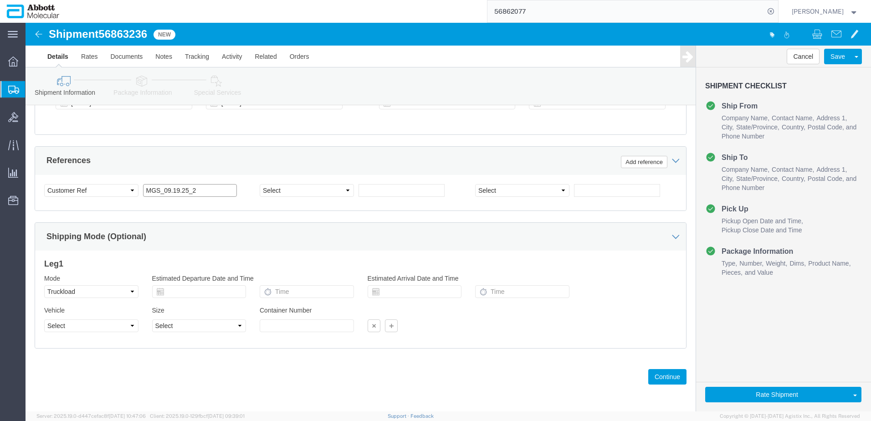
scroll to position [538, 0]
type input "MGS_09.19.25_2"
click button "Continue"
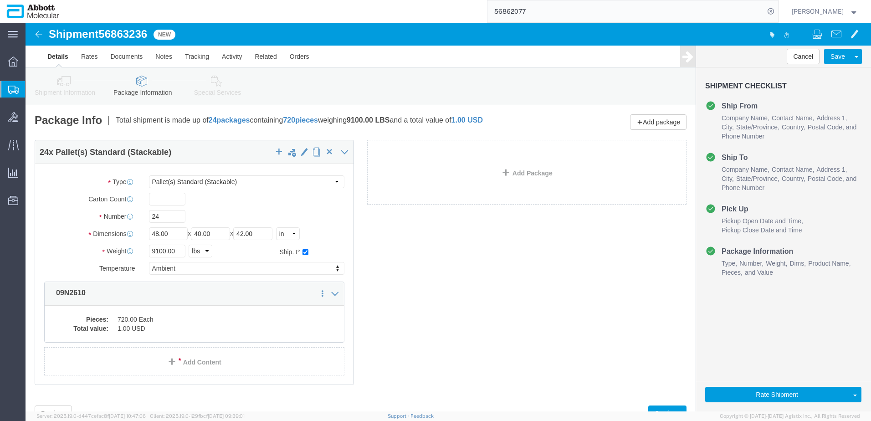
click span "56863236"
copy span "56863236"
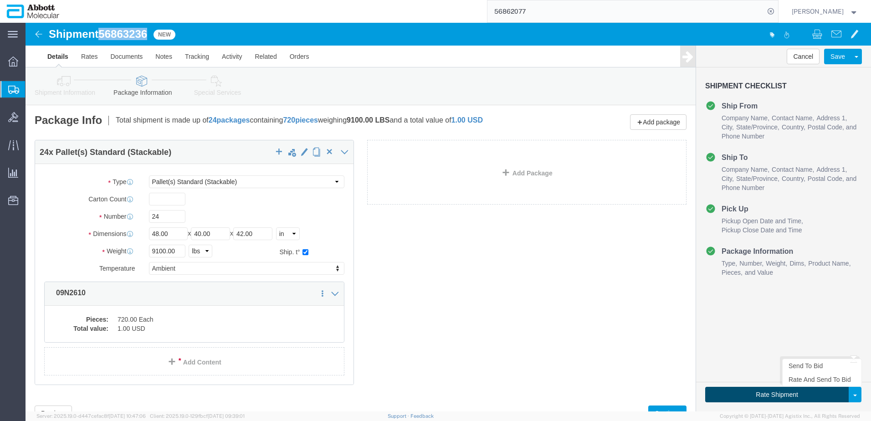
click button "Rate Shipment"
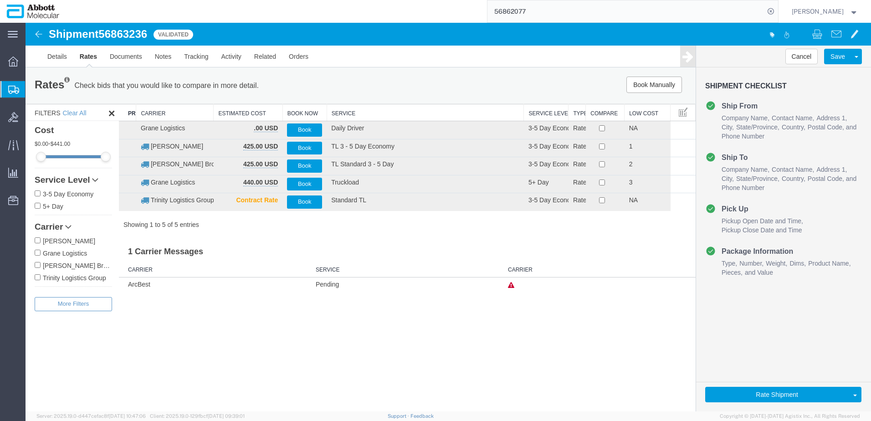
click at [37, 263] on input "[PERSON_NAME] Brokerage" at bounding box center [38, 265] width 6 height 6
checkbox input "true"
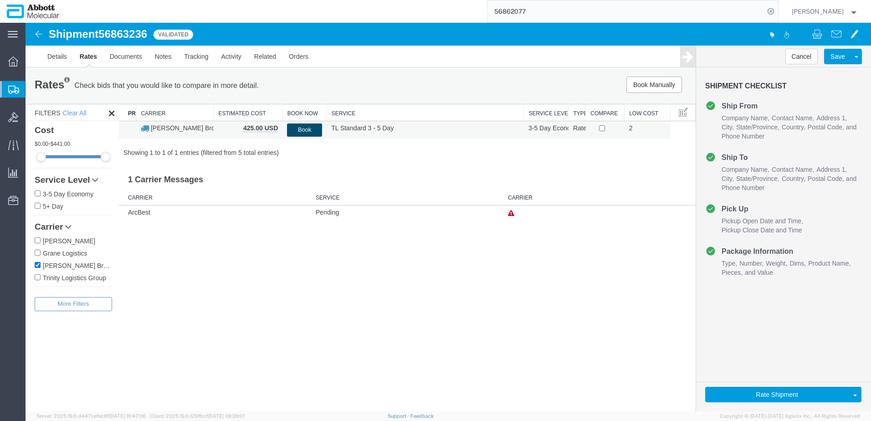
click at [309, 131] on button "Book" at bounding box center [304, 130] width 35 height 13
